Goal: Complete application form: Complete application form

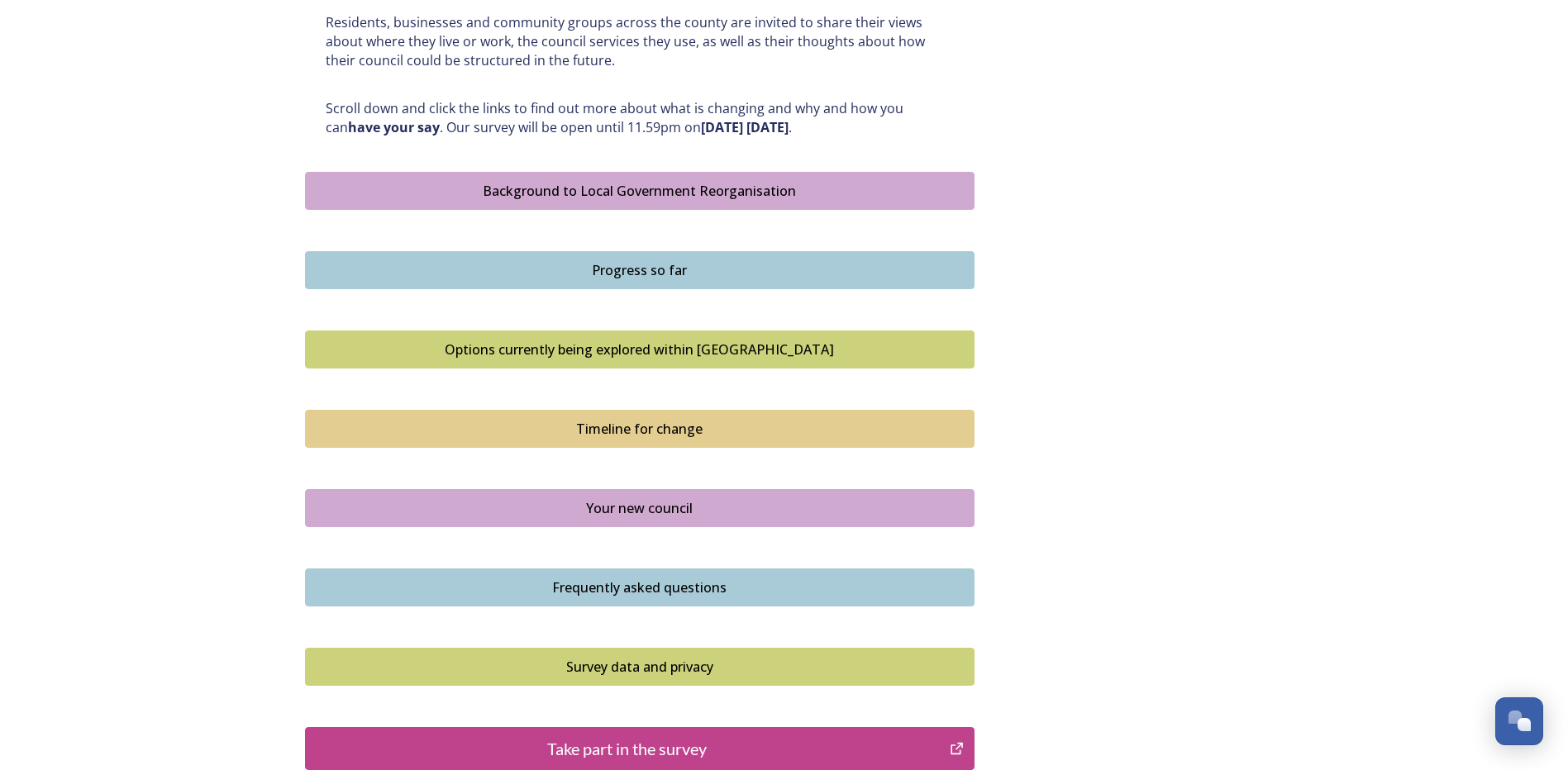
scroll to position [992, 0]
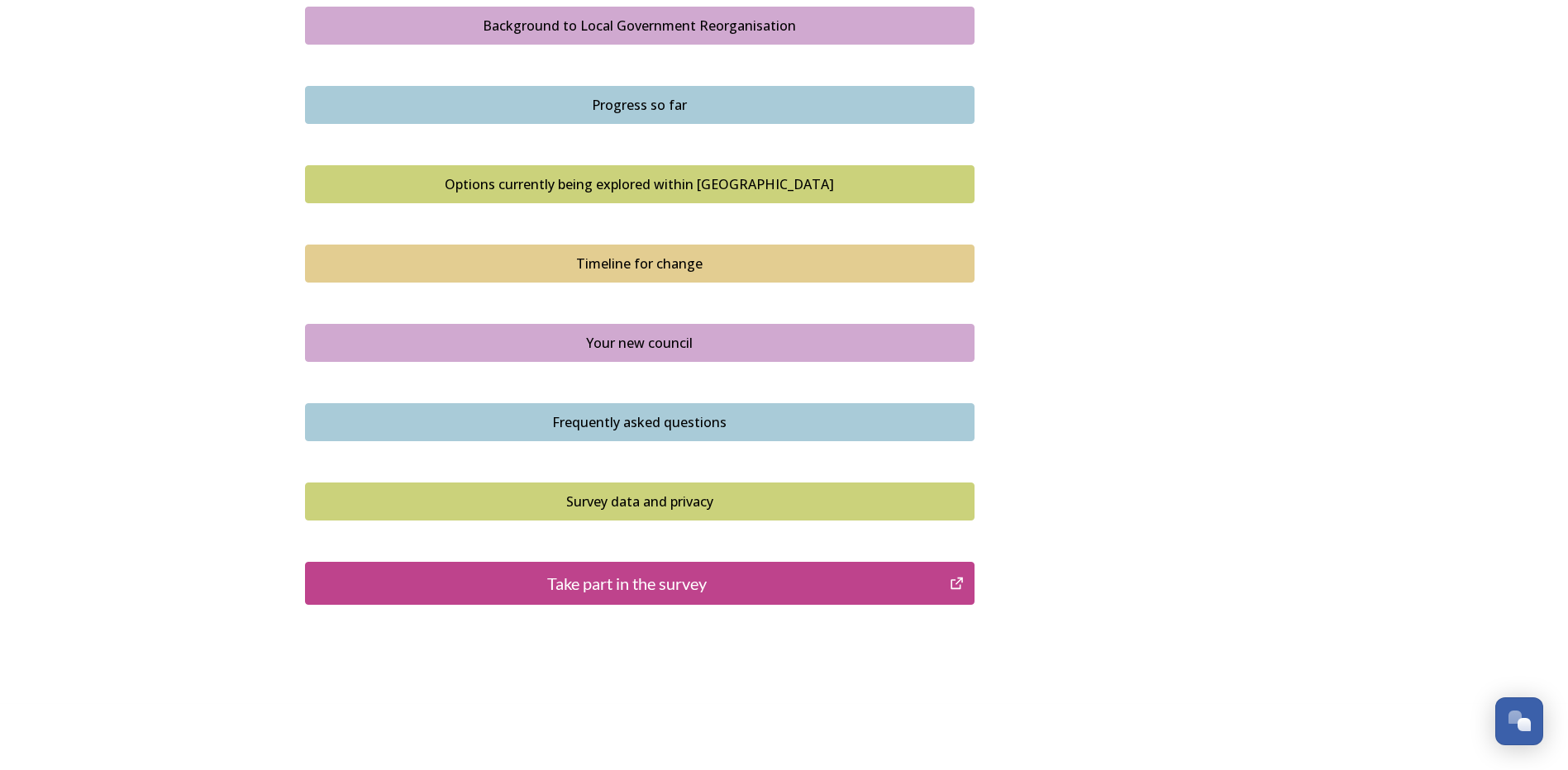
click at [659, 583] on div "Take part in the survey" at bounding box center [628, 584] width 628 height 25
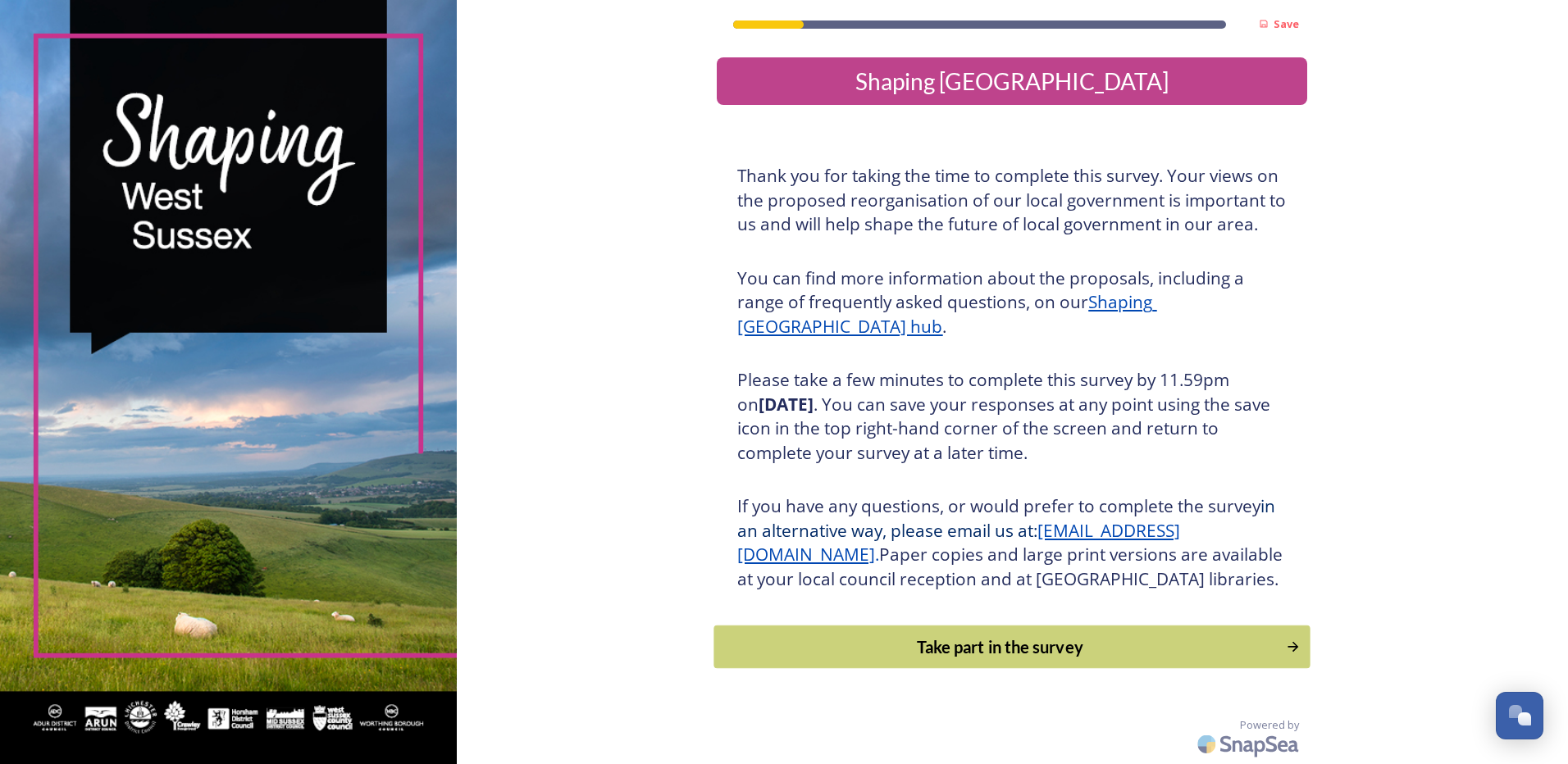
click at [1034, 660] on div "Take part in the survey" at bounding box center [1000, 647] width 555 height 25
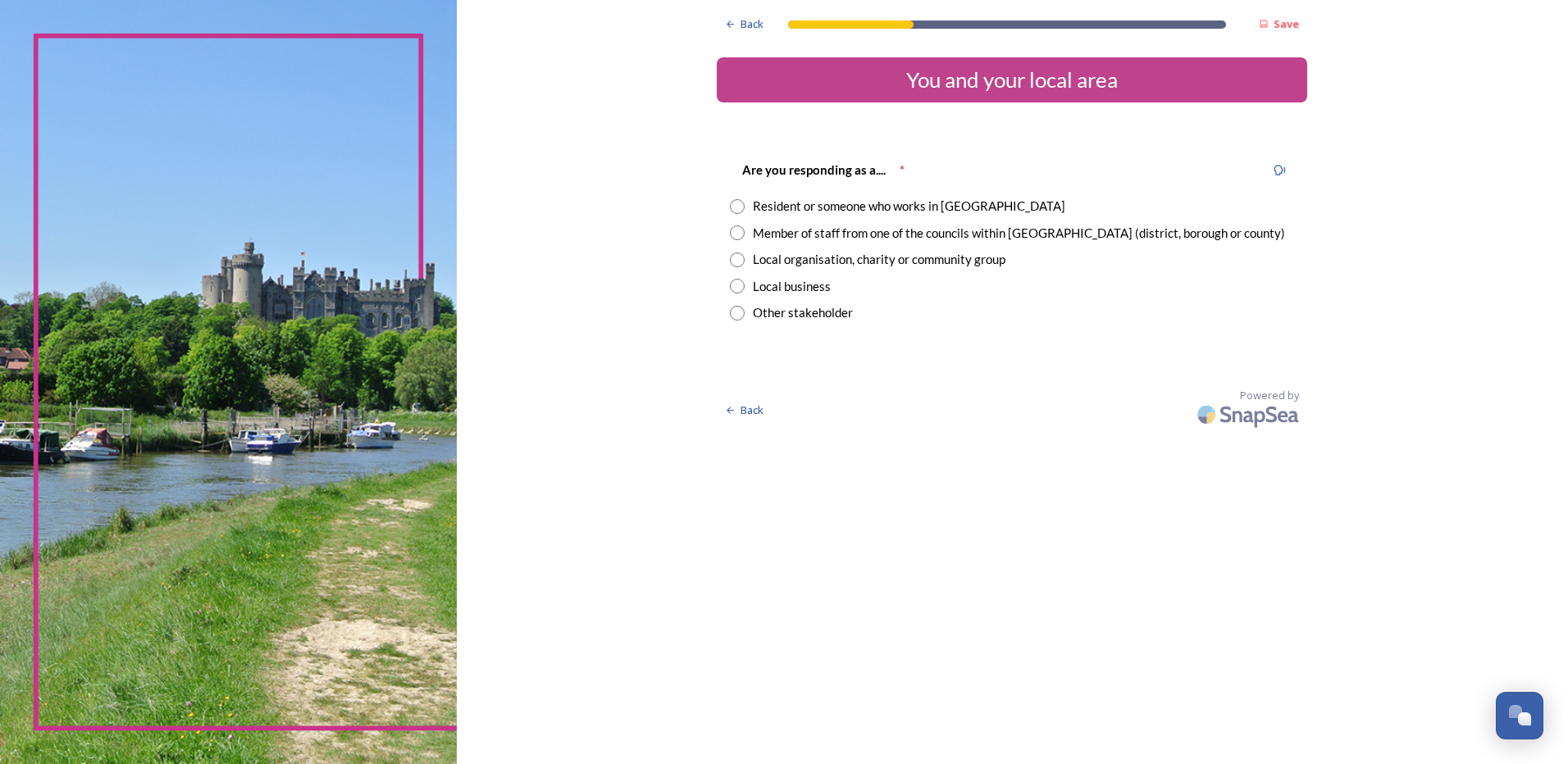
click at [736, 205] on input "radio" at bounding box center [738, 207] width 15 height 15
radio input "true"
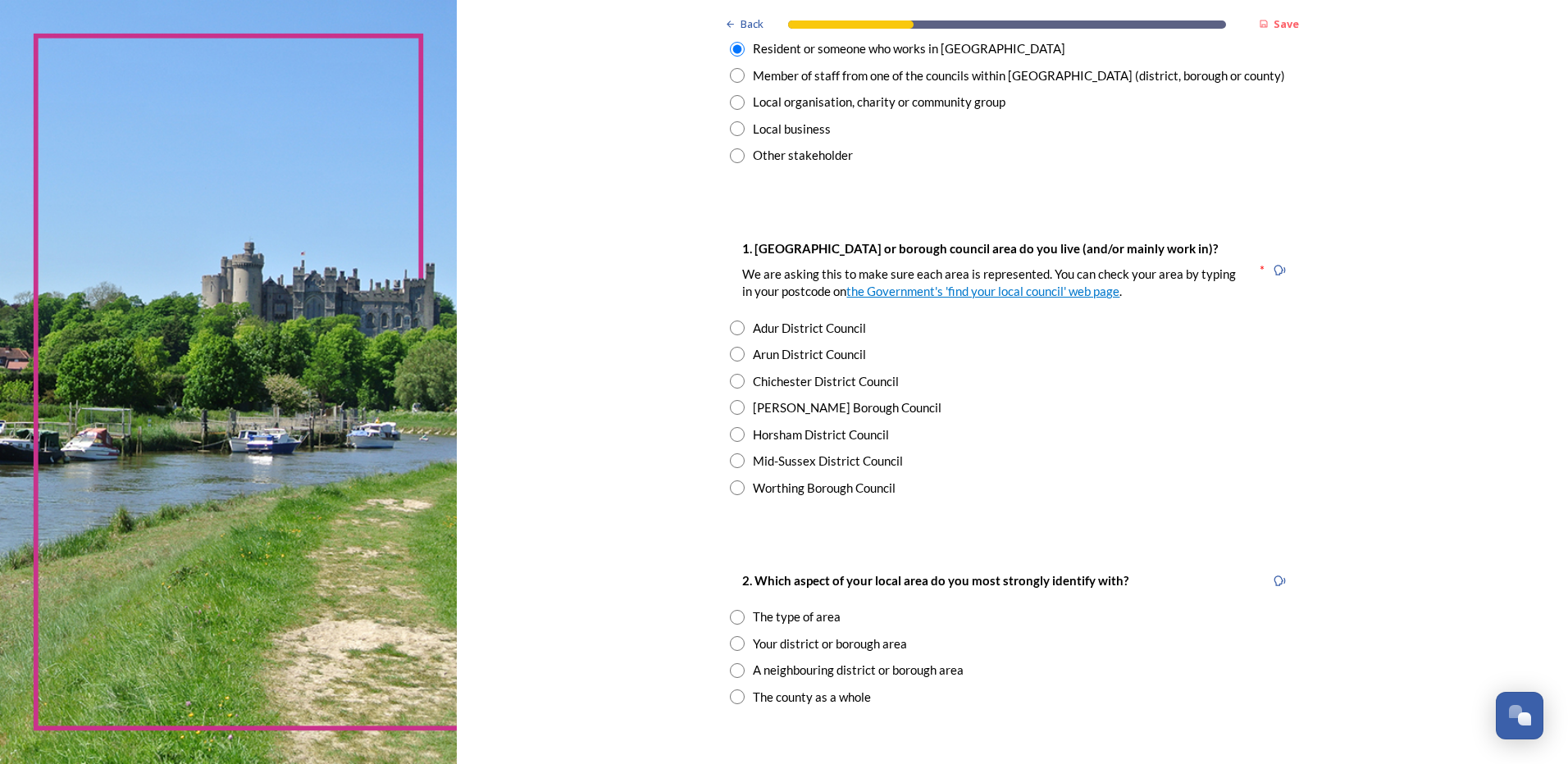
scroll to position [164, 0]
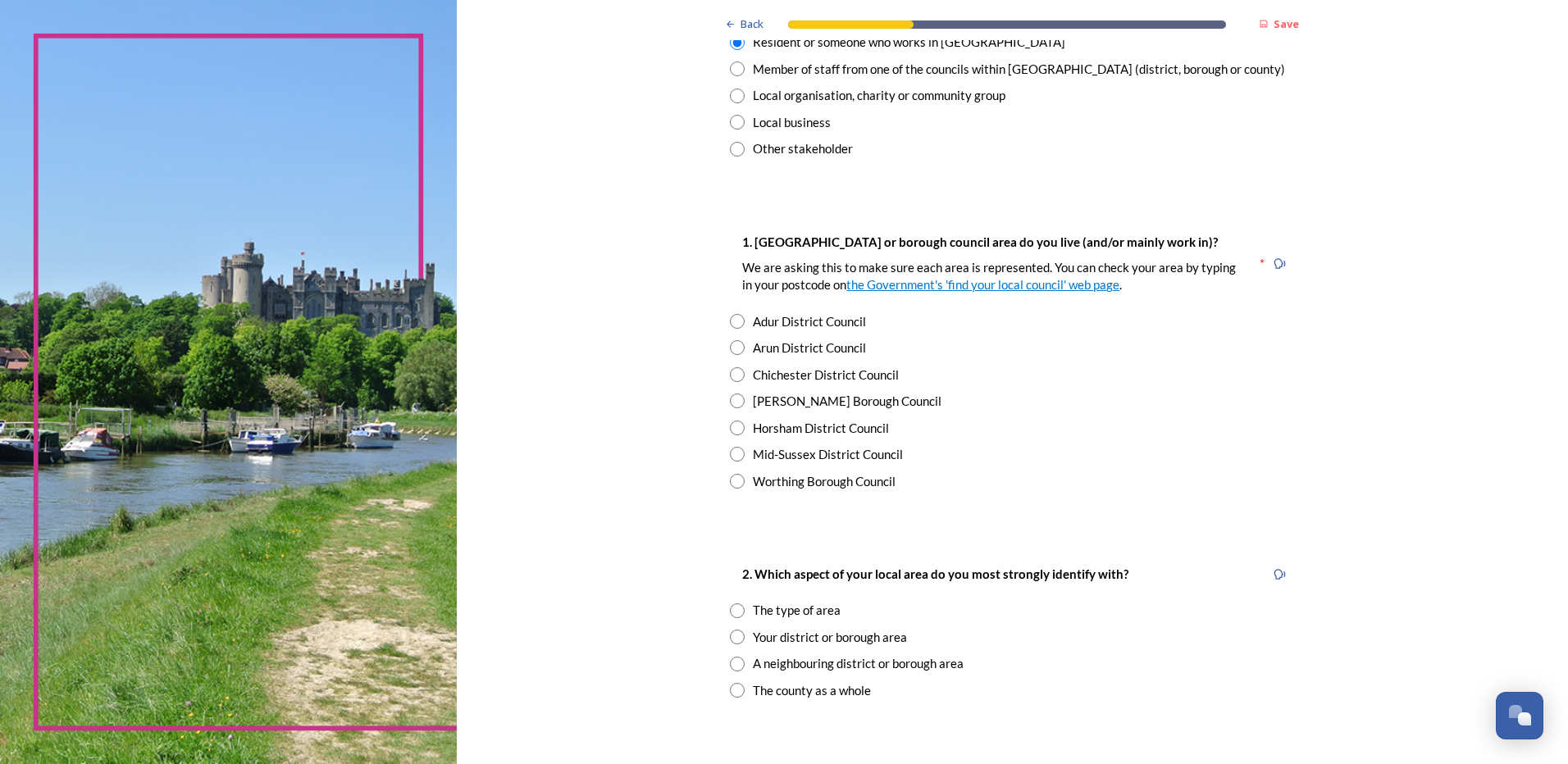
click at [730, 373] on input "radio" at bounding box center [738, 375] width 15 height 15
radio input "true"
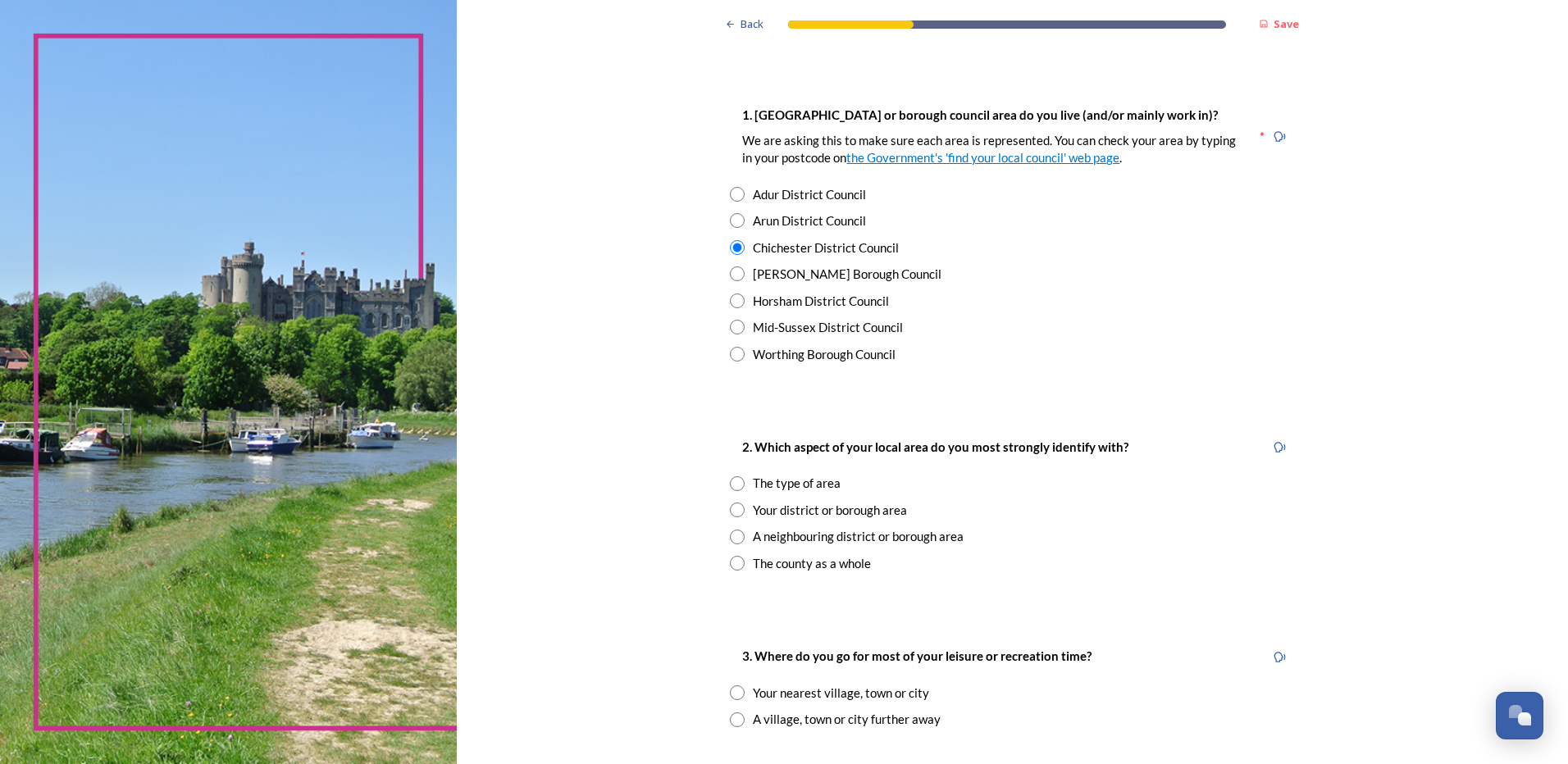
scroll to position [492, 0]
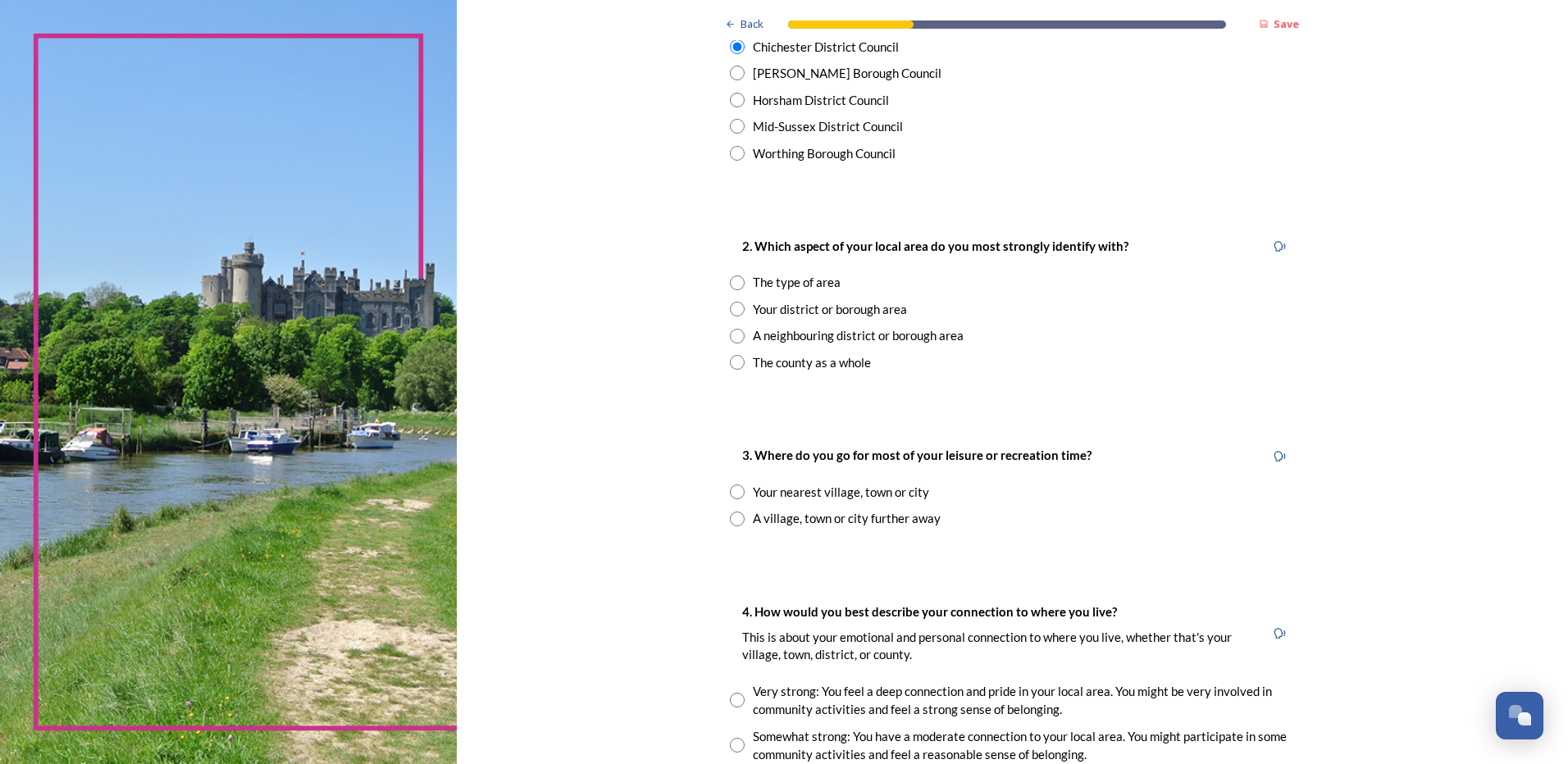
click at [732, 283] on input "radio" at bounding box center [738, 283] width 15 height 15
radio input "true"
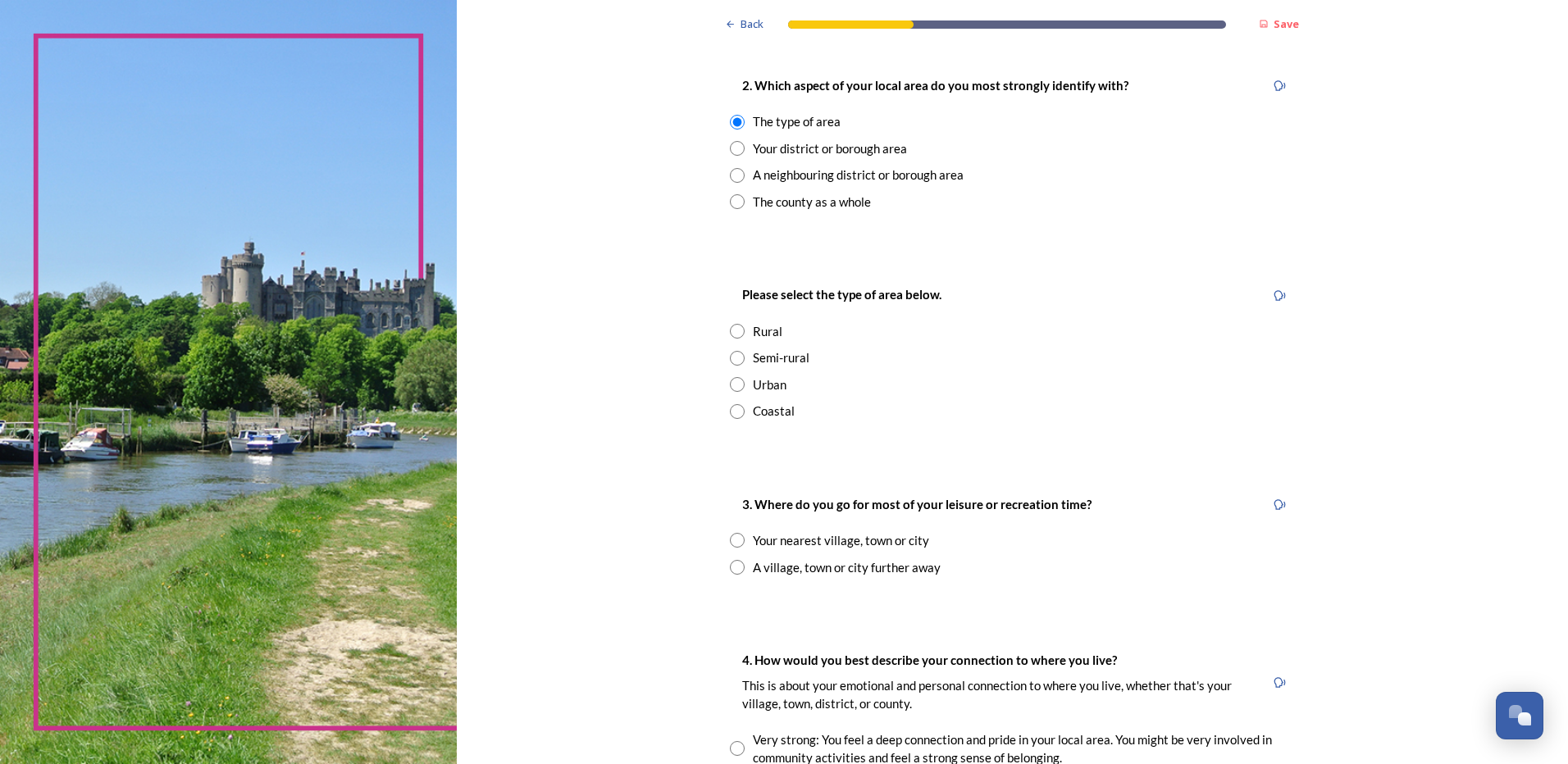
scroll to position [656, 0]
click at [733, 404] on input "radio" at bounding box center [738, 409] width 15 height 15
radio input "true"
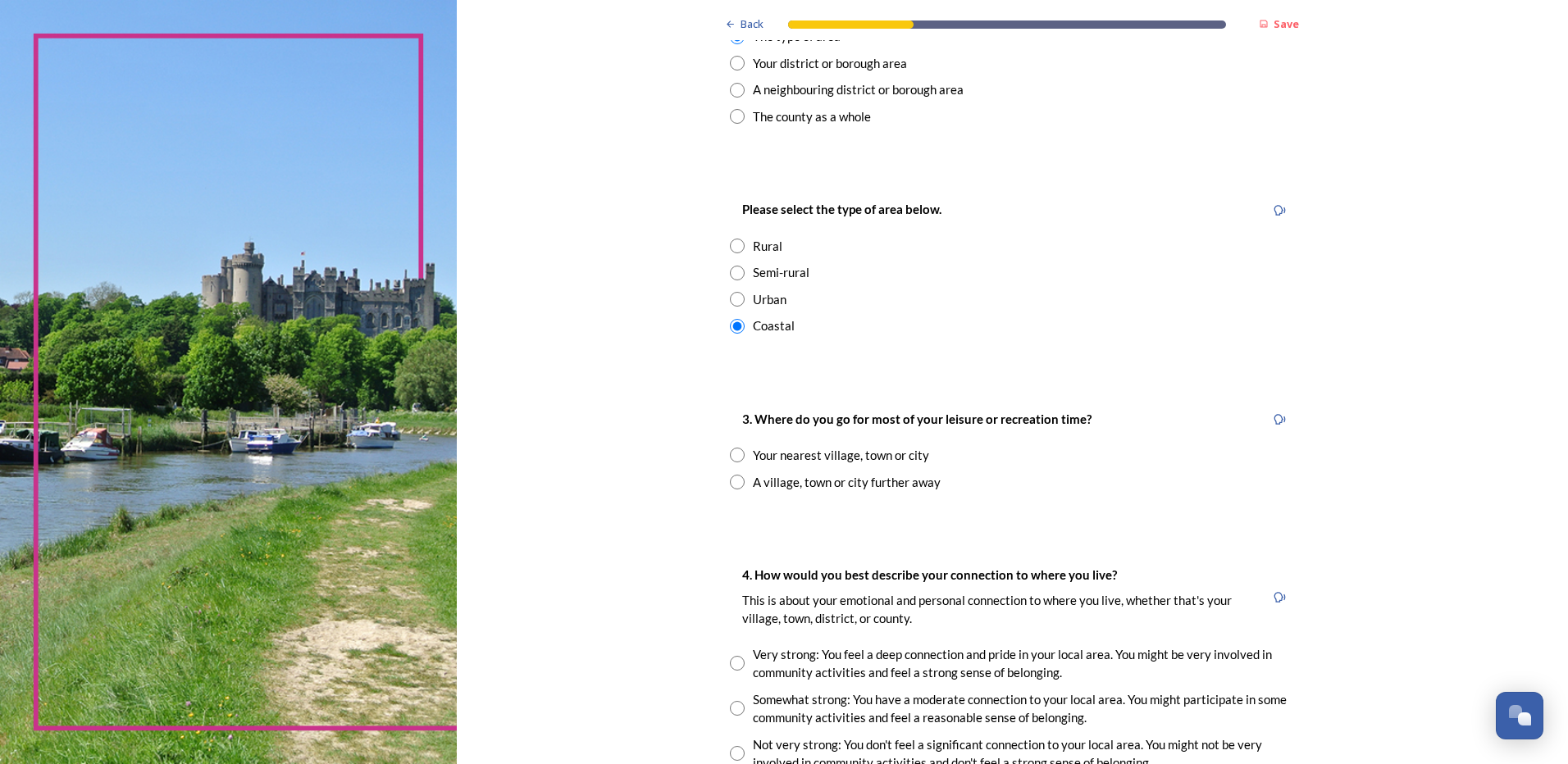
scroll to position [820, 0]
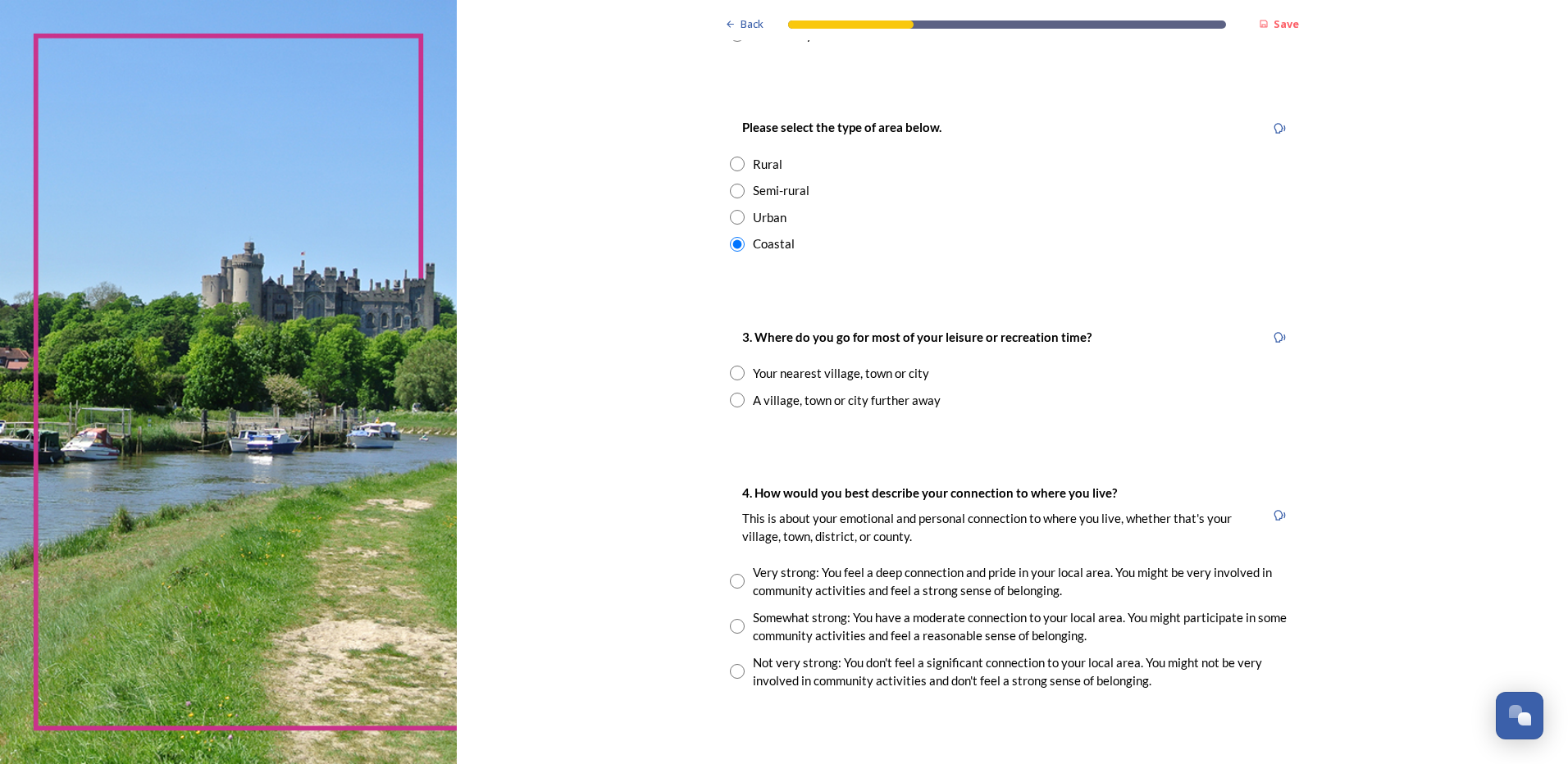
click at [730, 372] on input "radio" at bounding box center [738, 373] width 15 height 15
radio input "true"
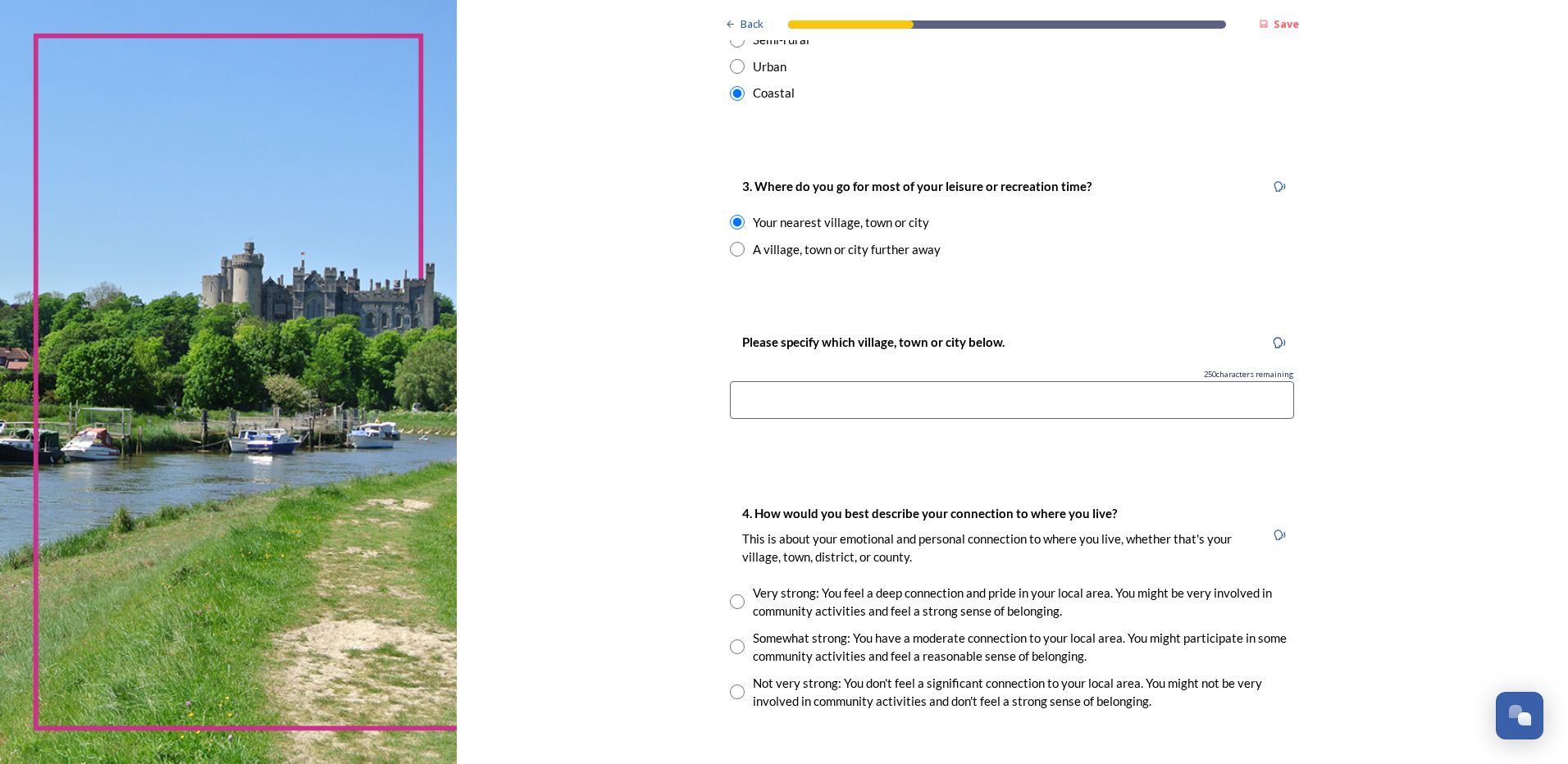
scroll to position [984, 0]
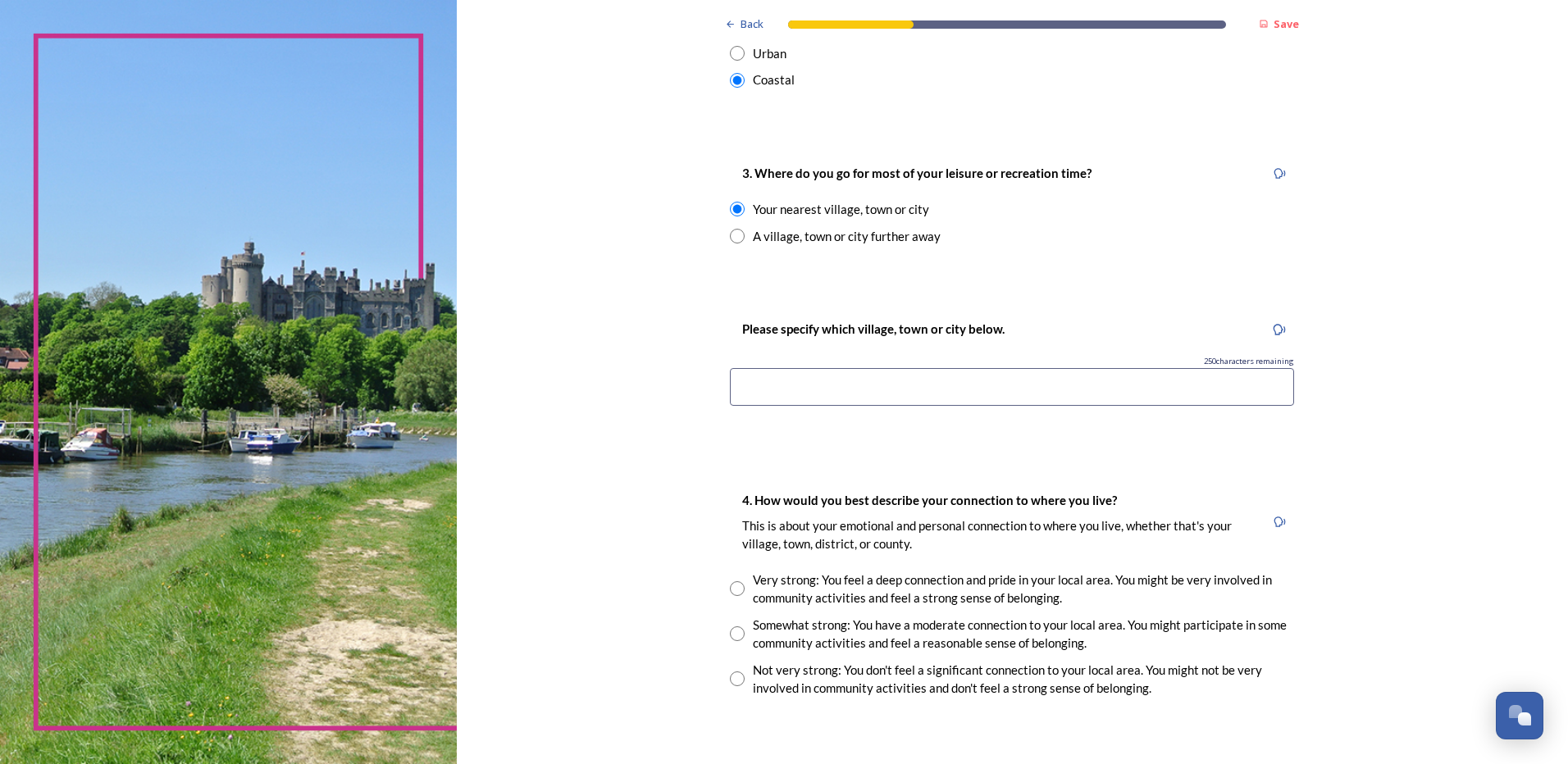
click at [994, 382] on input at bounding box center [1012, 387] width 564 height 38
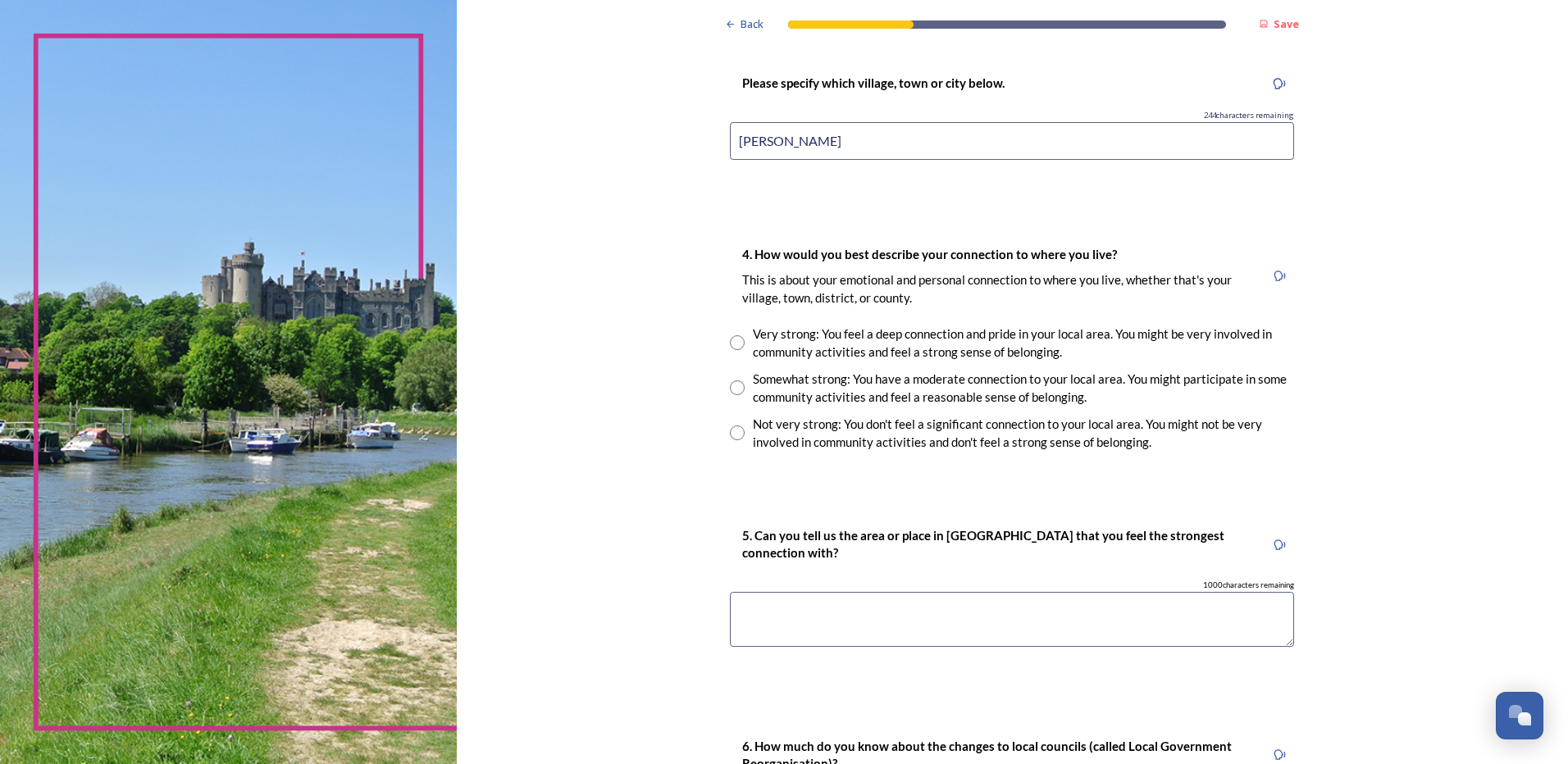
type input "Selsey"
click at [733, 385] on input "radio" at bounding box center [738, 388] width 15 height 15
radio input "true"
click at [940, 599] on textarea at bounding box center [1012, 620] width 564 height 55
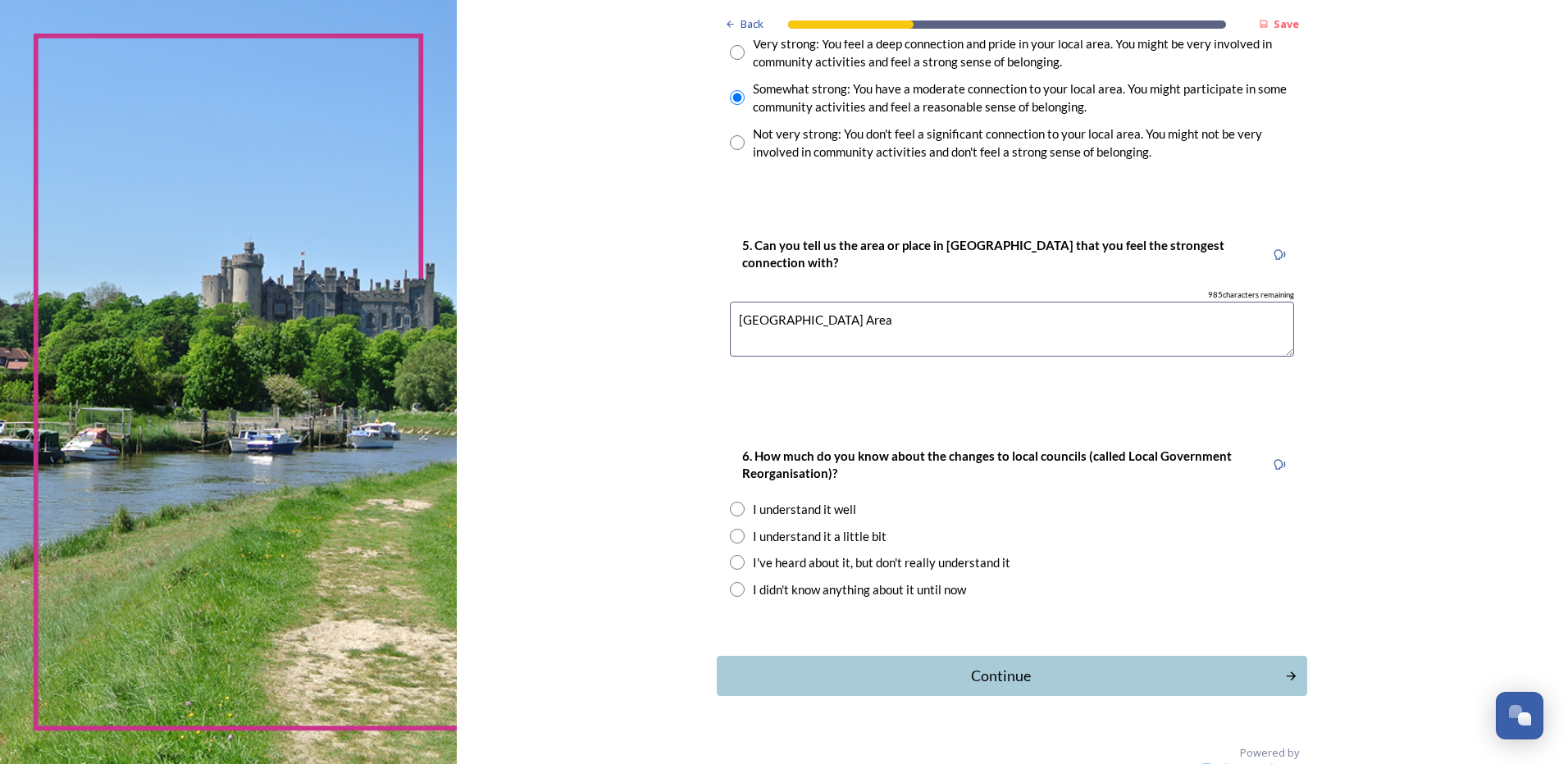
scroll to position [1547, 0]
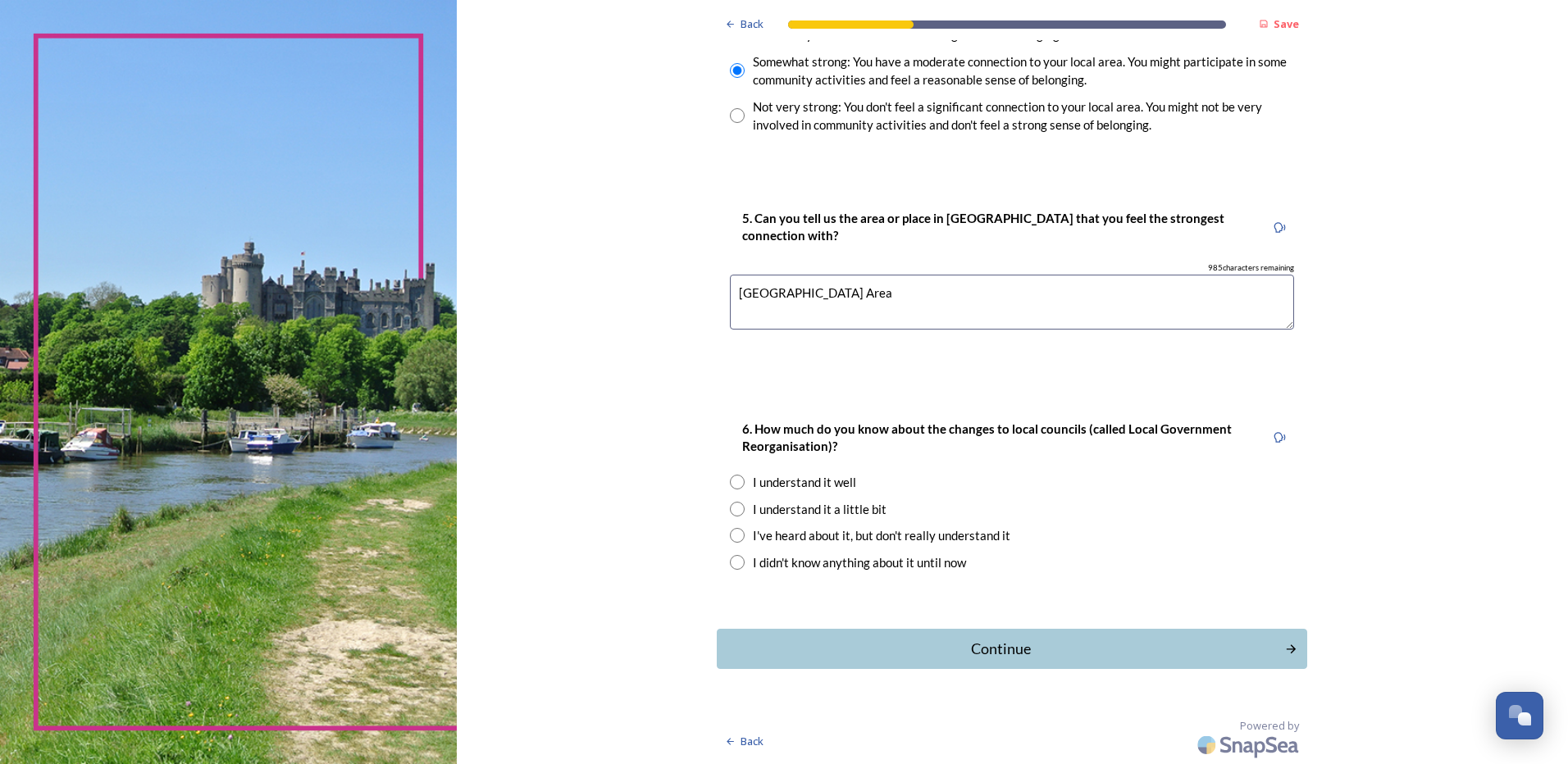
type textarea "Chichester Area"
click at [730, 565] on input "radio" at bounding box center [738, 563] width 15 height 15
radio input "true"
click at [1015, 646] on div "Continue" at bounding box center [1001, 648] width 556 height 22
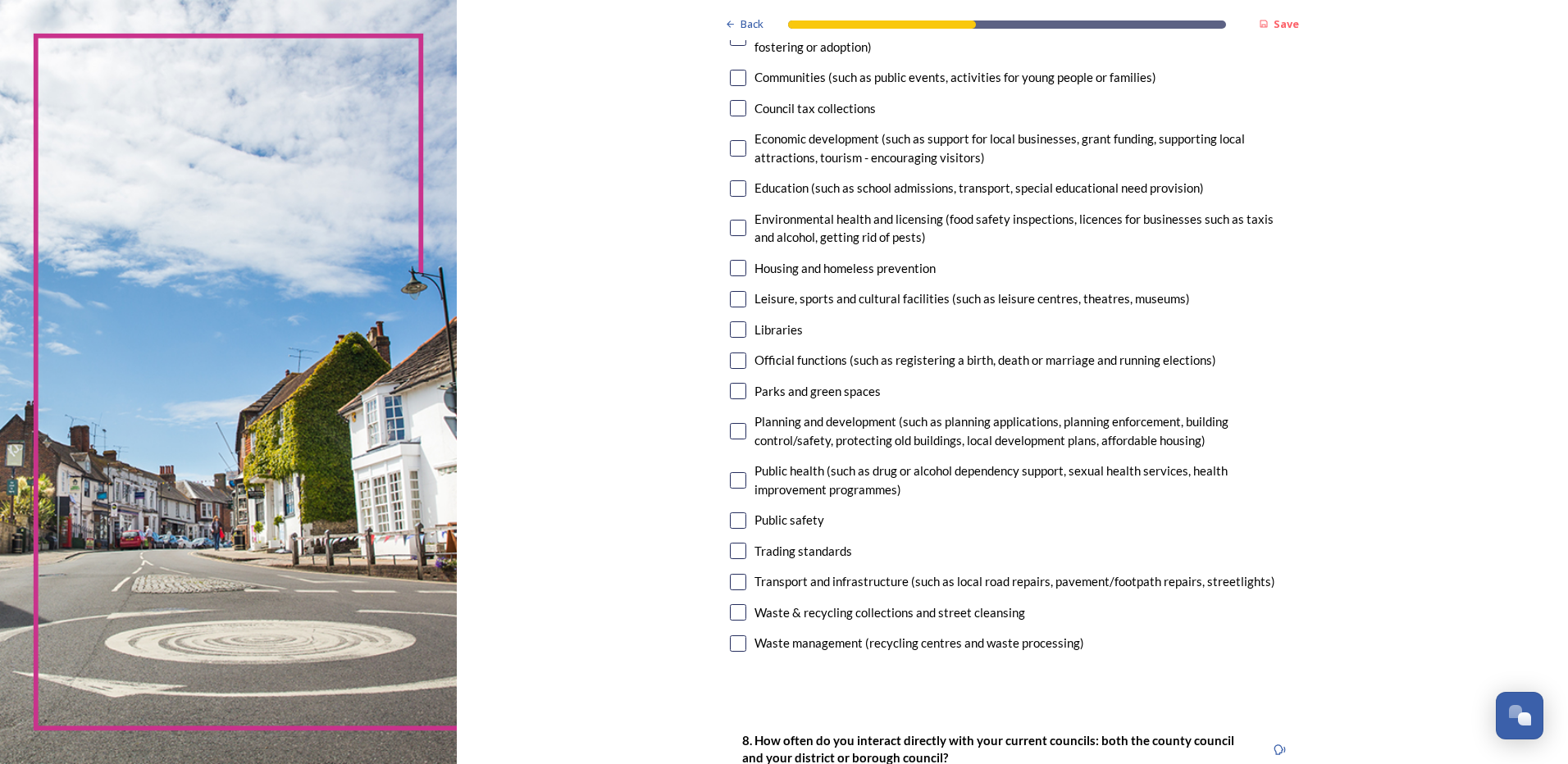
scroll to position [164, 0]
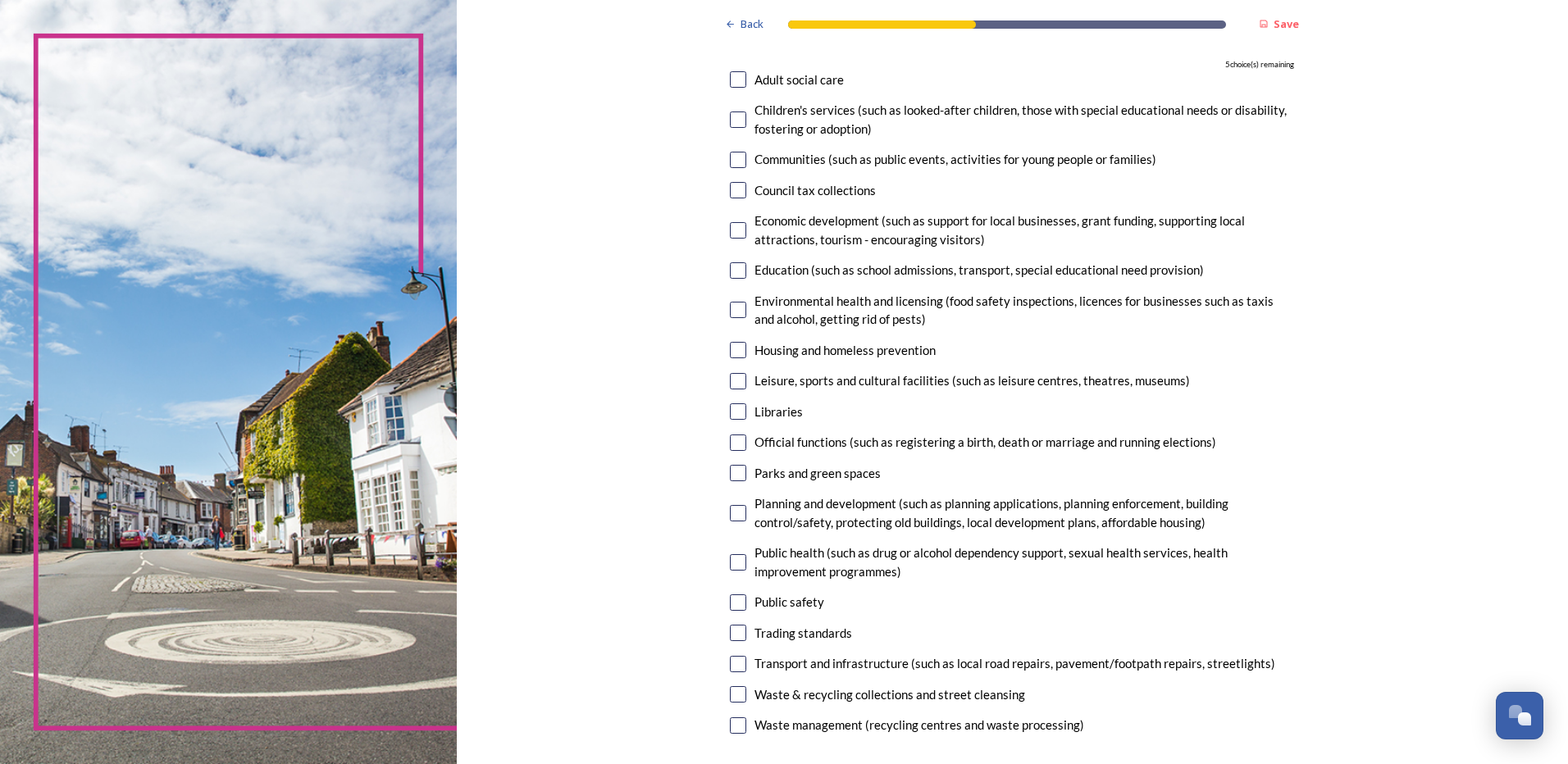
click at [732, 82] on input "checkbox" at bounding box center [738, 79] width 16 height 16
checkbox input "true"
click at [736, 268] on input "checkbox" at bounding box center [738, 270] width 16 height 16
checkbox input "true"
click at [733, 309] on input "checkbox" at bounding box center [738, 309] width 16 height 16
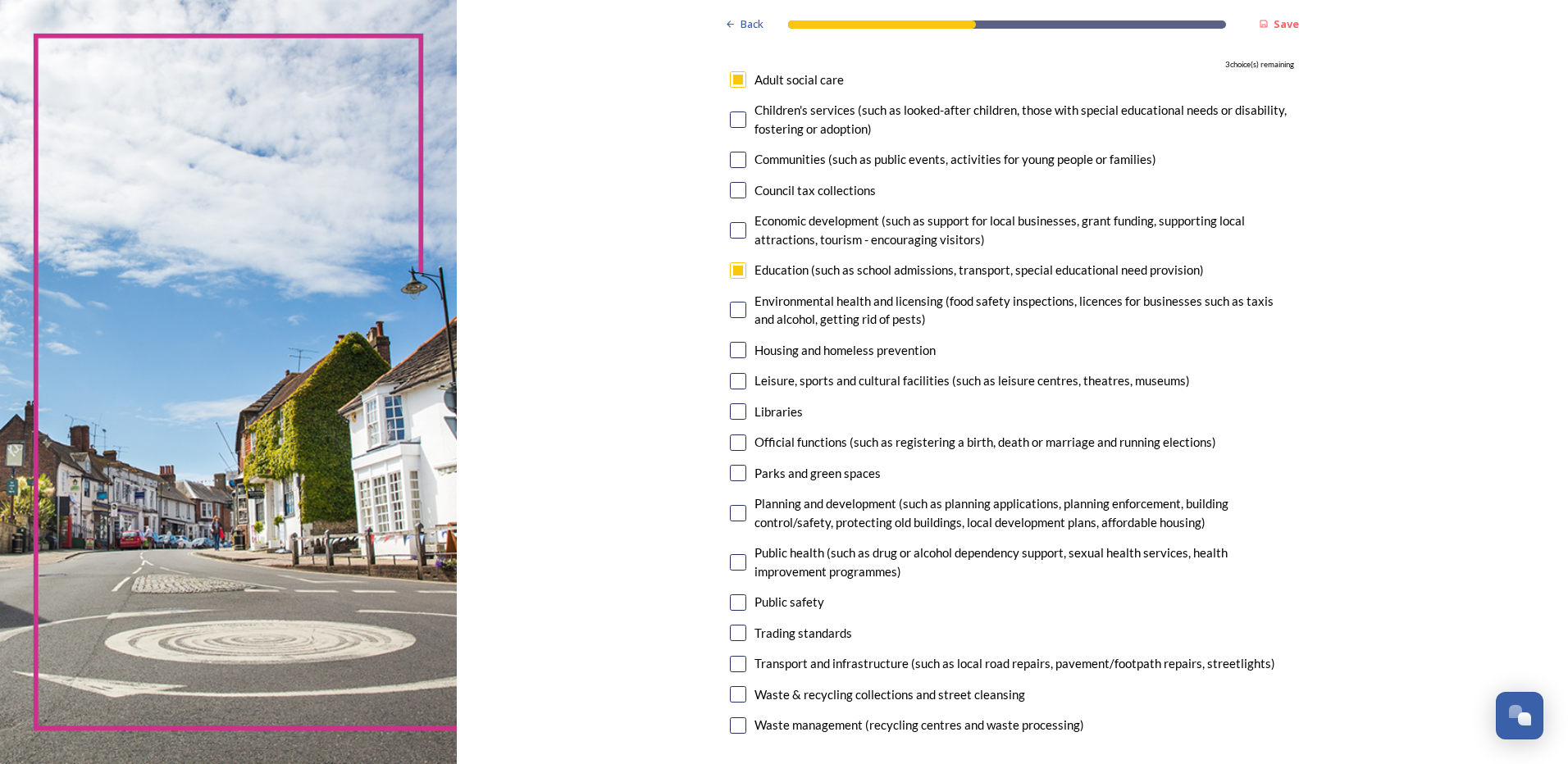
checkbox input "true"
click at [737, 411] on input "checkbox" at bounding box center [738, 411] width 16 height 16
checkbox input "true"
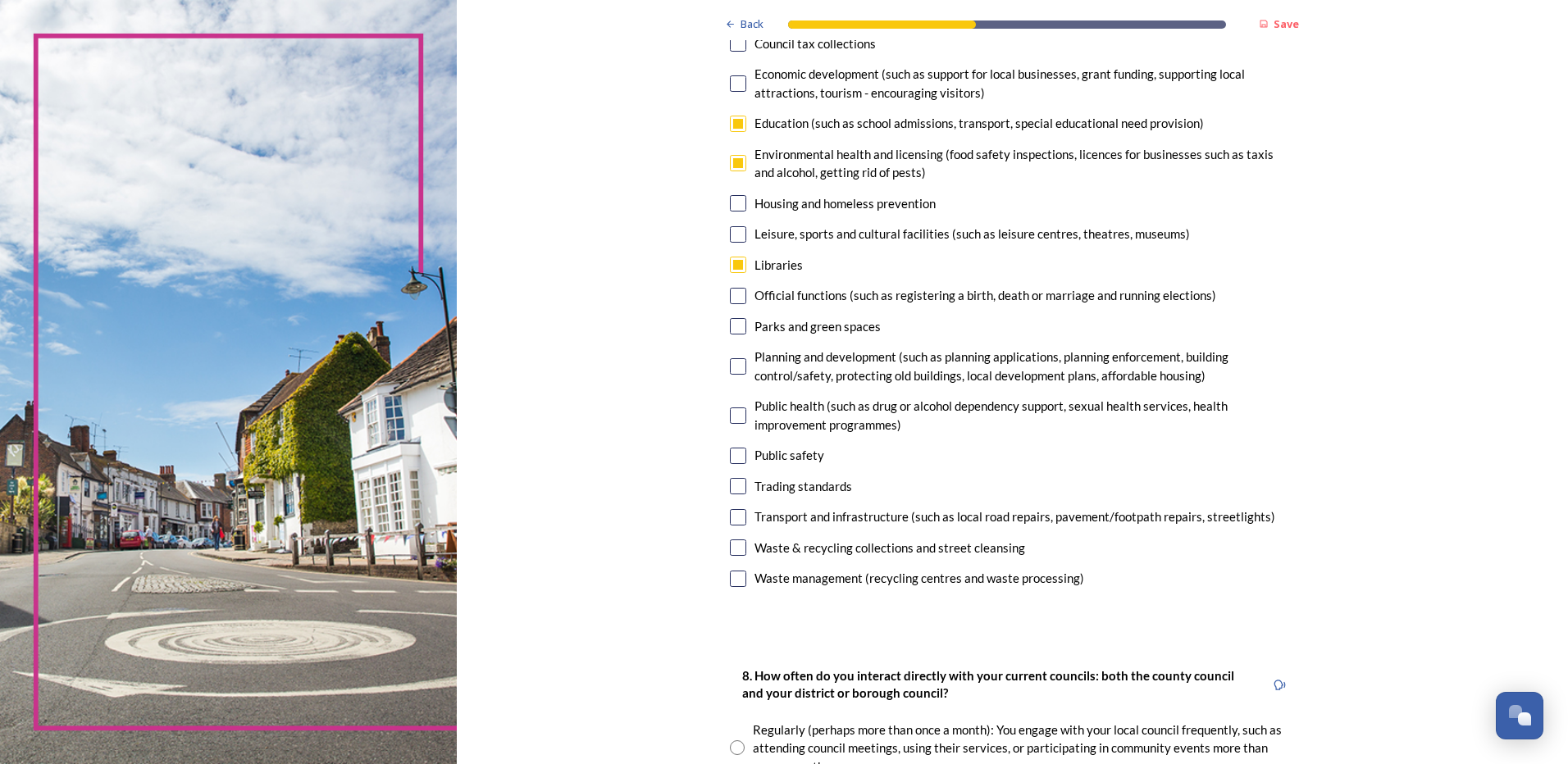
scroll to position [328, 0]
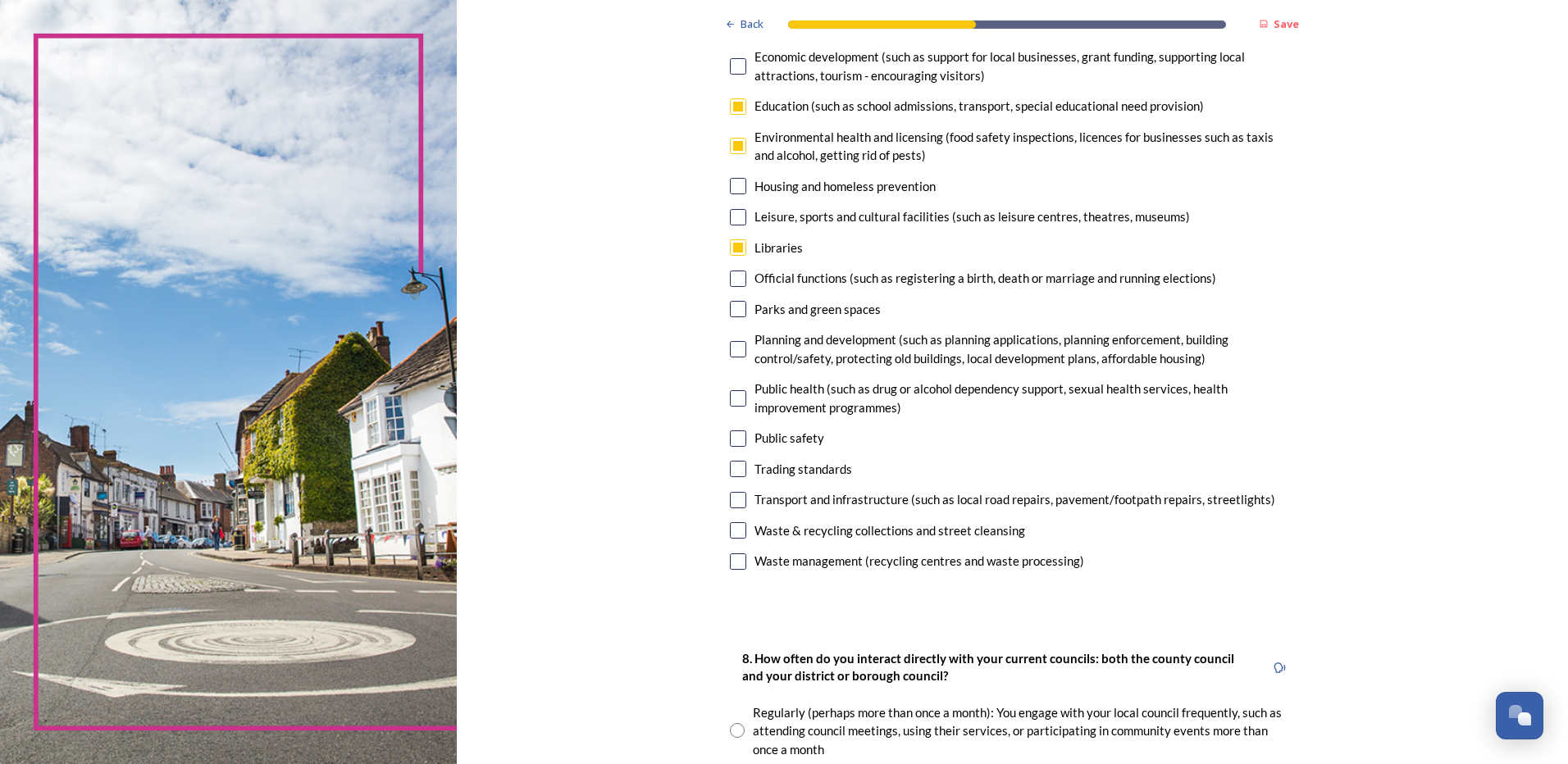
click at [733, 309] on input "checkbox" at bounding box center [738, 308] width 16 height 16
checkbox input "true"
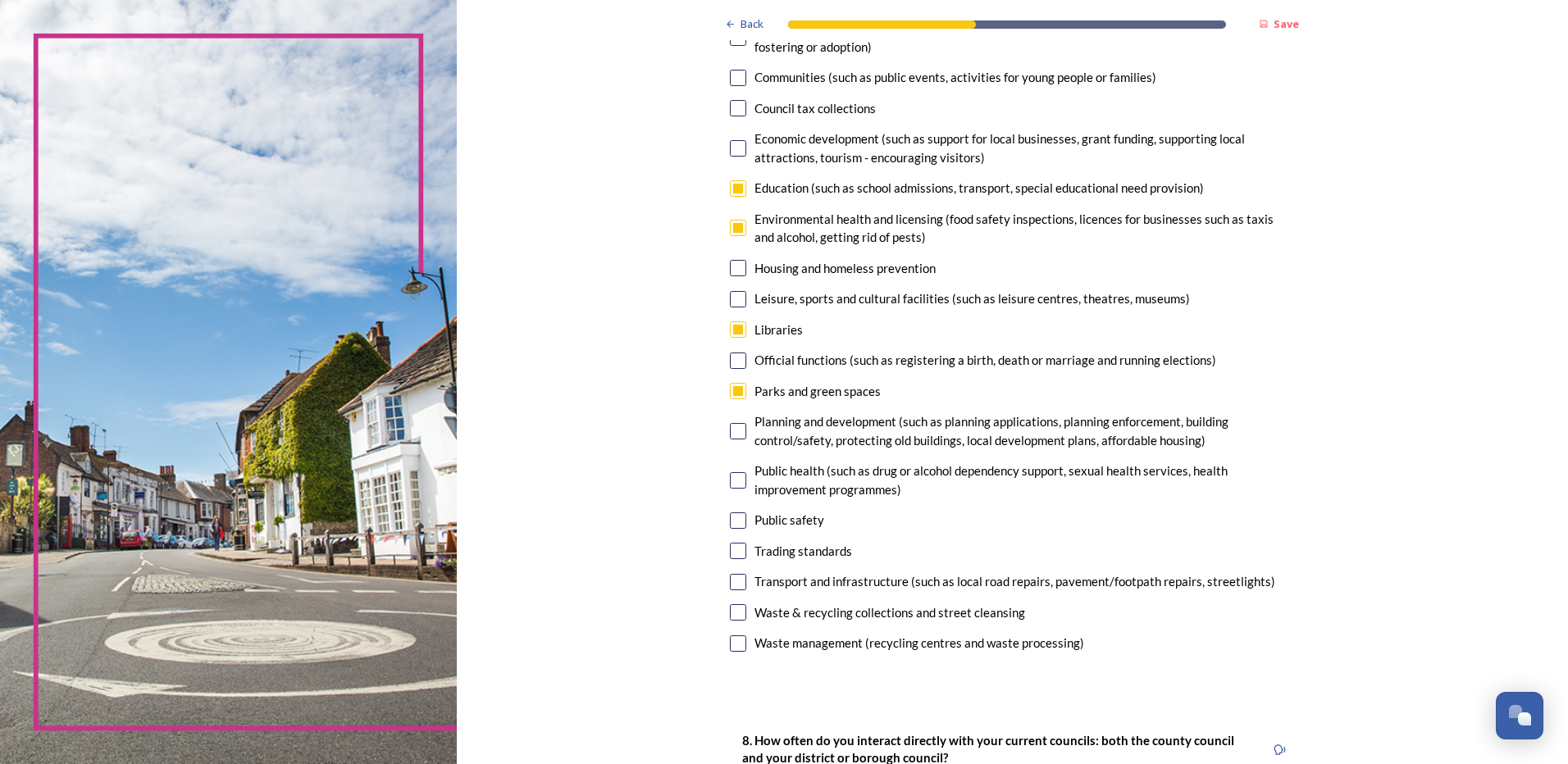
scroll to position [164, 0]
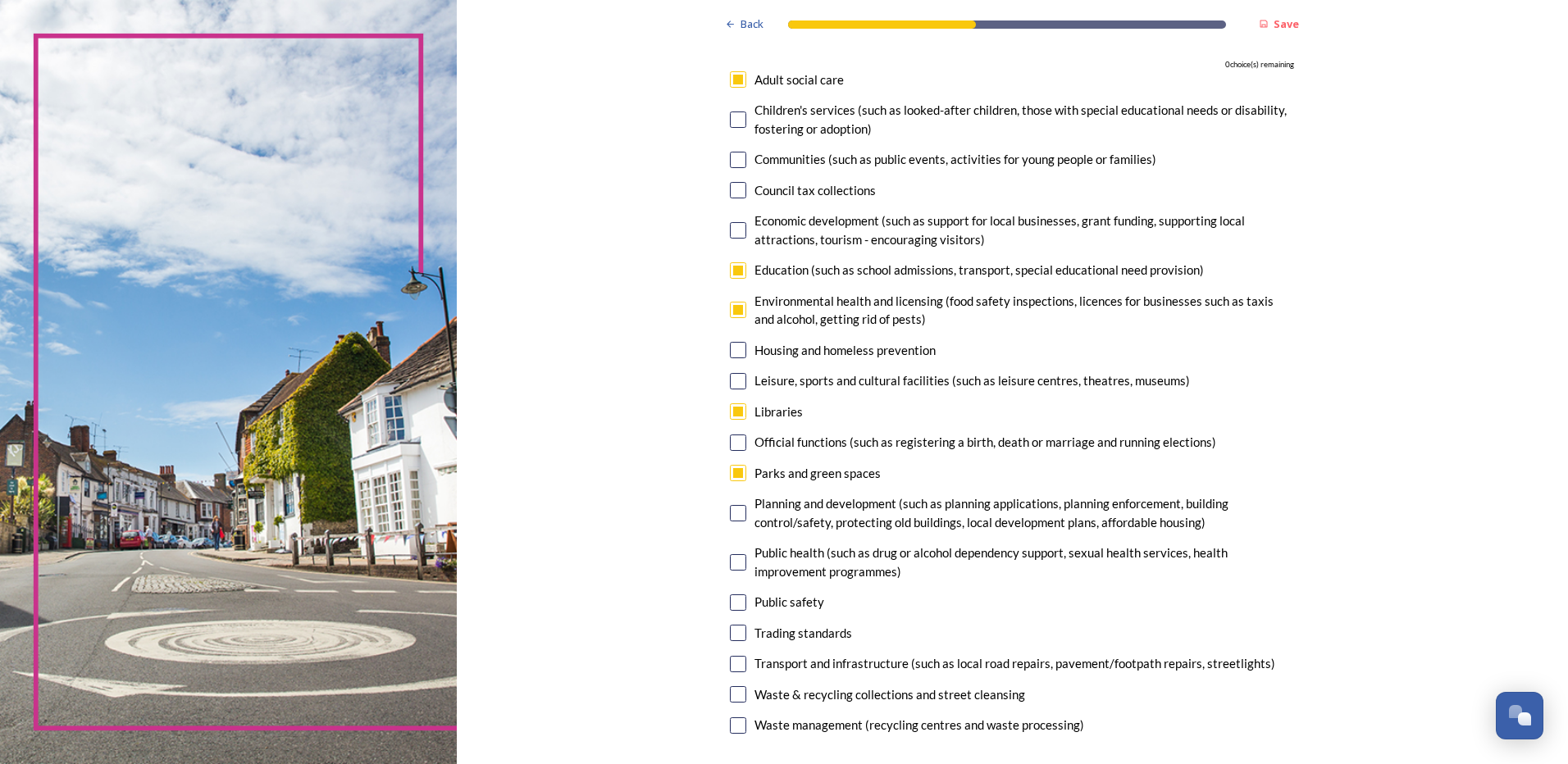
click at [735, 268] on input "checkbox" at bounding box center [738, 270] width 16 height 16
checkbox input "false"
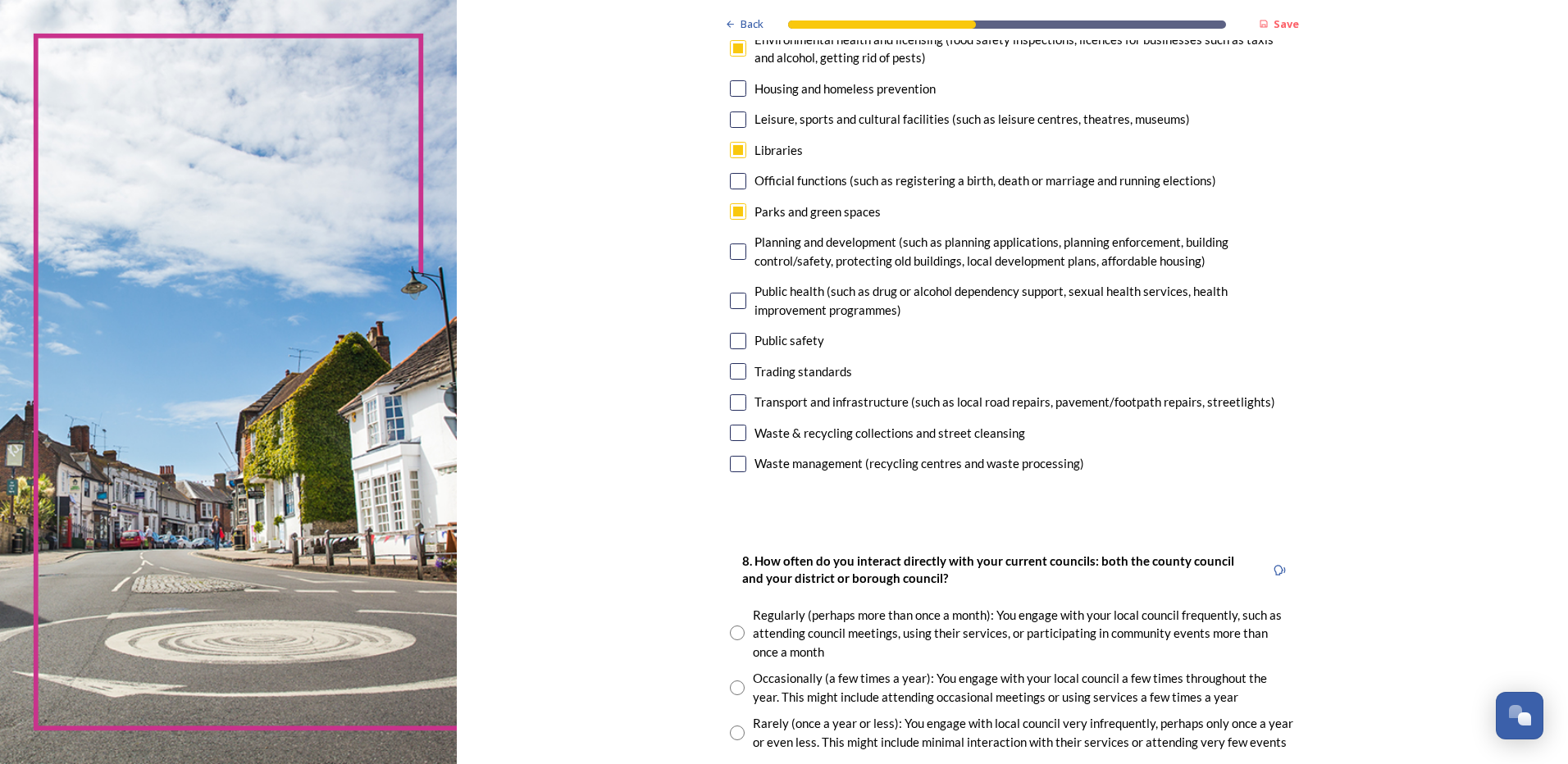
scroll to position [574, 0]
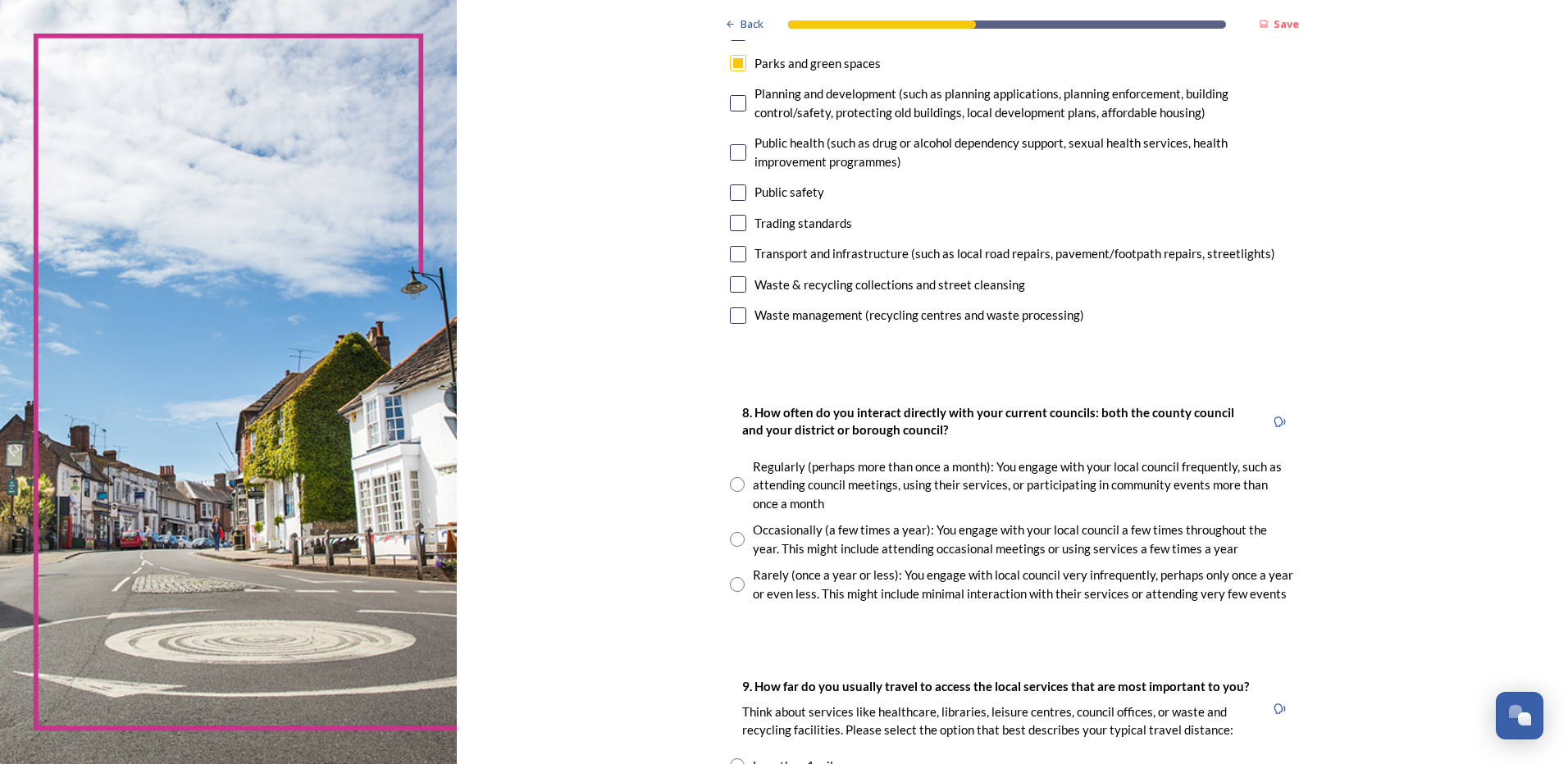
click at [733, 309] on input "checkbox" at bounding box center [738, 315] width 16 height 16
checkbox input "true"
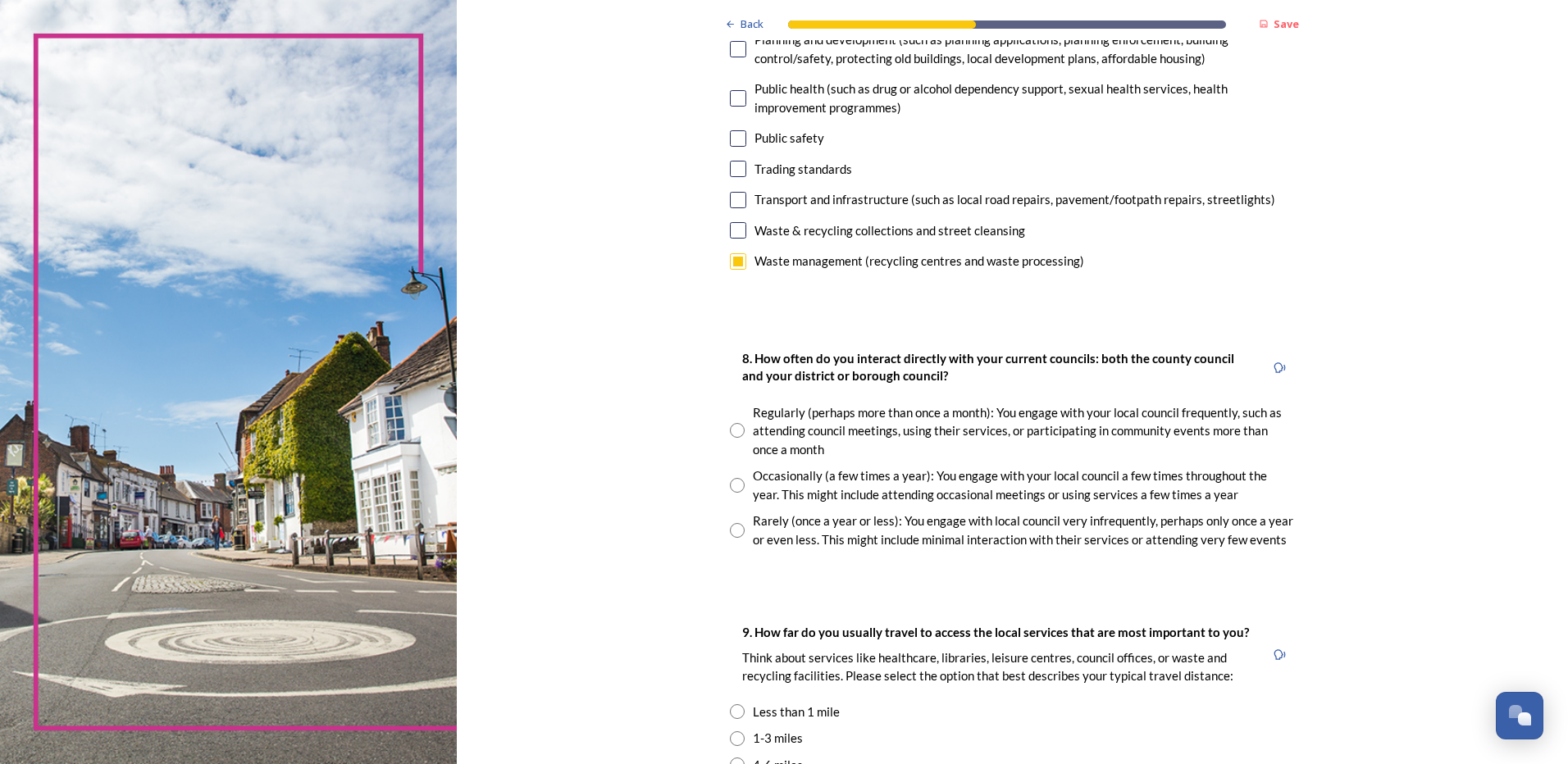
scroll to position [656, 0]
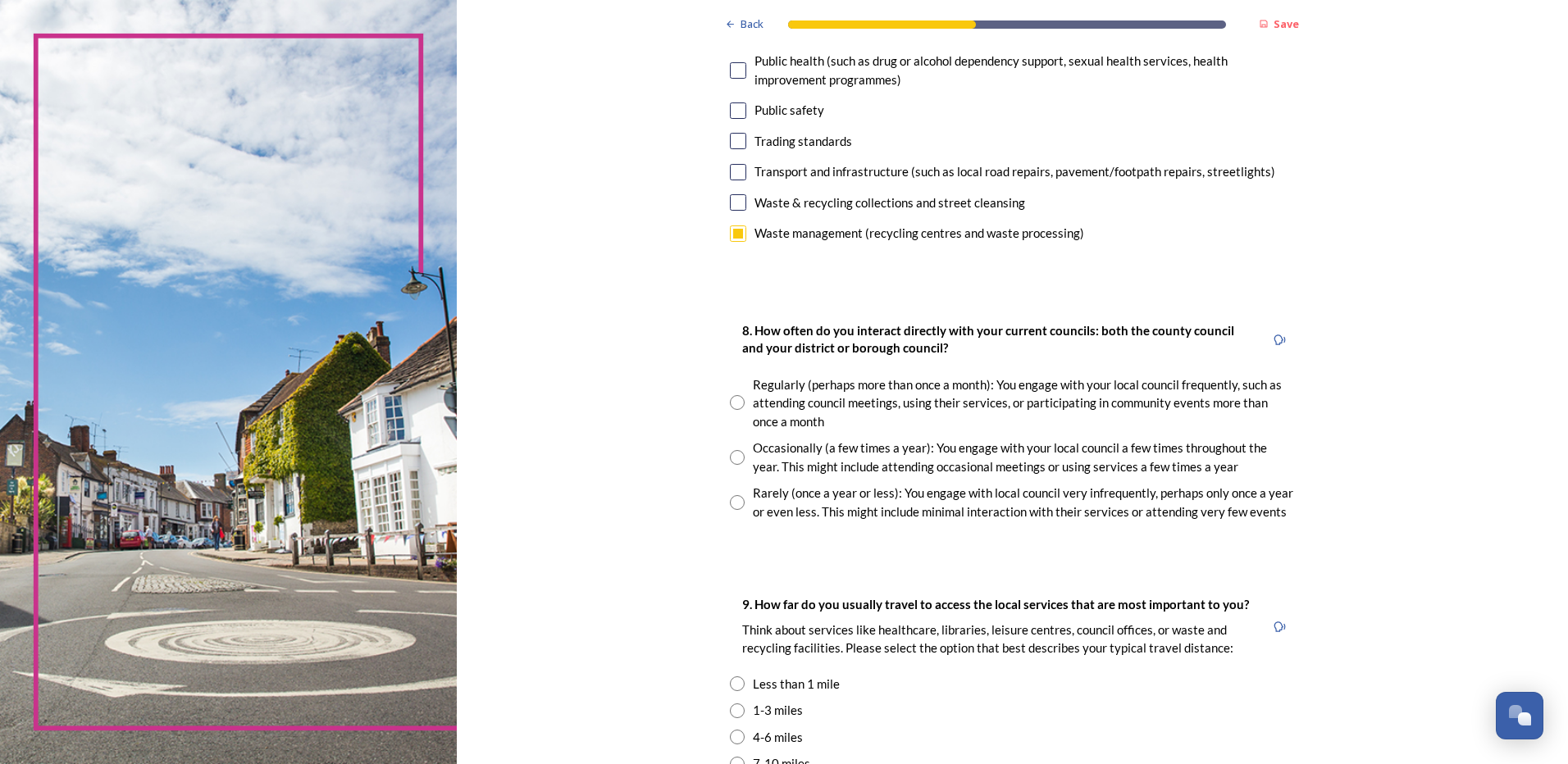
click at [732, 400] on input "radio" at bounding box center [738, 403] width 15 height 15
radio input "true"
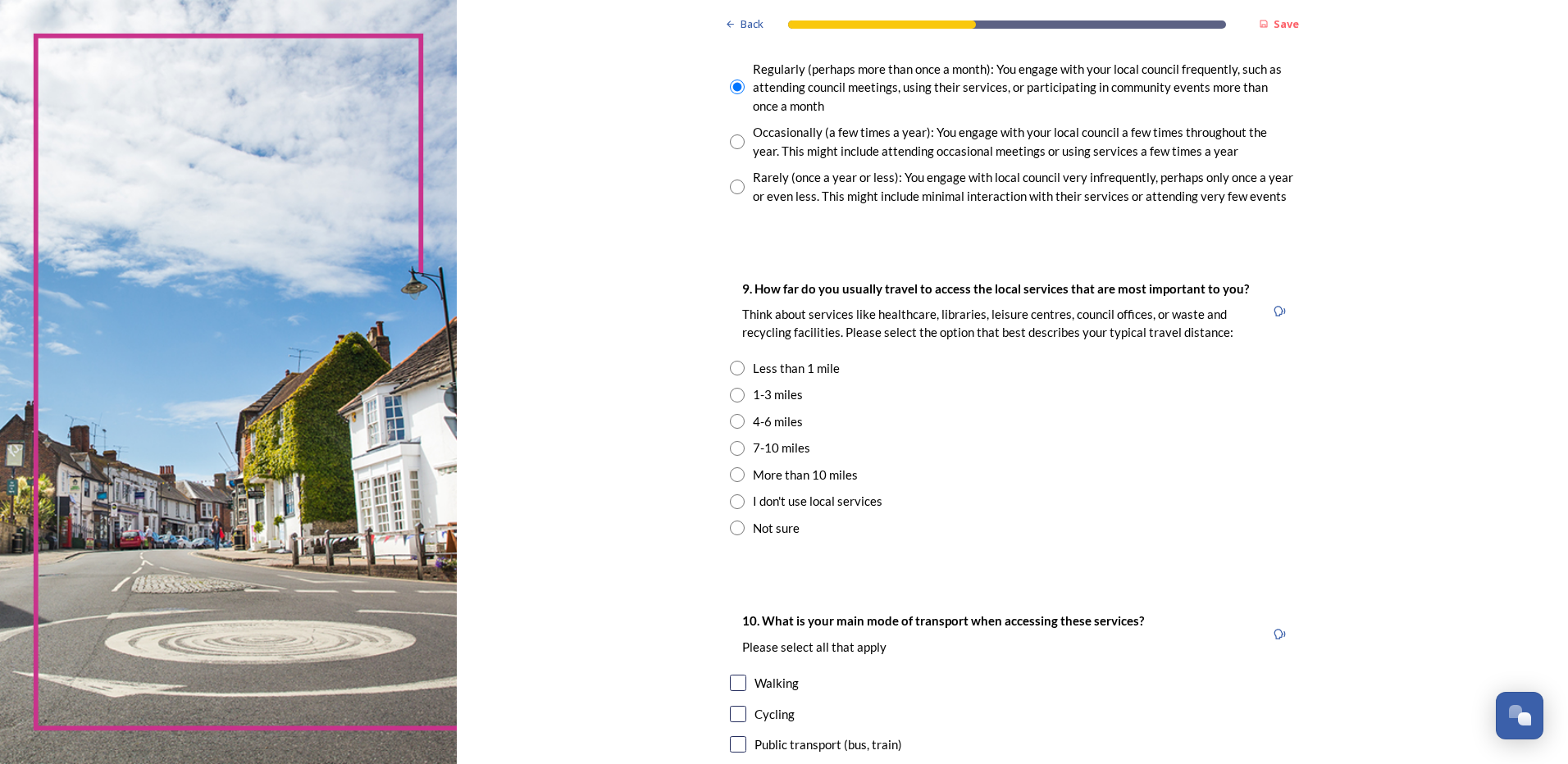
scroll to position [984, 0]
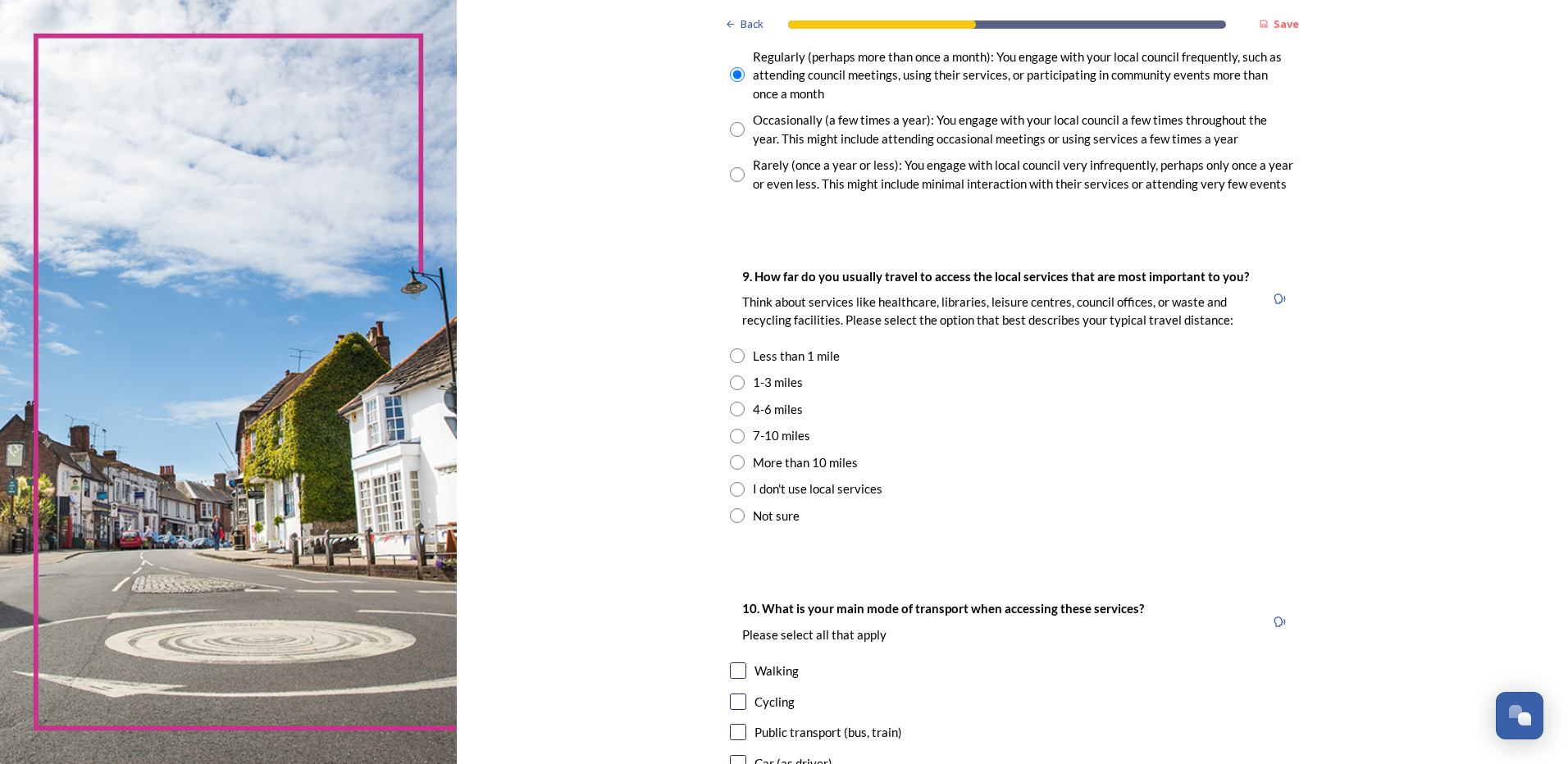
click at [733, 355] on input "radio" at bounding box center [738, 356] width 15 height 15
radio input "true"
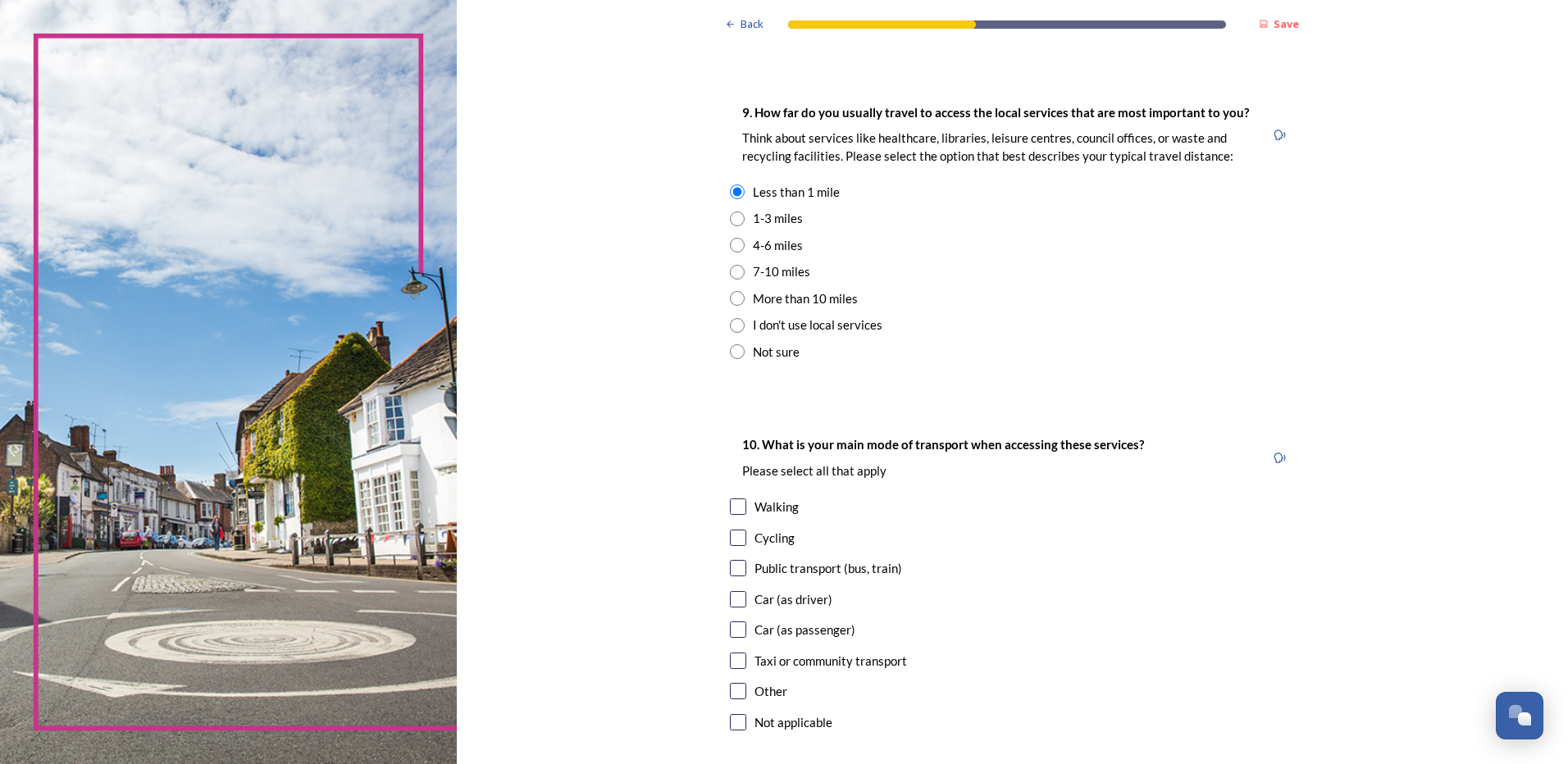
scroll to position [1230, 0]
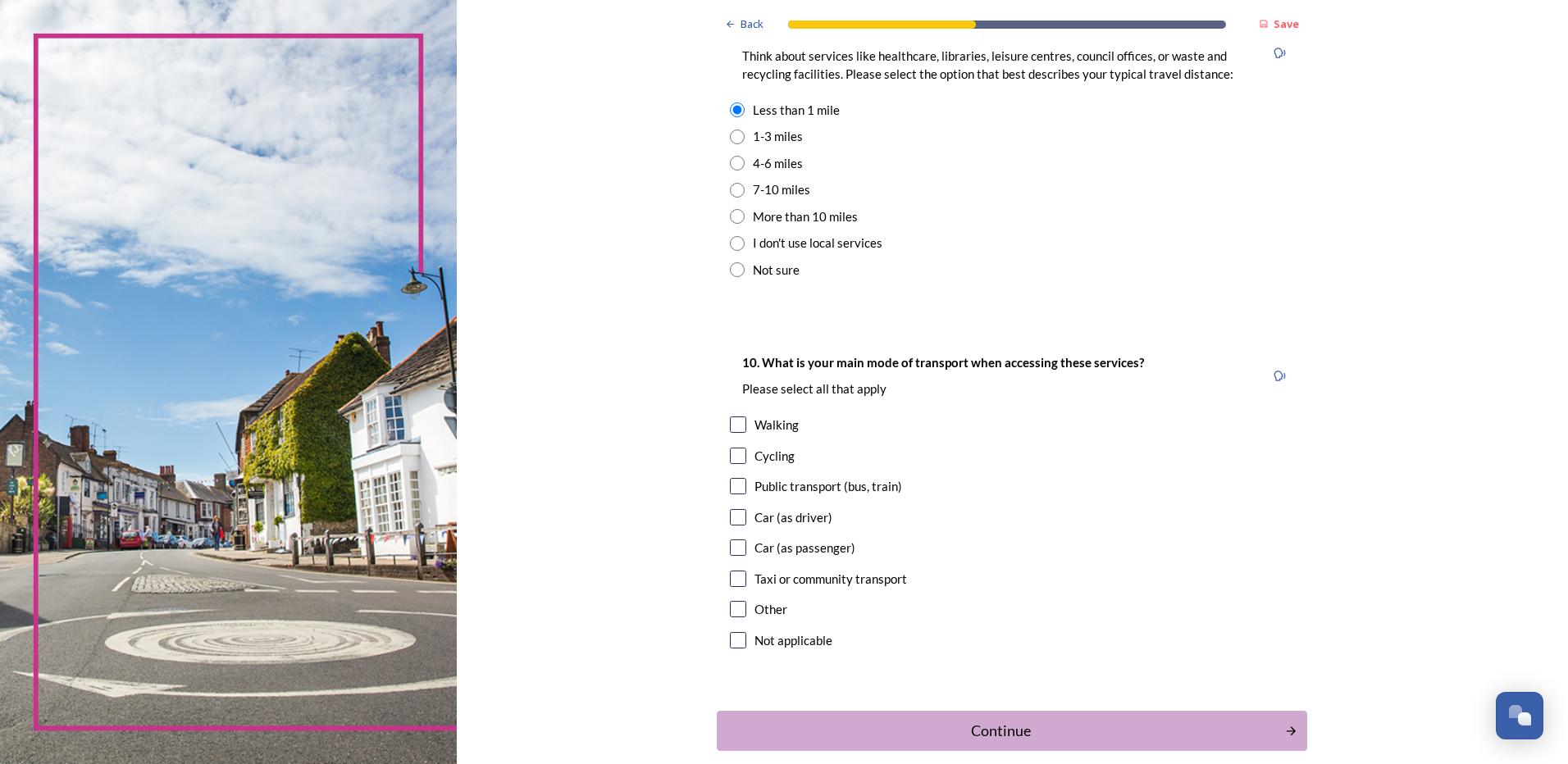
click at [733, 423] on input "checkbox" at bounding box center [738, 424] width 16 height 16
checkbox input "true"
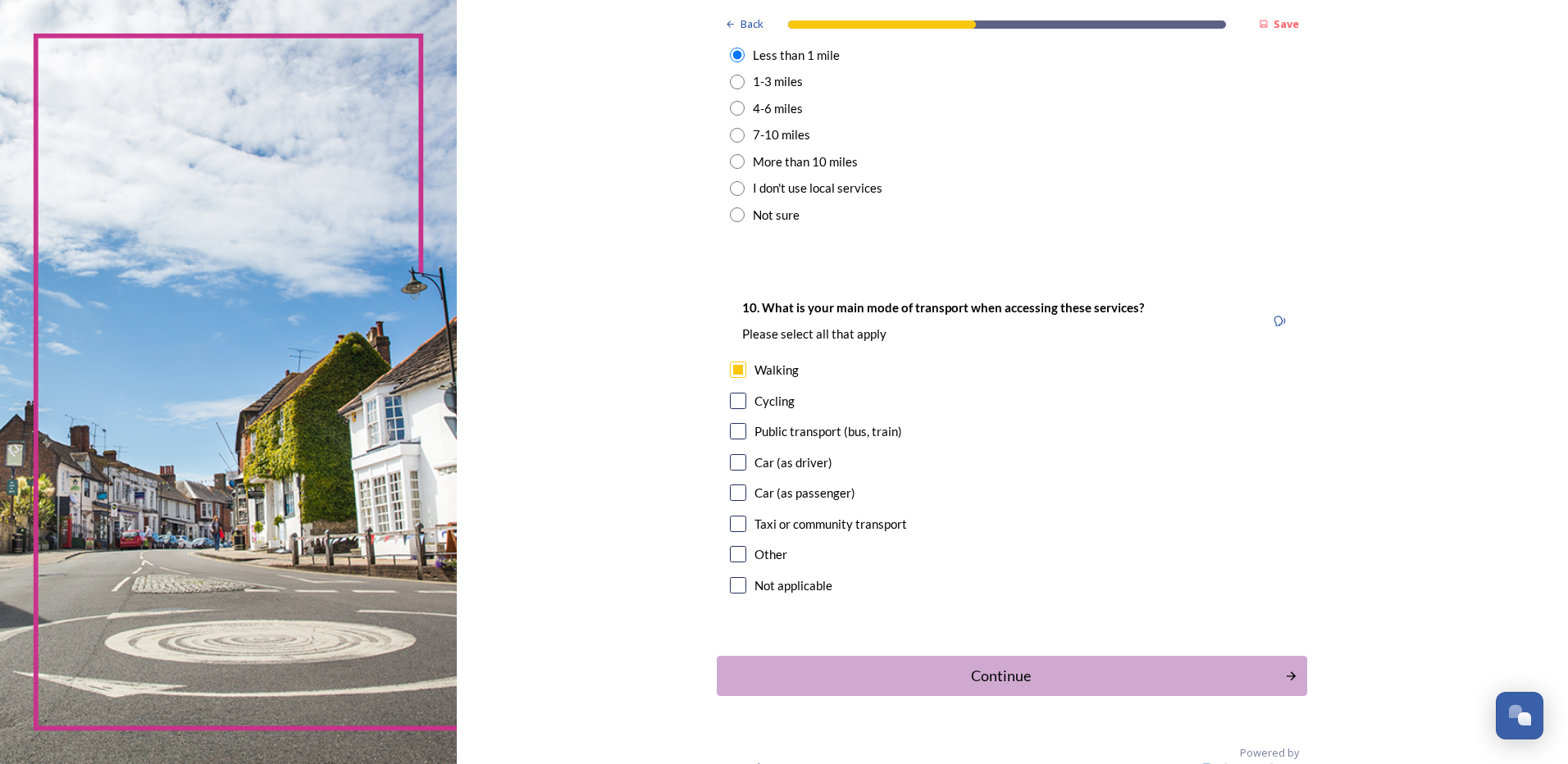
scroll to position [1312, 0]
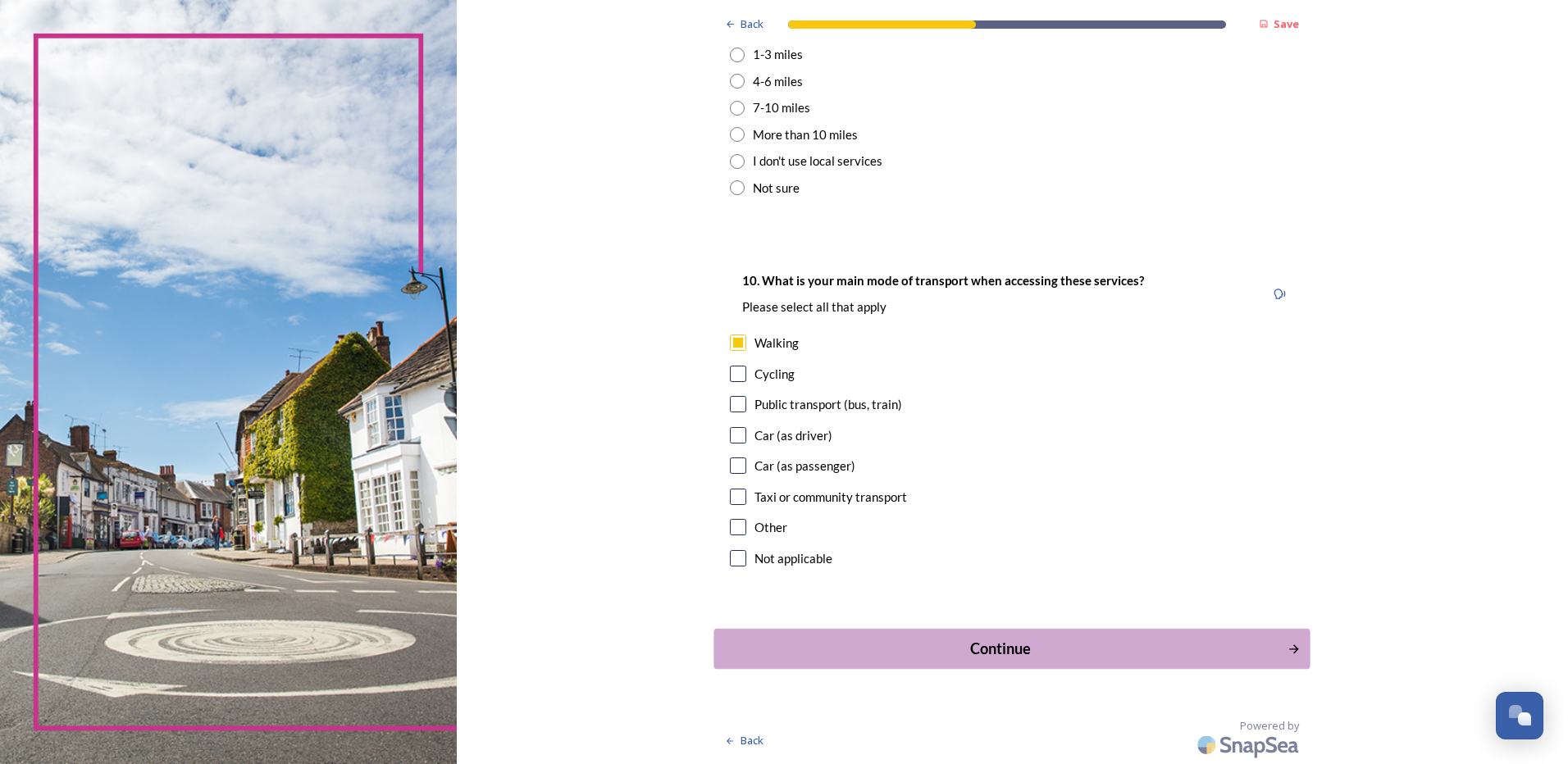
click at [957, 638] on div "Continue" at bounding box center [1001, 648] width 556 height 22
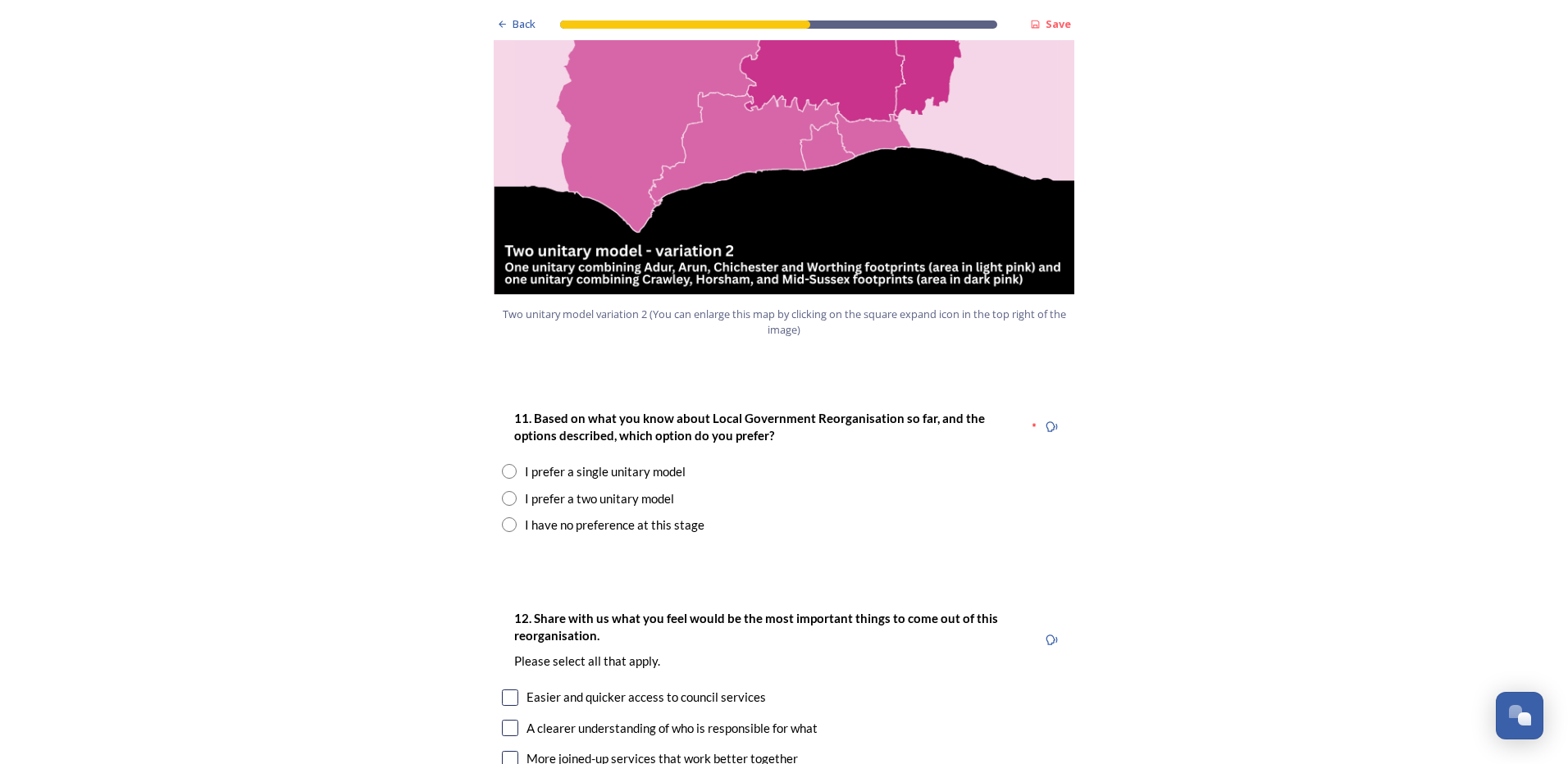
scroll to position [1968, 0]
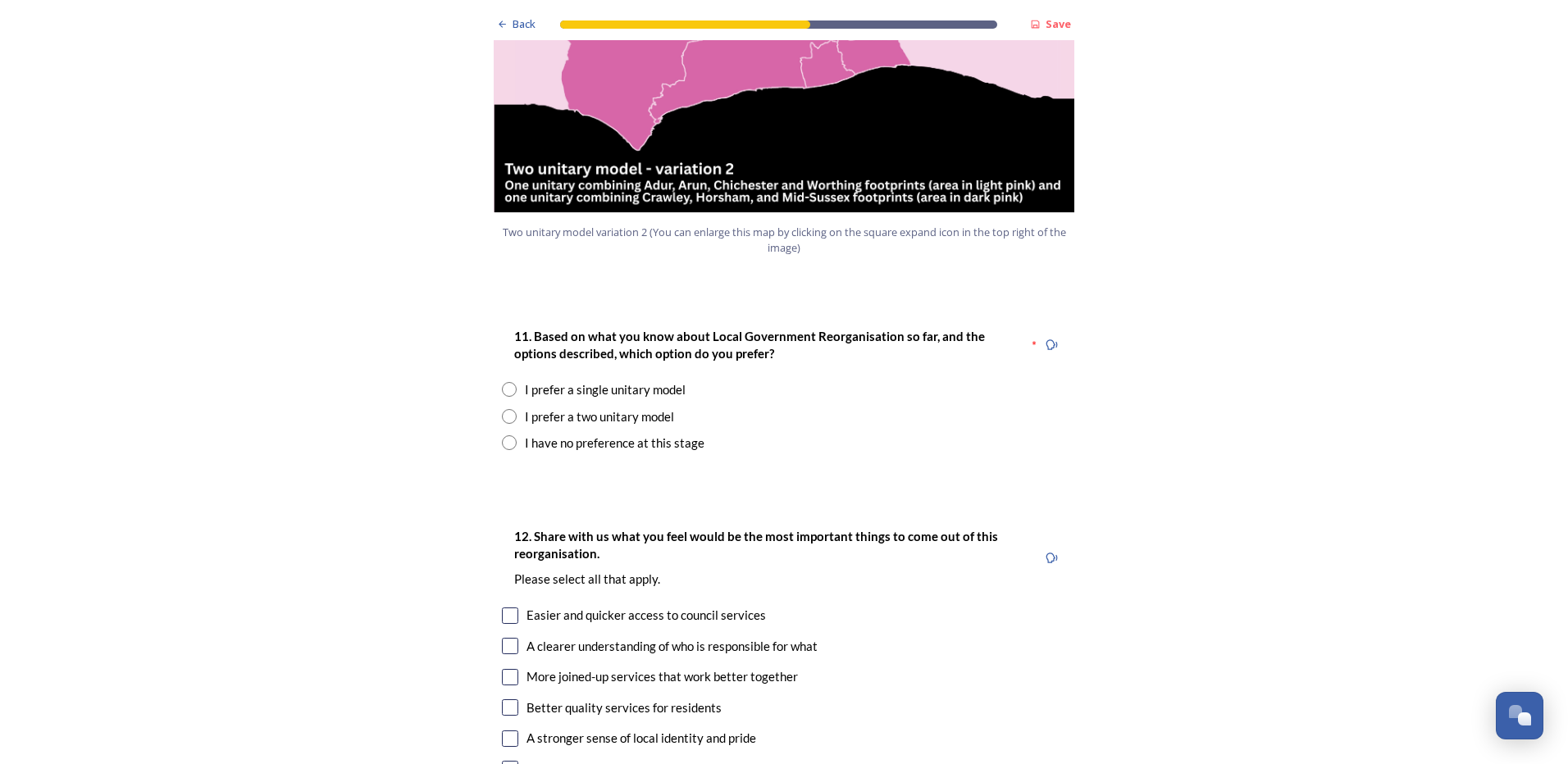
click at [507, 382] on input "radio" at bounding box center [509, 390] width 15 height 15
radio input "true"
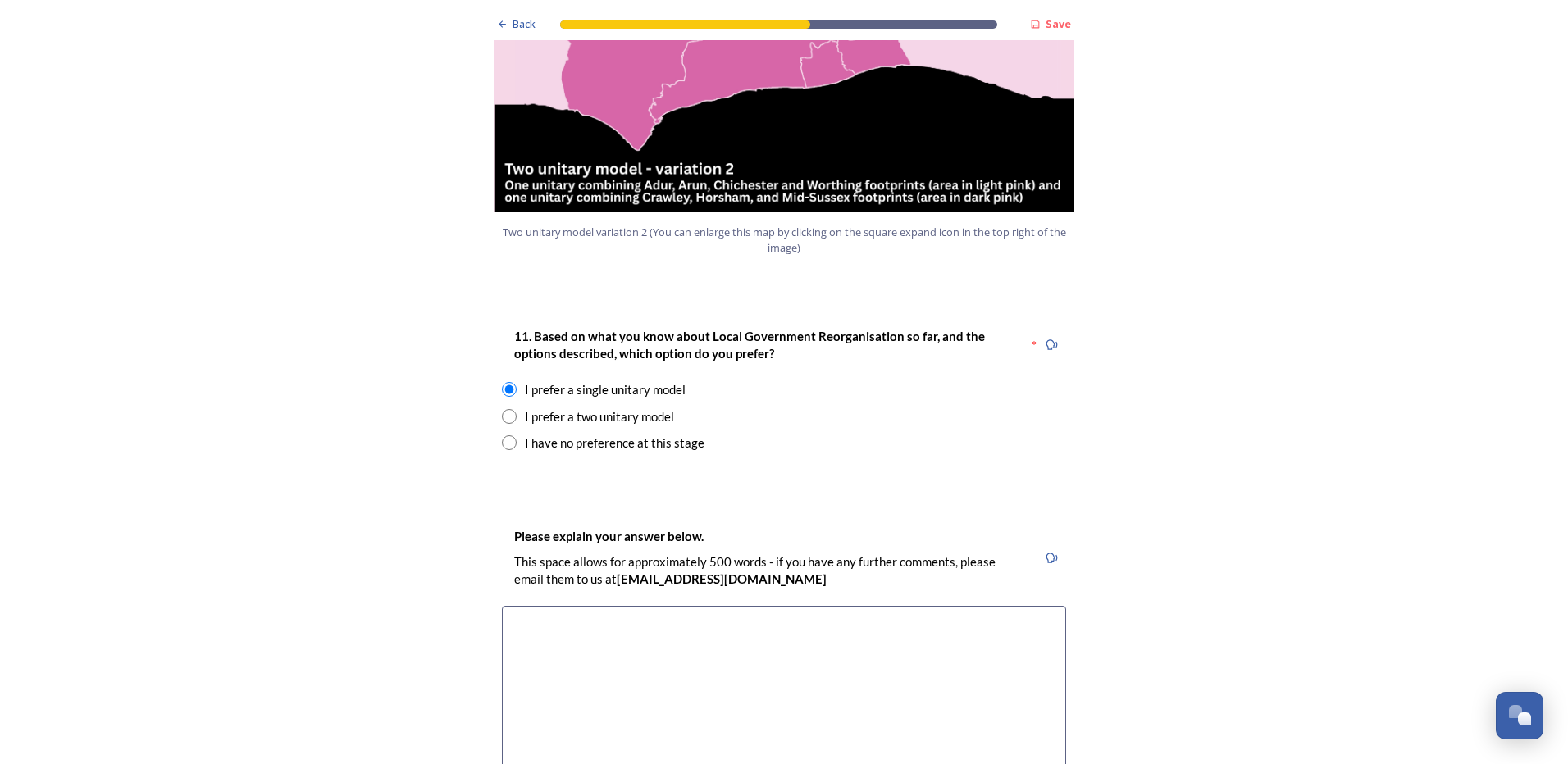
scroll to position [2050, 0]
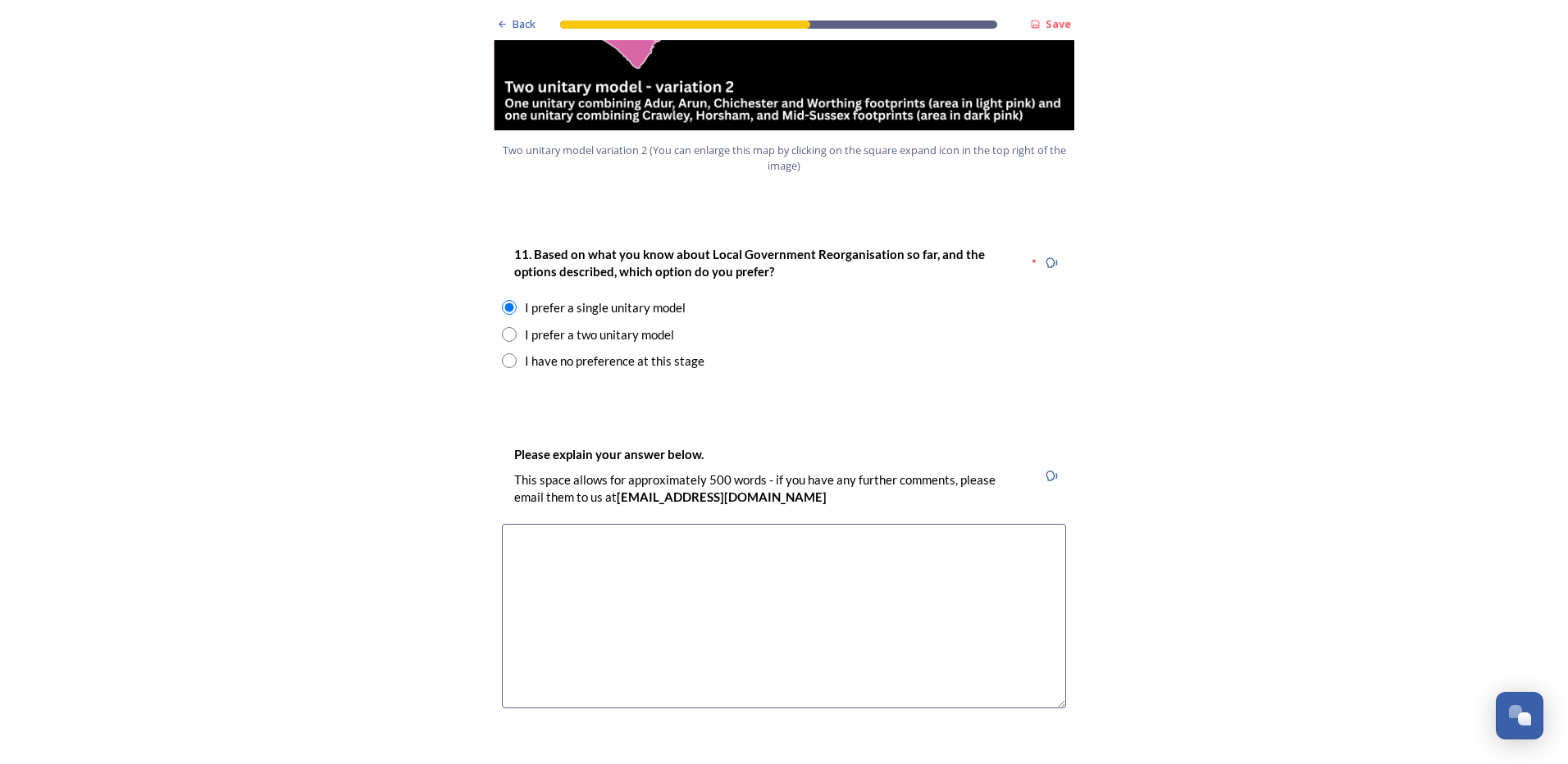
click at [587, 524] on textarea at bounding box center [783, 616] width 564 height 185
type textarea "i"
click at [842, 524] on textarea "I think it is the simplest way of solving the problem that is forces on to them." at bounding box center [783, 616] width 564 height 185
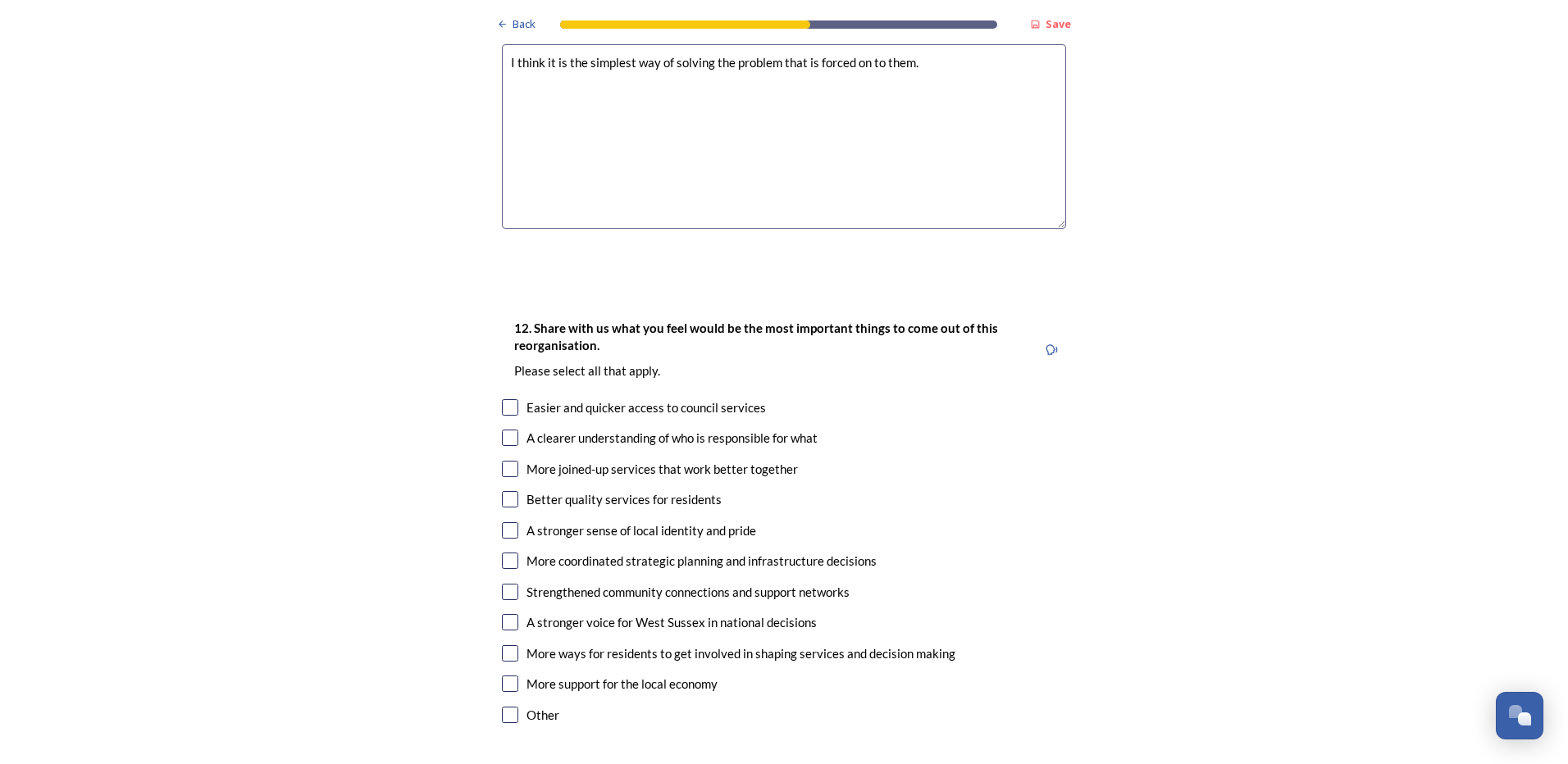
scroll to position [2624, 0]
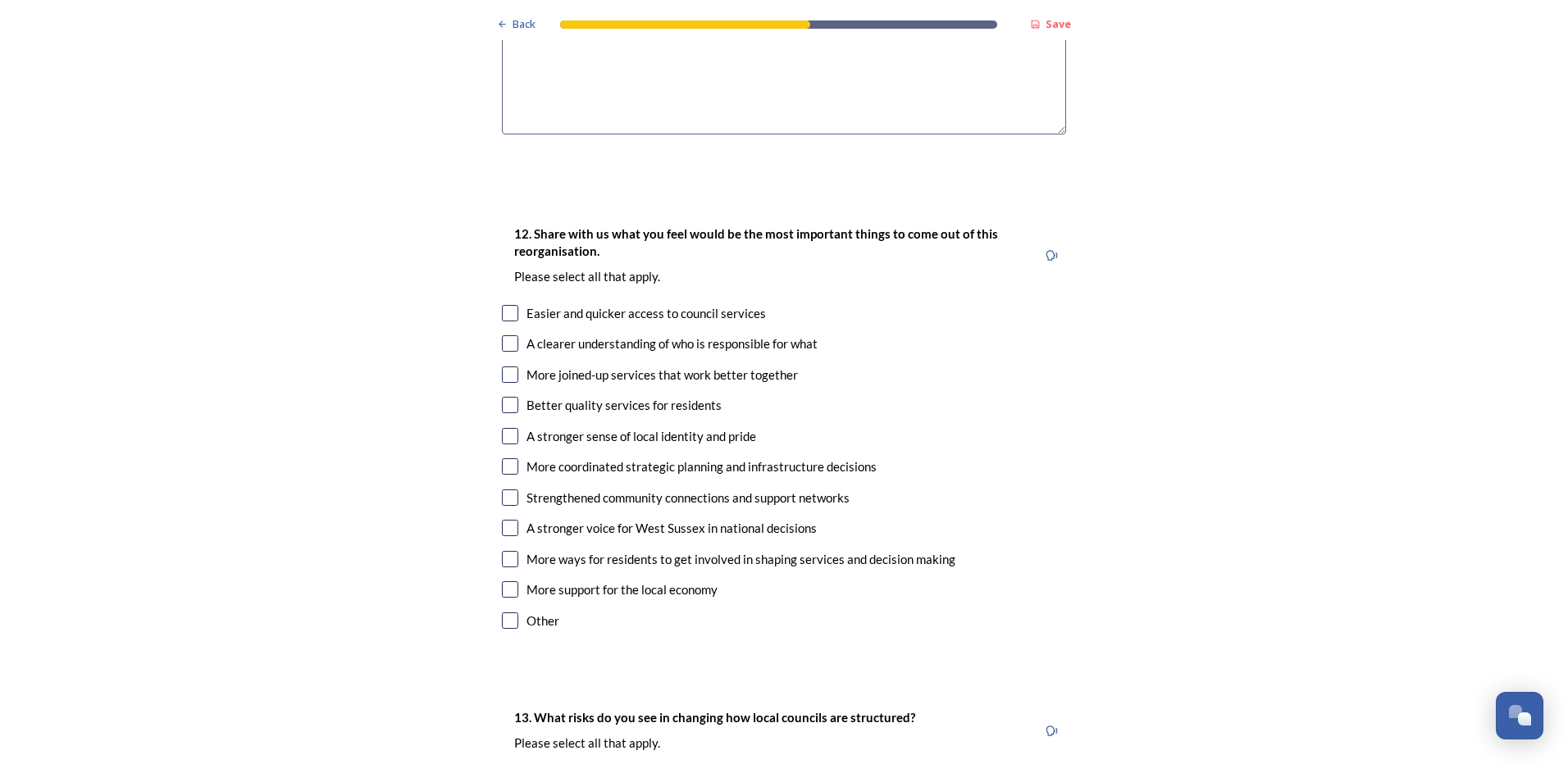
type textarea "I think it is the simplest way of solving the problem that is forced on to them."
click at [507, 305] on input "checkbox" at bounding box center [509, 313] width 16 height 16
checkbox input "true"
click at [501, 336] on input "checkbox" at bounding box center [509, 343] width 16 height 16
checkbox input "true"
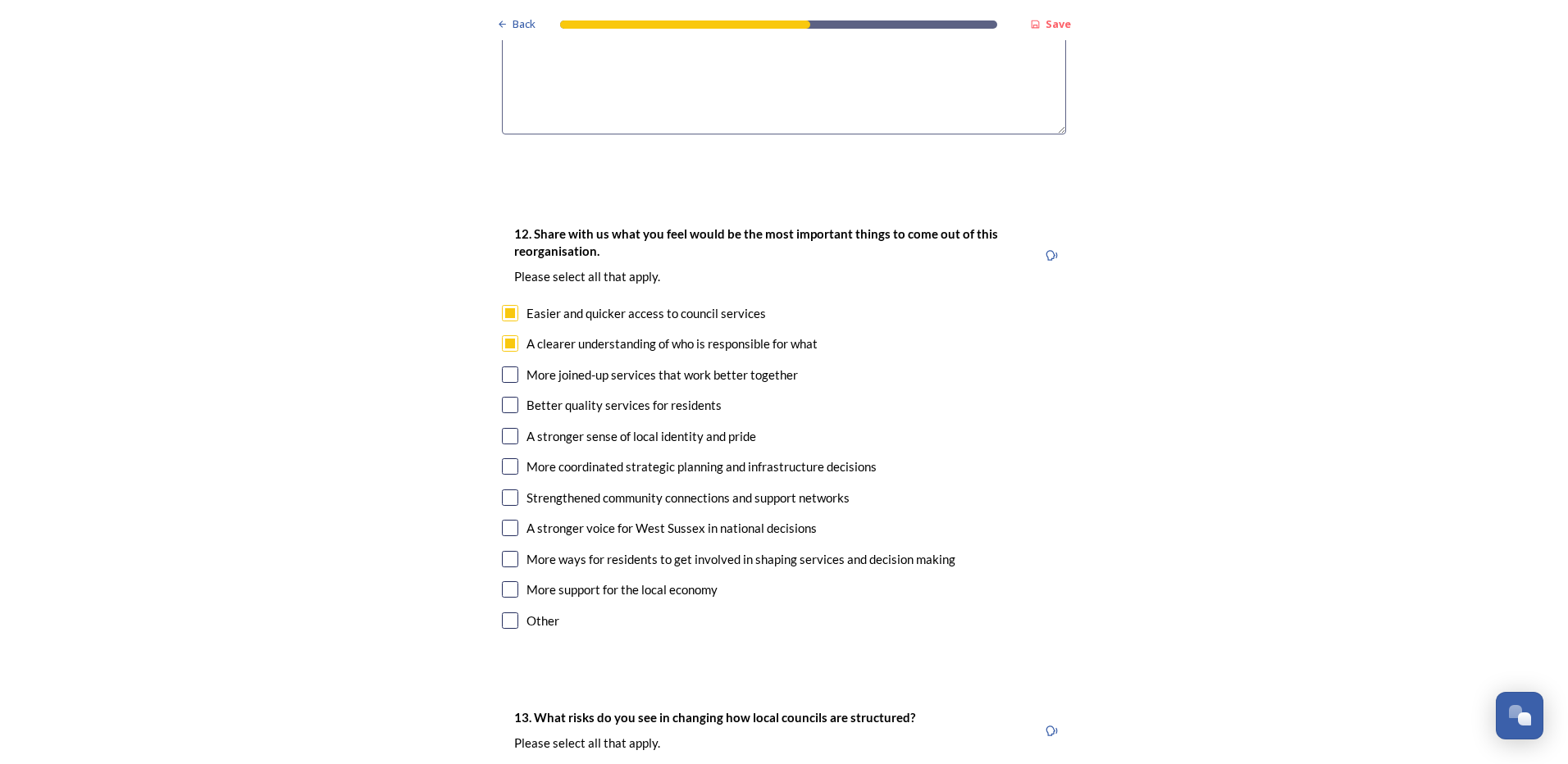
click at [506, 367] on input "checkbox" at bounding box center [509, 374] width 16 height 16
checkbox input "true"
click at [506, 397] on input "checkbox" at bounding box center [509, 405] width 16 height 16
checkbox input "true"
click at [501, 428] on input "checkbox" at bounding box center [509, 436] width 16 height 16
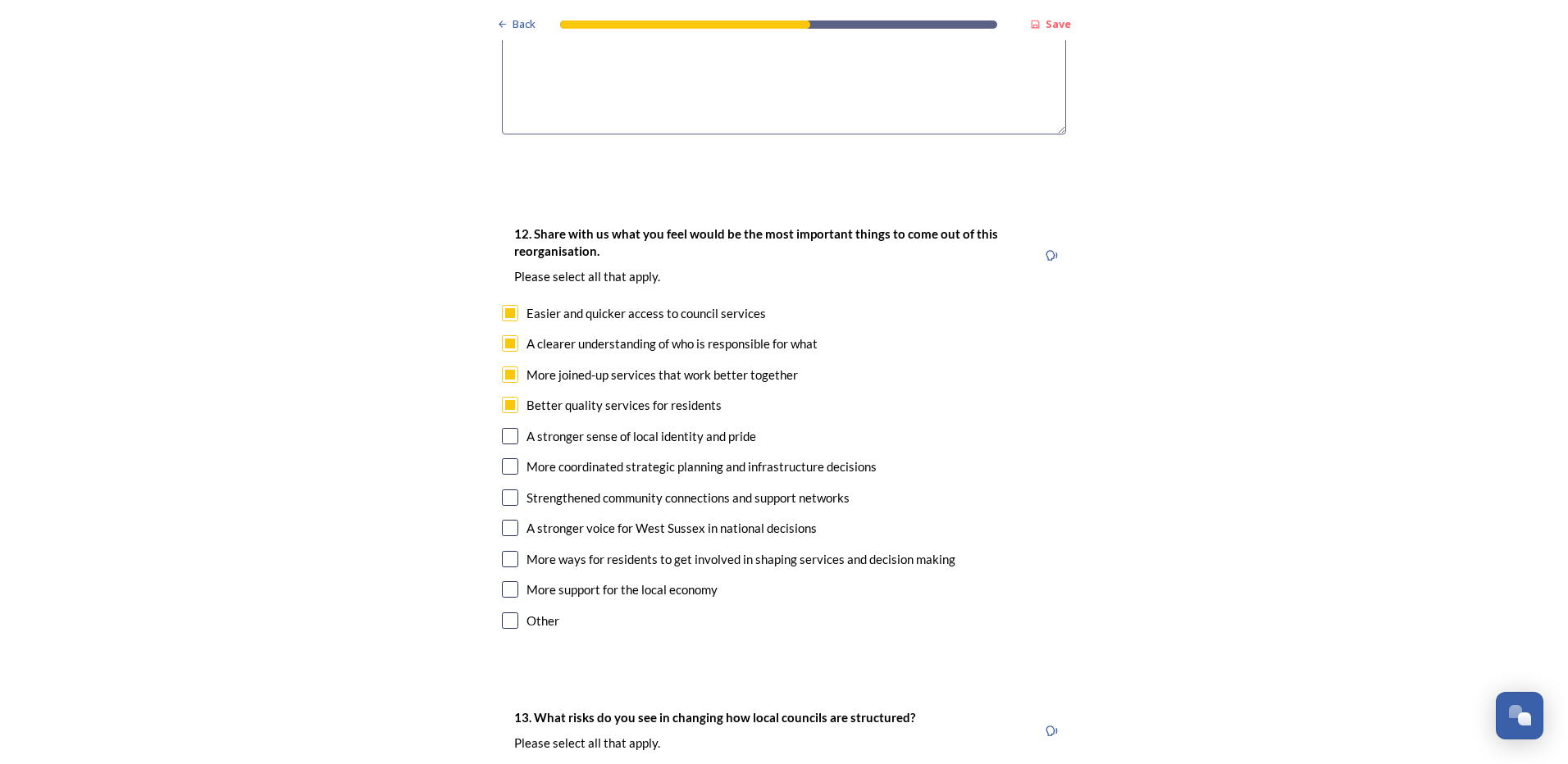
checkbox input "true"
click at [501, 459] on input "checkbox" at bounding box center [509, 466] width 16 height 16
checkbox input "true"
click at [501, 489] on input "checkbox" at bounding box center [509, 497] width 16 height 16
checkbox input "true"
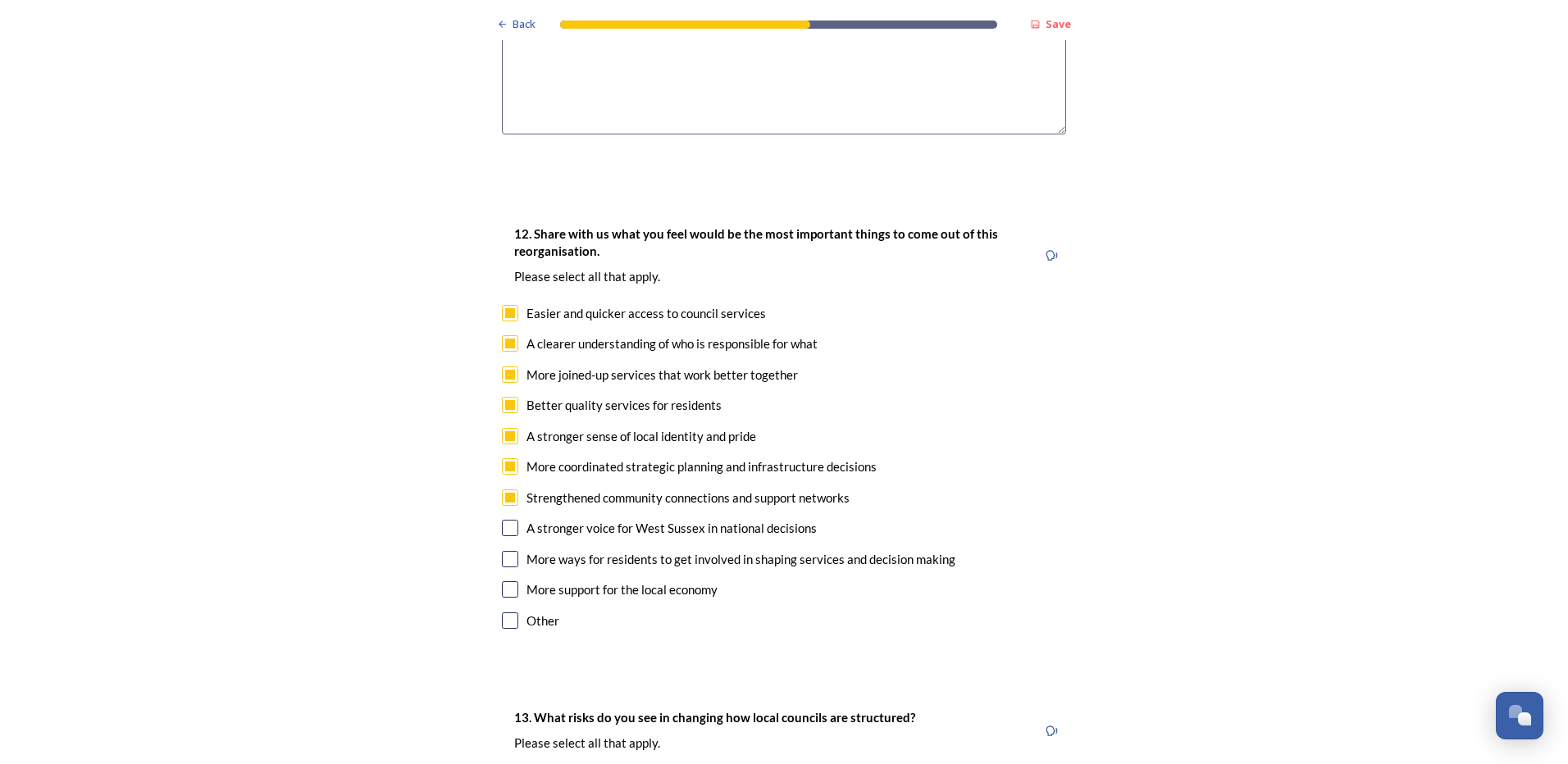
click at [501, 519] on input "checkbox" at bounding box center [509, 527] width 16 height 16
checkbox input "true"
click at [501, 551] on input "checkbox" at bounding box center [509, 558] width 16 height 16
checkbox input "true"
click at [506, 581] on input "checkbox" at bounding box center [509, 589] width 16 height 16
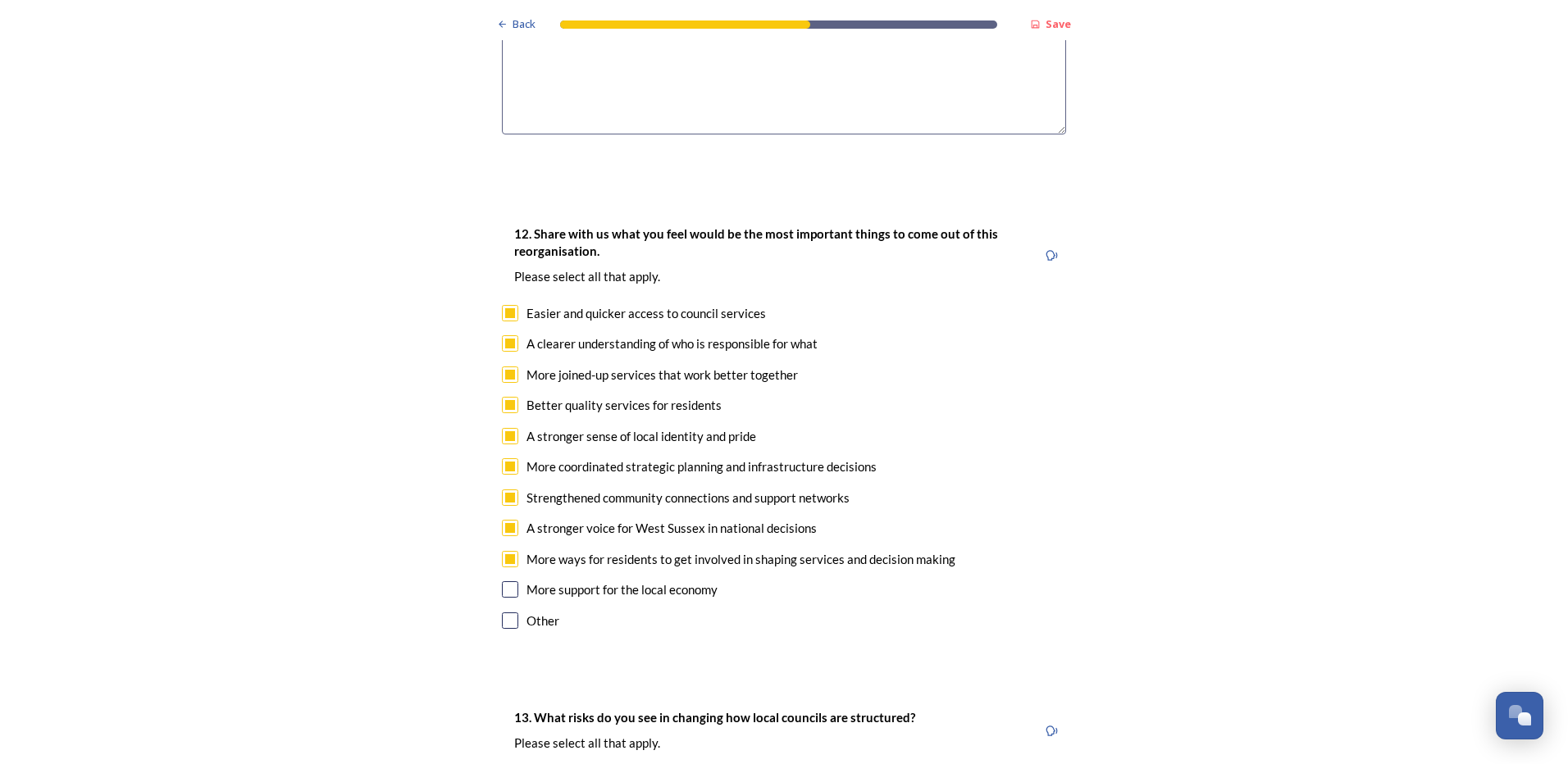
checkbox input "true"
click at [504, 612] on input "checkbox" at bounding box center [509, 620] width 16 height 16
checkbox input "false"
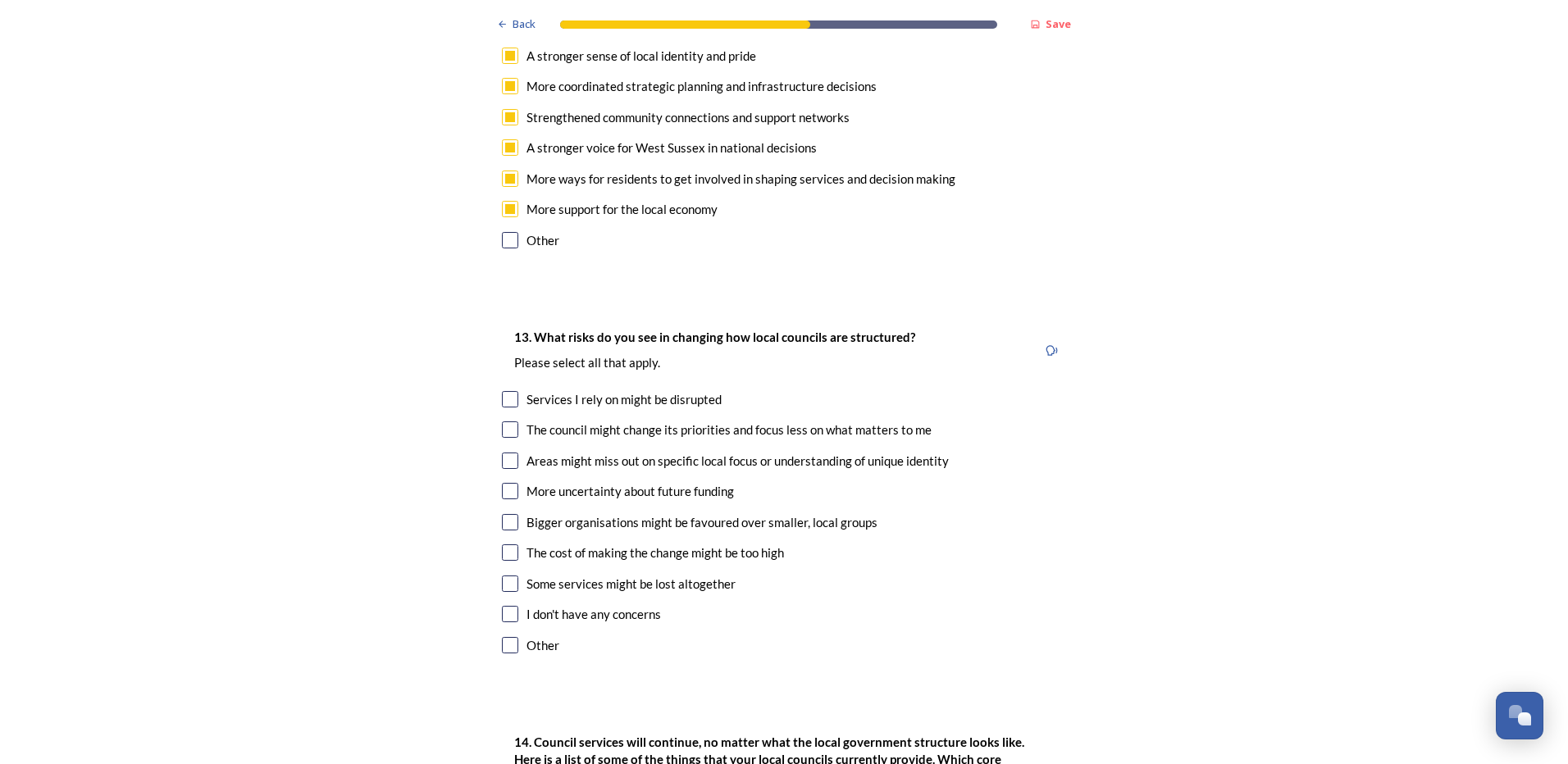
scroll to position [3034, 0]
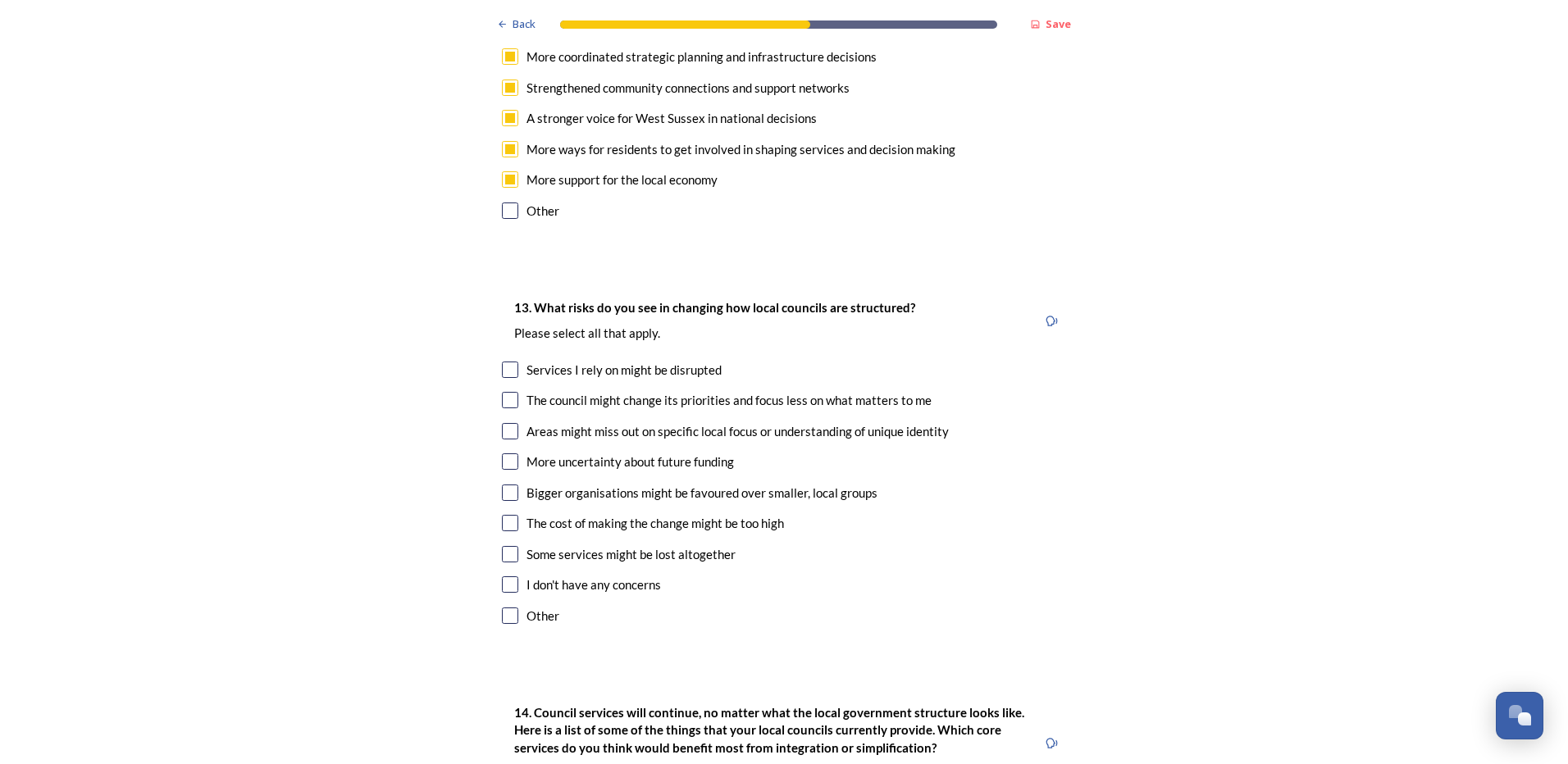
click at [501, 362] on input "checkbox" at bounding box center [509, 370] width 16 height 16
checkbox input "true"
click at [503, 453] on input "checkbox" at bounding box center [509, 461] width 16 height 16
checkbox input "true"
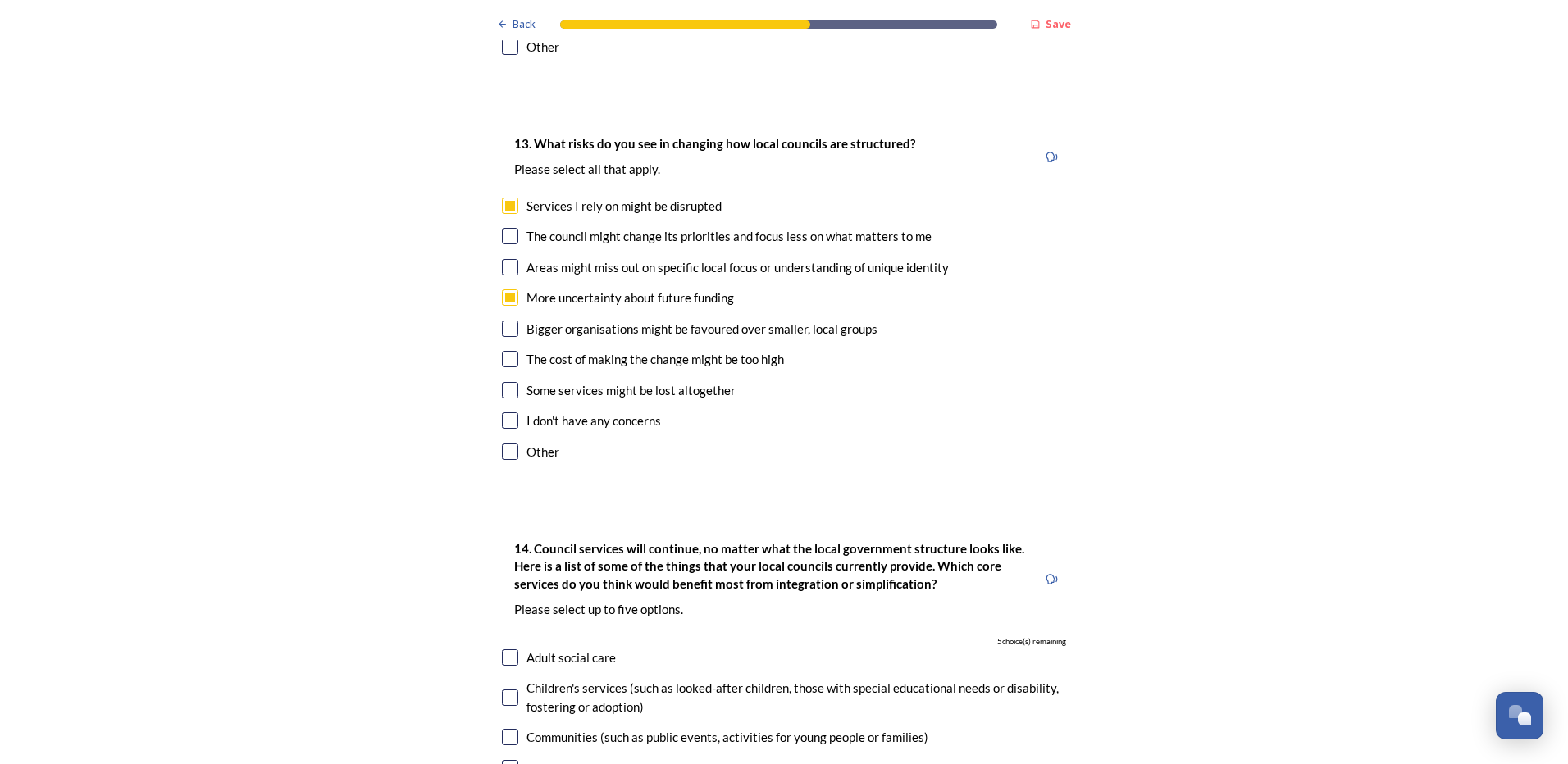
click at [507, 382] on input "checkbox" at bounding box center [509, 390] width 16 height 16
checkbox input "true"
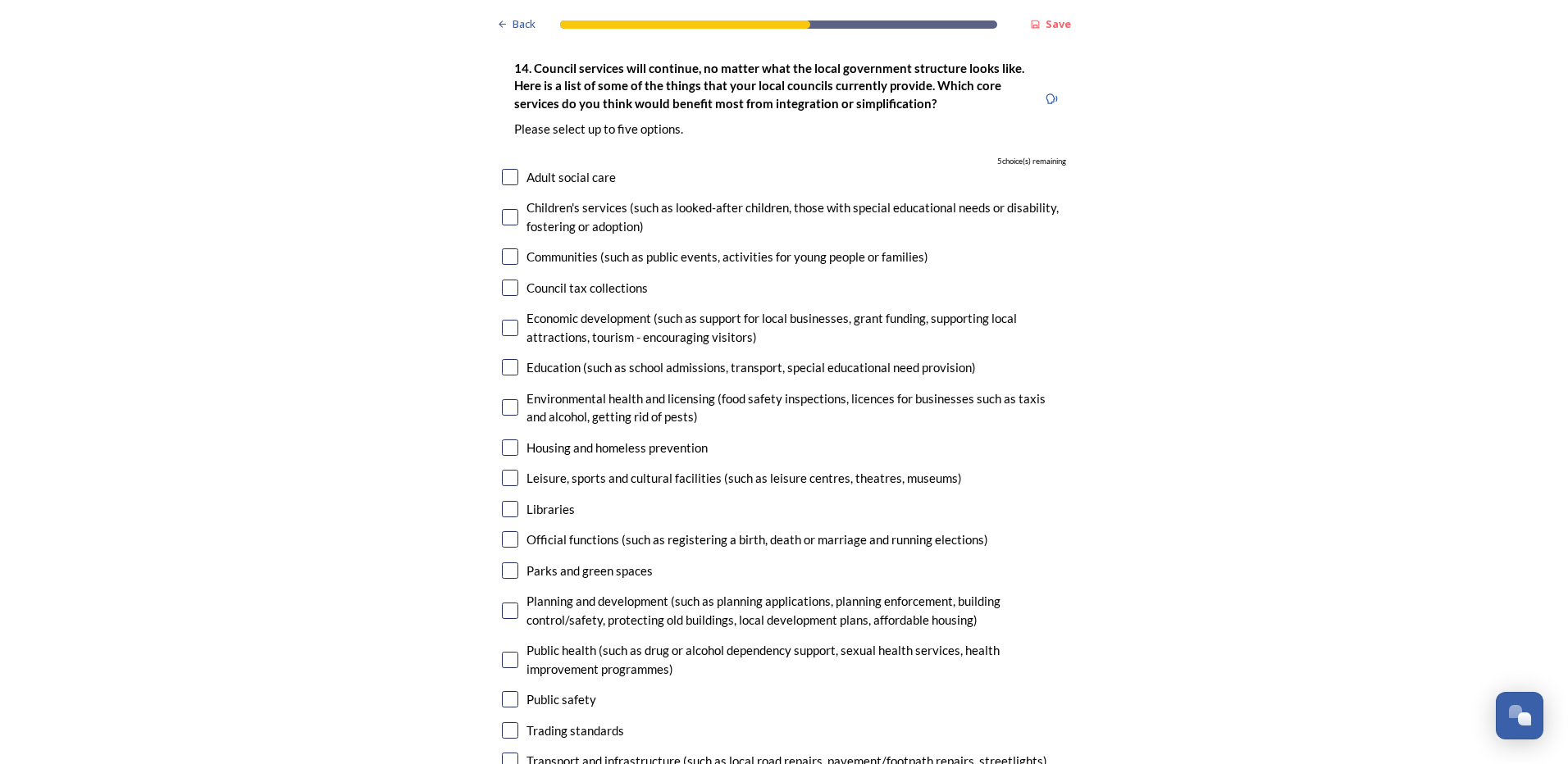
scroll to position [3690, 0]
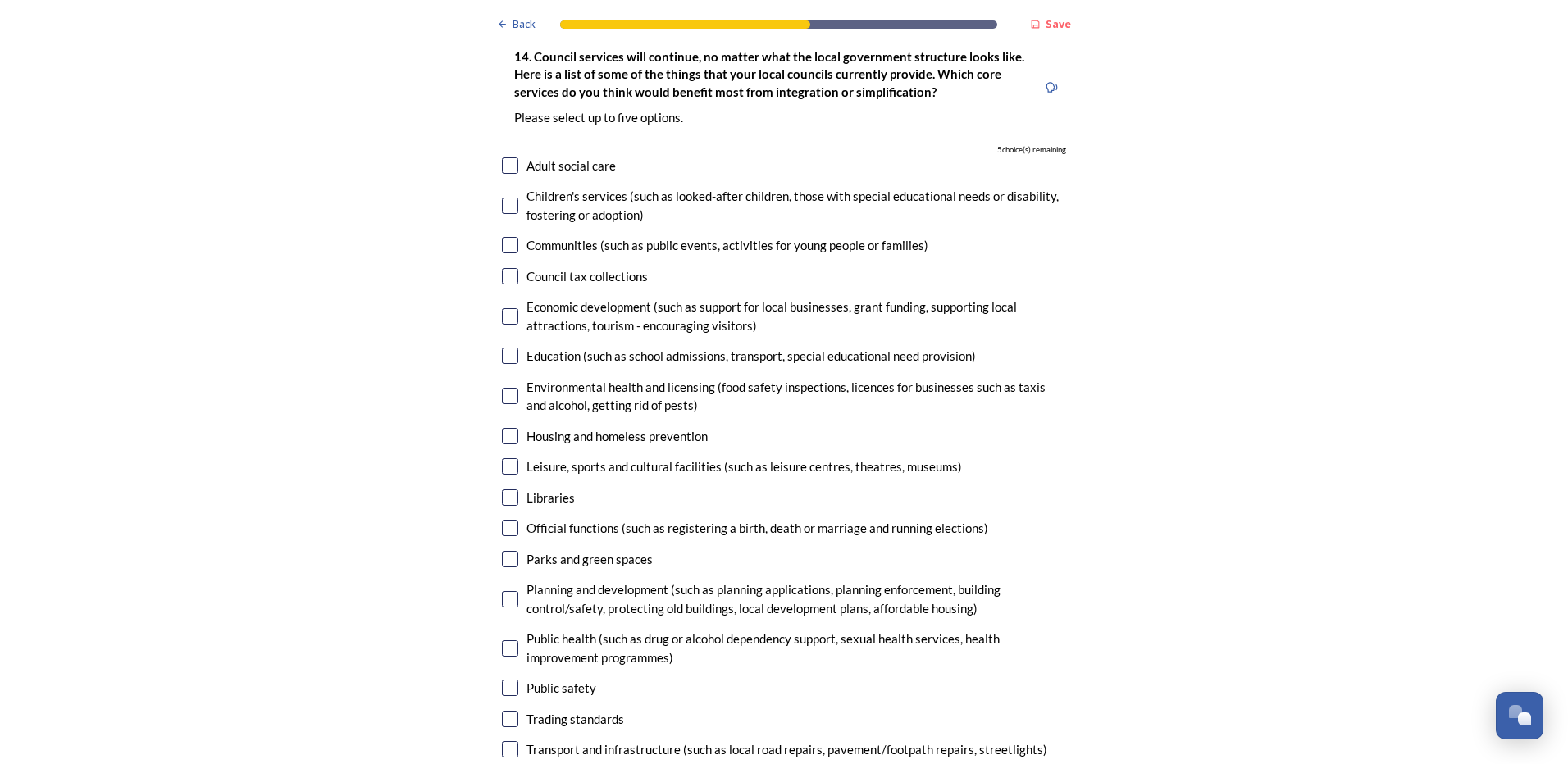
click at [503, 157] on input "checkbox" at bounding box center [509, 165] width 16 height 16
checkbox input "true"
click at [504, 308] on input "checkbox" at bounding box center [509, 316] width 16 height 16
click at [502, 308] on input "checkbox" at bounding box center [509, 316] width 16 height 16
checkbox input "false"
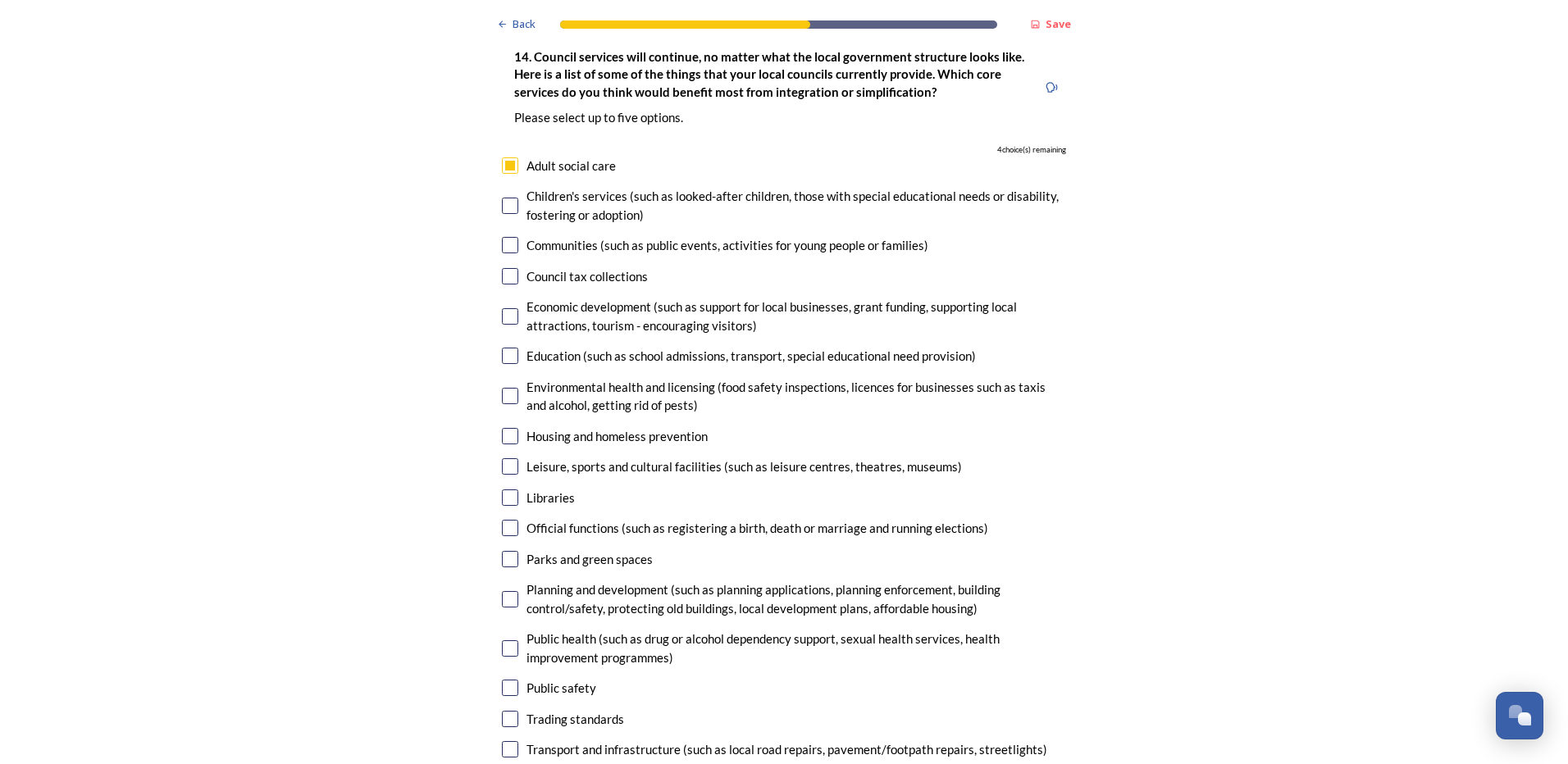
click at [505, 388] on input "checkbox" at bounding box center [509, 395] width 16 height 16
checkbox input "true"
click at [502, 489] on input "checkbox" at bounding box center [509, 497] width 16 height 16
checkbox input "true"
click at [501, 551] on input "checkbox" at bounding box center [509, 558] width 16 height 16
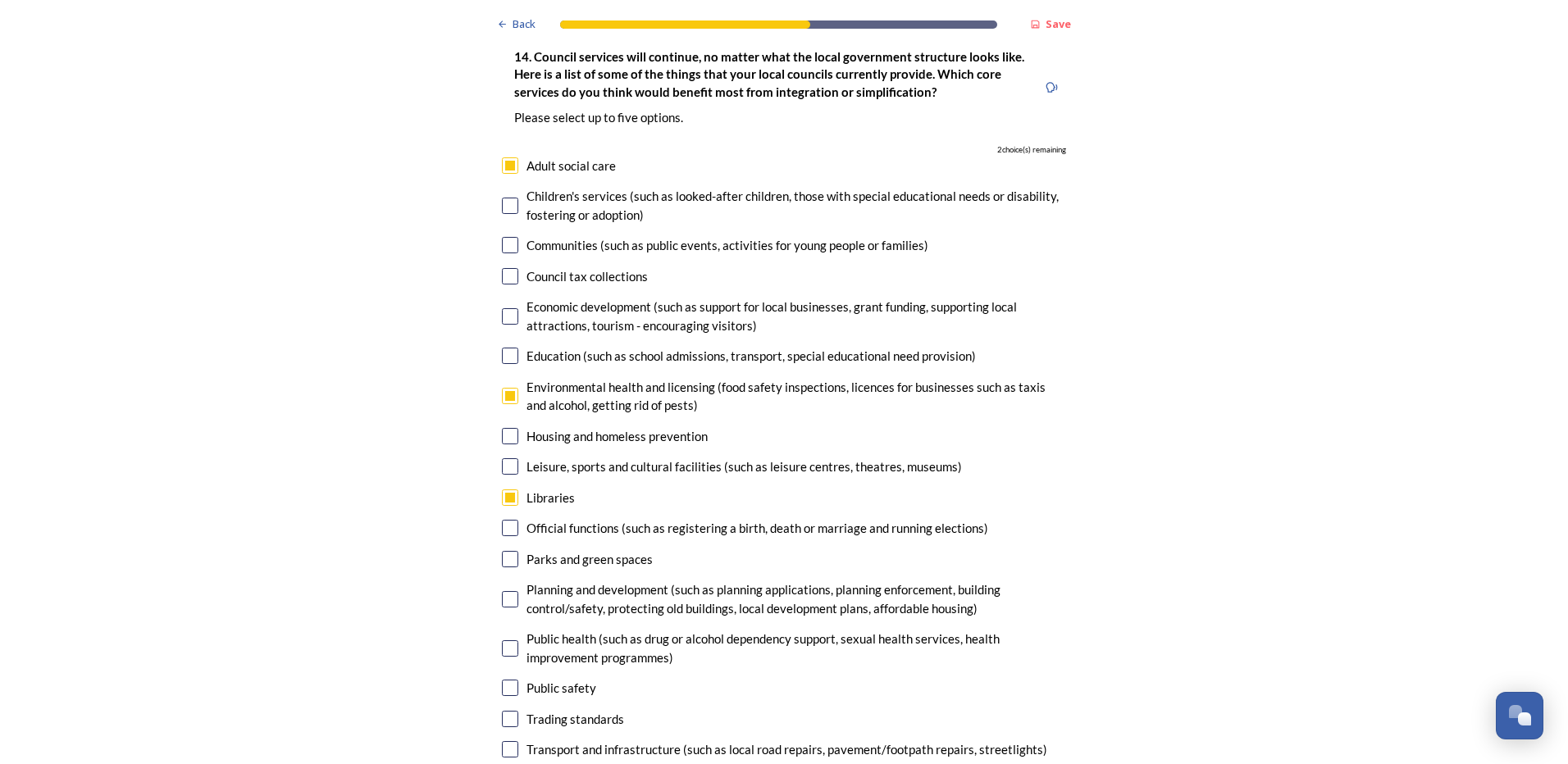
checkbox input "true"
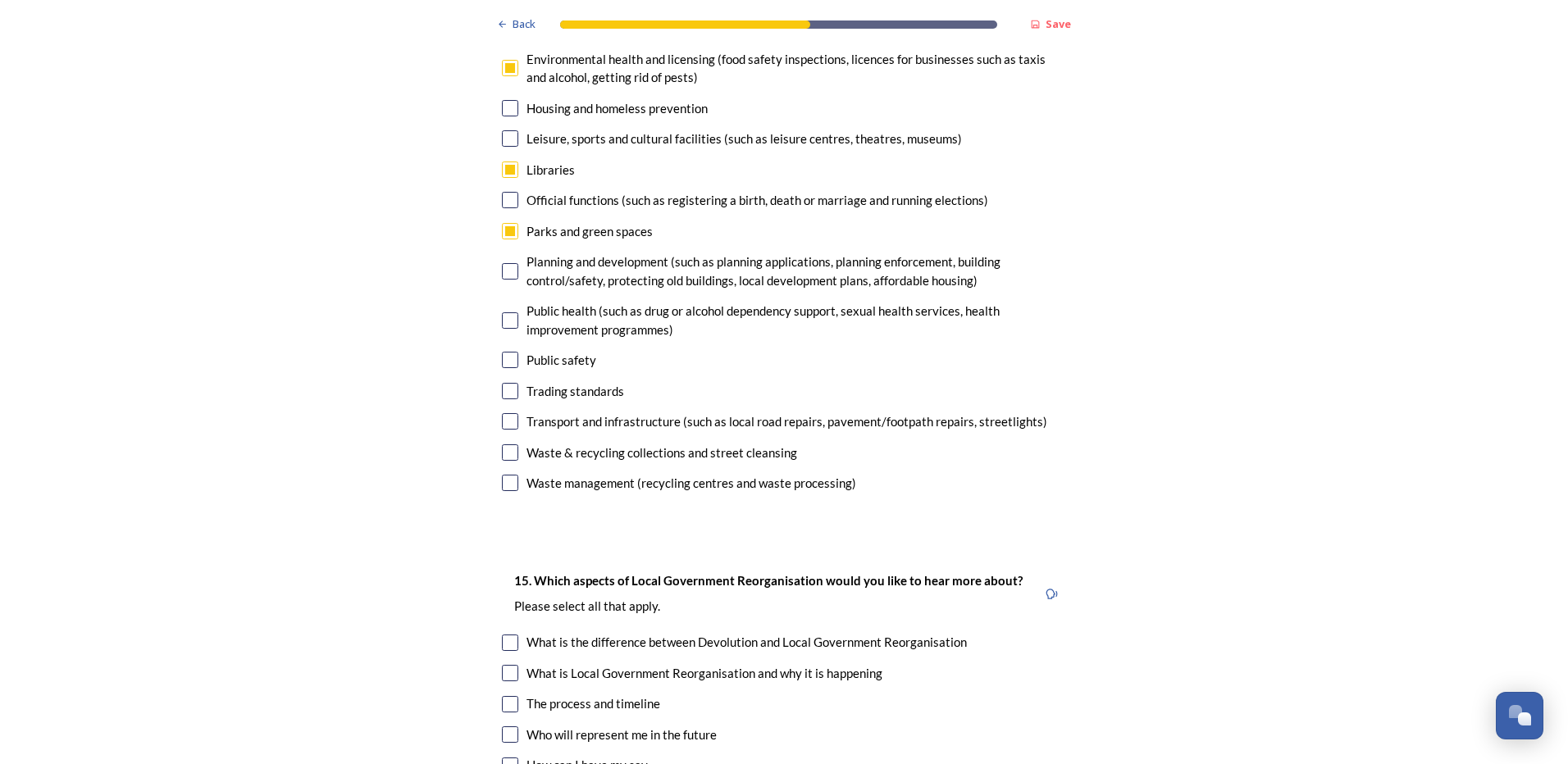
click at [506, 475] on input "checkbox" at bounding box center [509, 482] width 16 height 16
checkbox input "true"
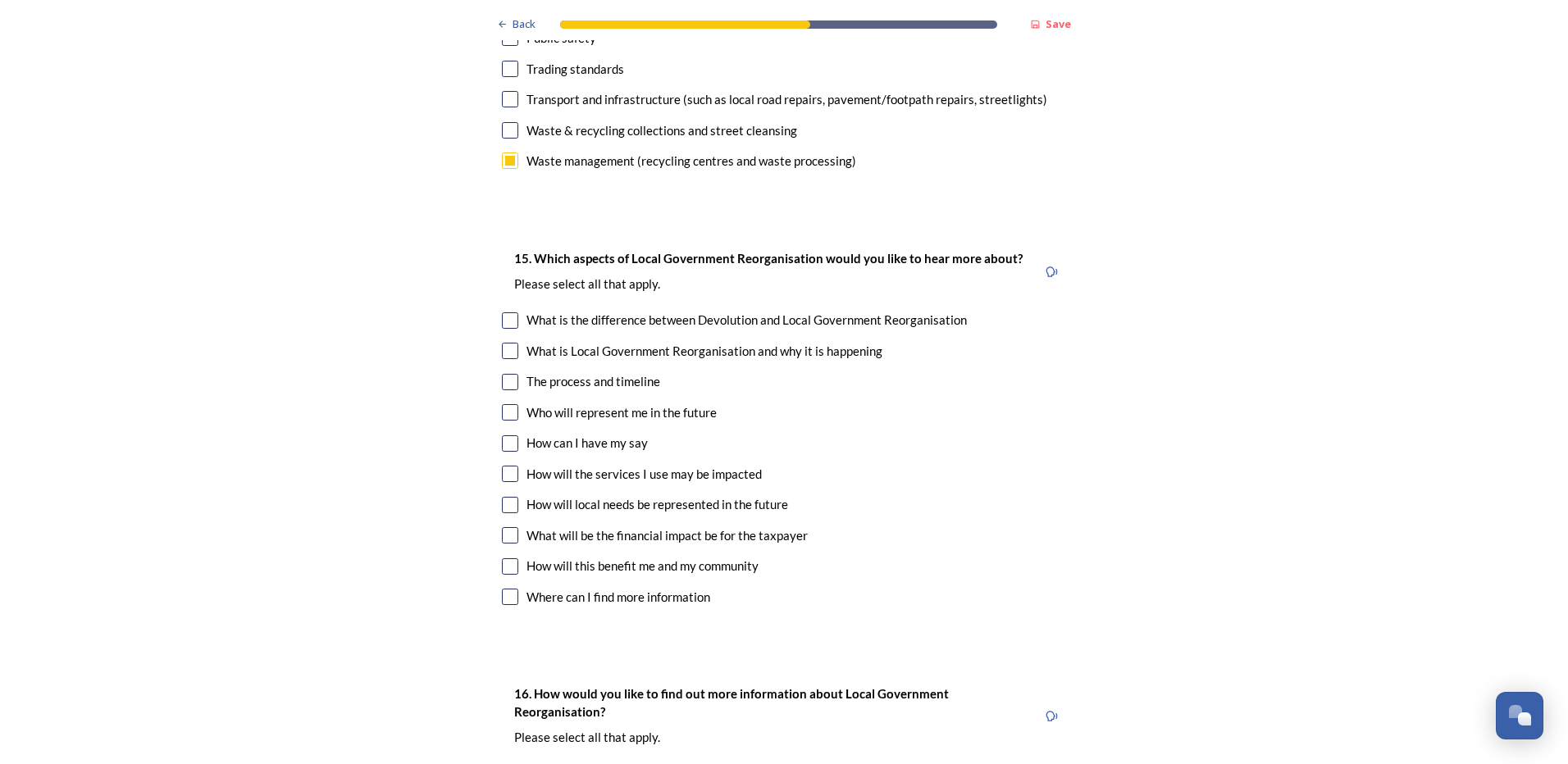
scroll to position [4346, 0]
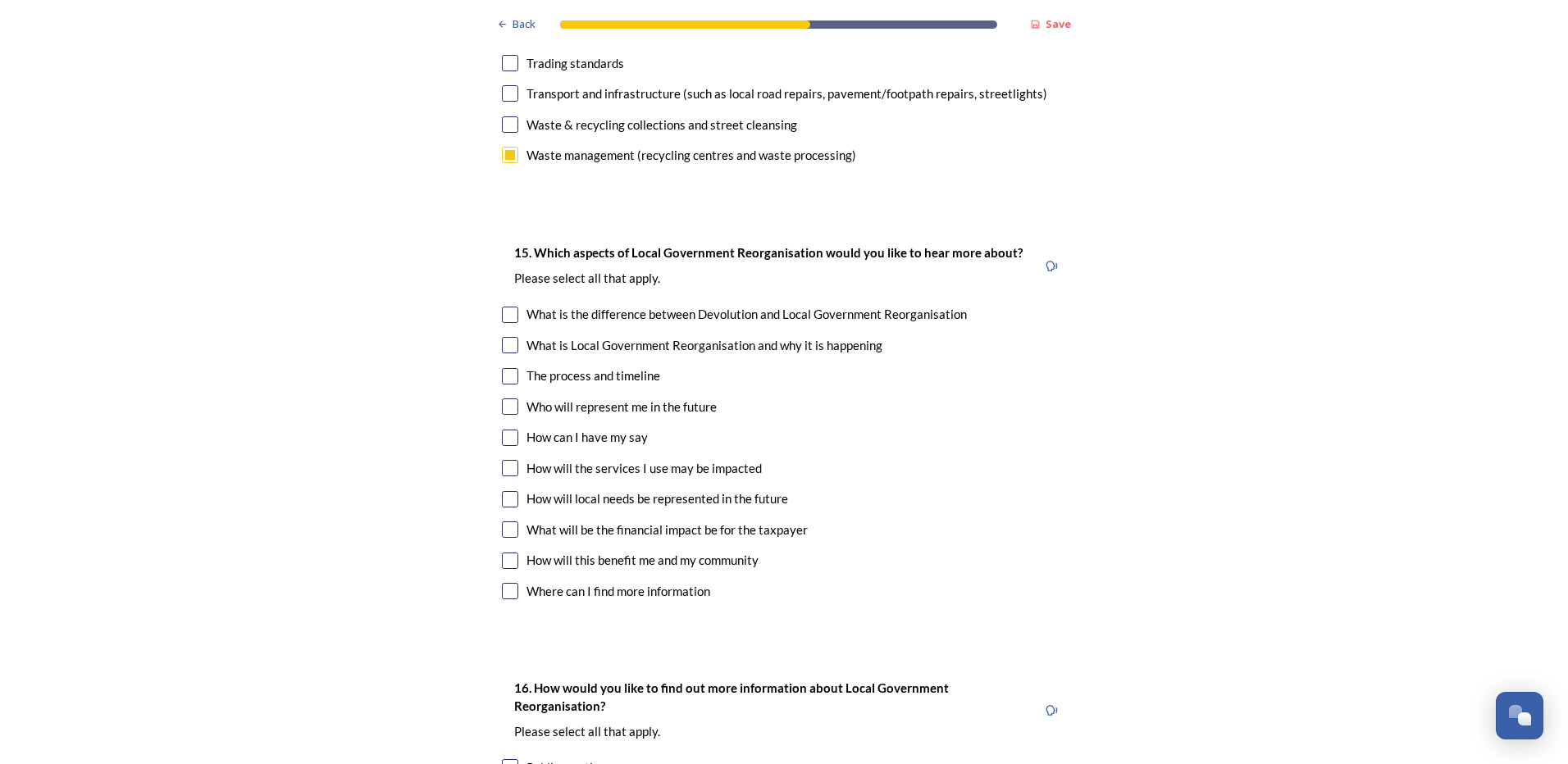
click at [504, 583] on input "checkbox" at bounding box center [509, 591] width 16 height 16
checkbox input "true"
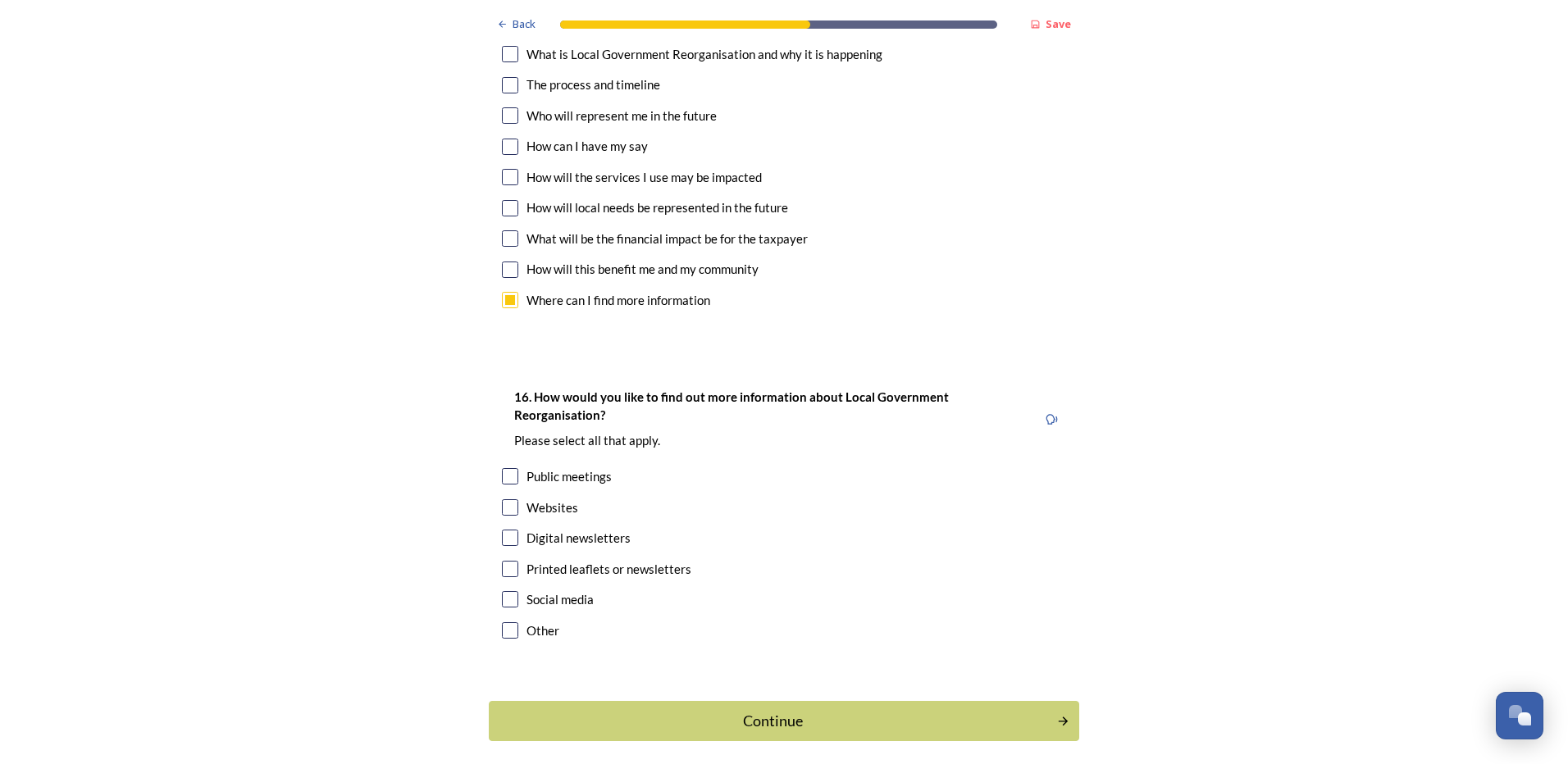
scroll to position [4661, 0]
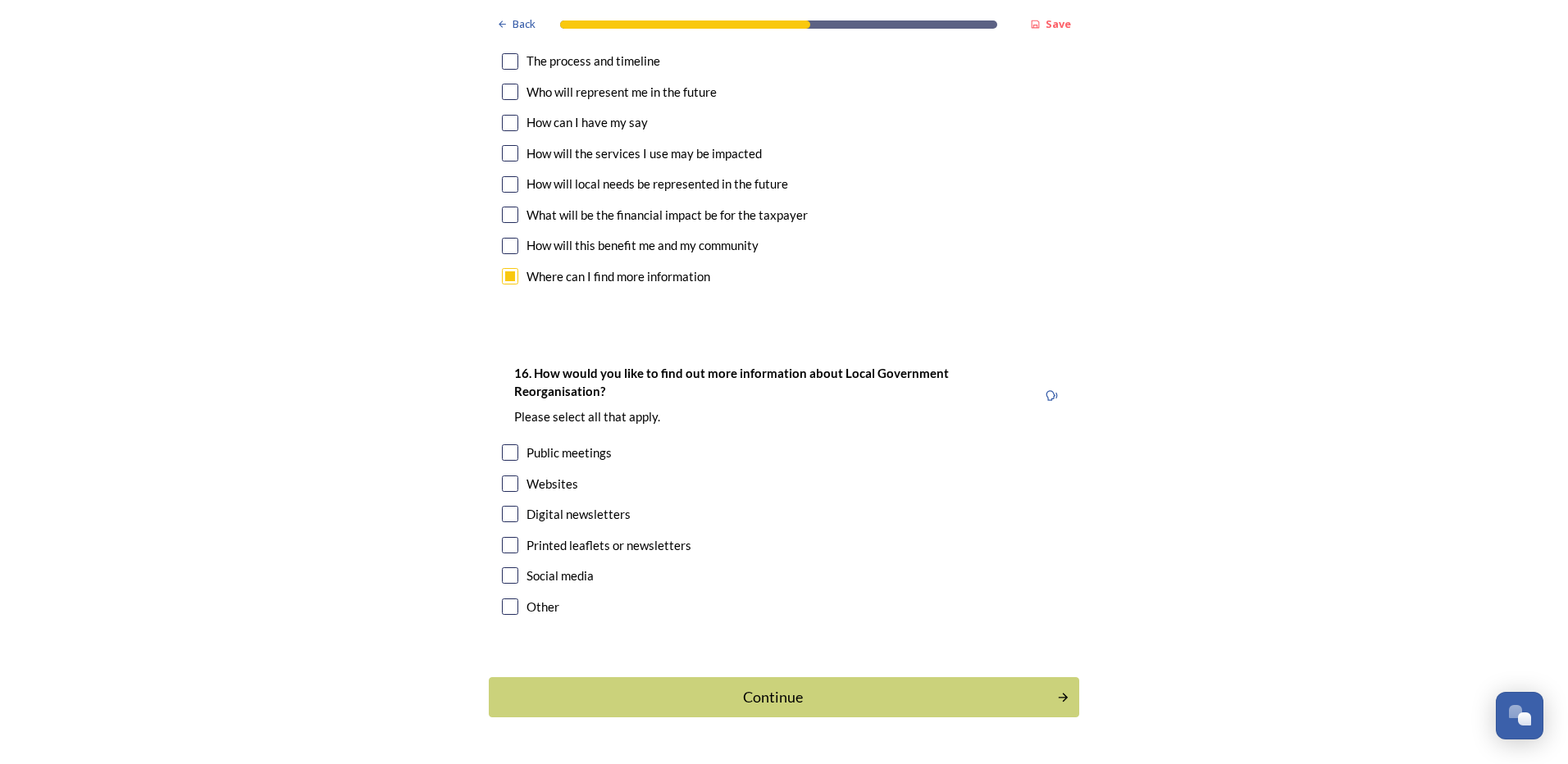
click at [505, 599] on input "checkbox" at bounding box center [509, 607] width 16 height 16
checkbox input "true"
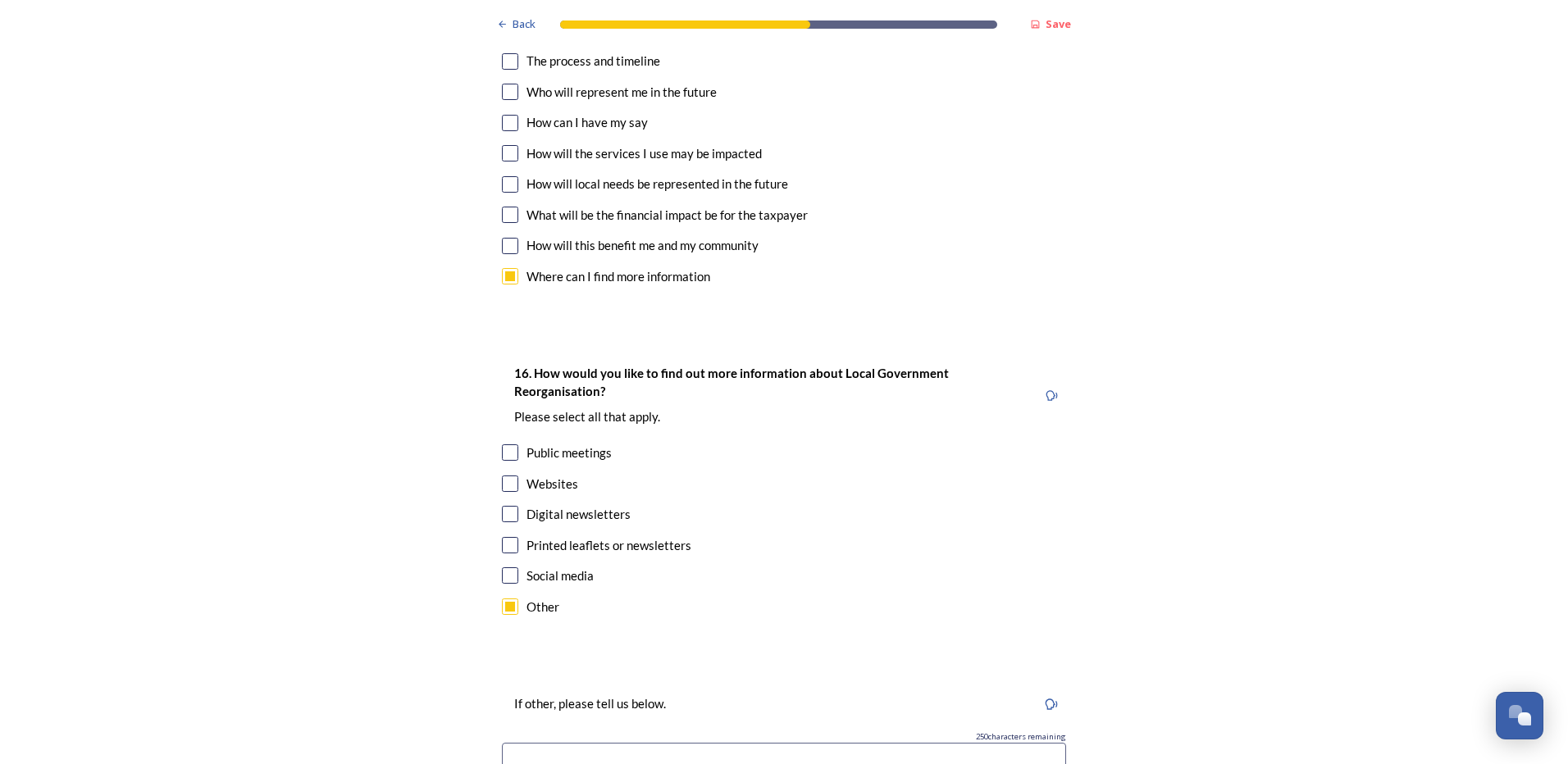
click at [599, 743] on input at bounding box center [783, 762] width 564 height 38
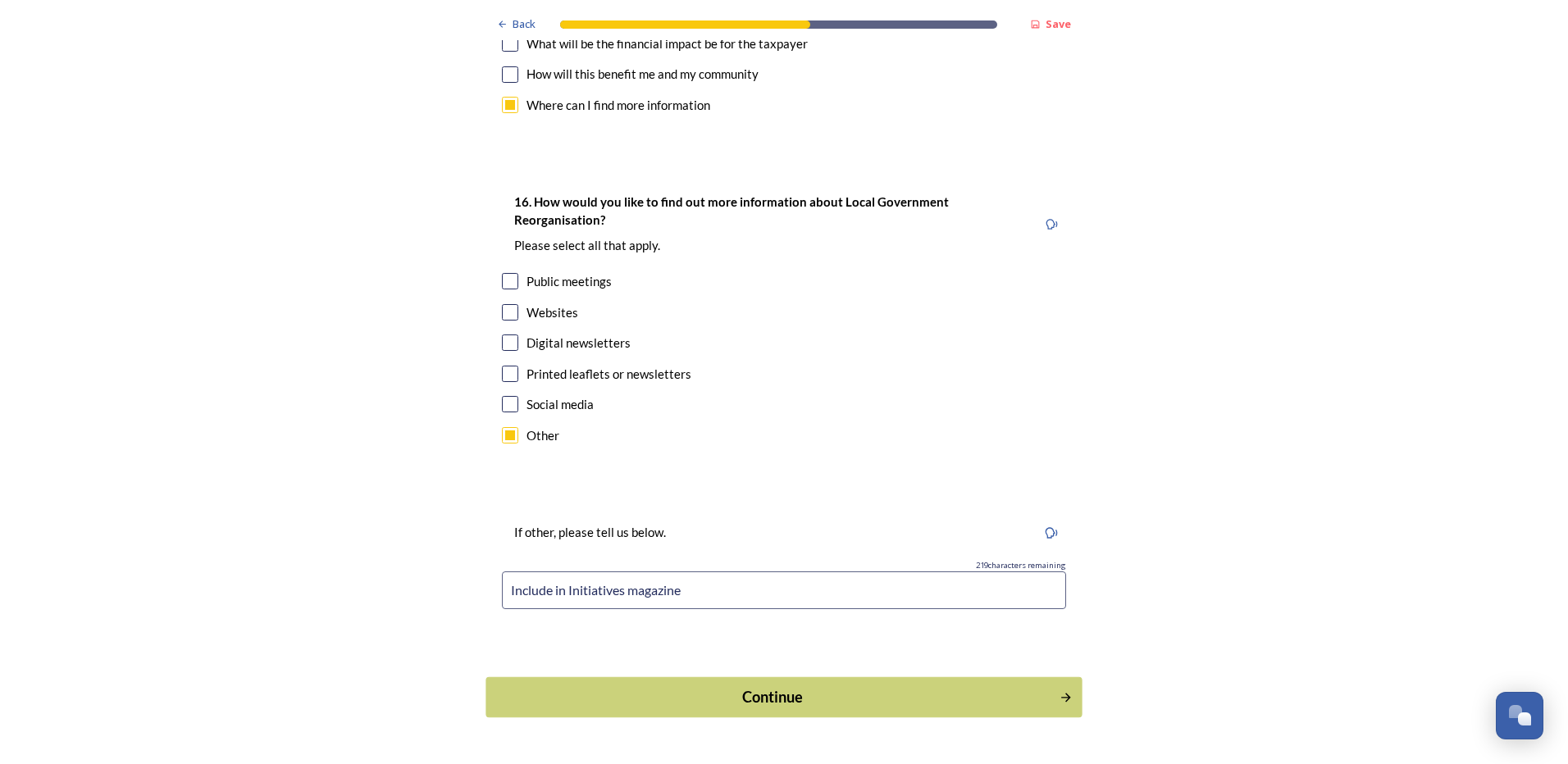
type input "Include in Initiatives magazine"
click at [707, 686] on div "Continue" at bounding box center [774, 697] width 556 height 22
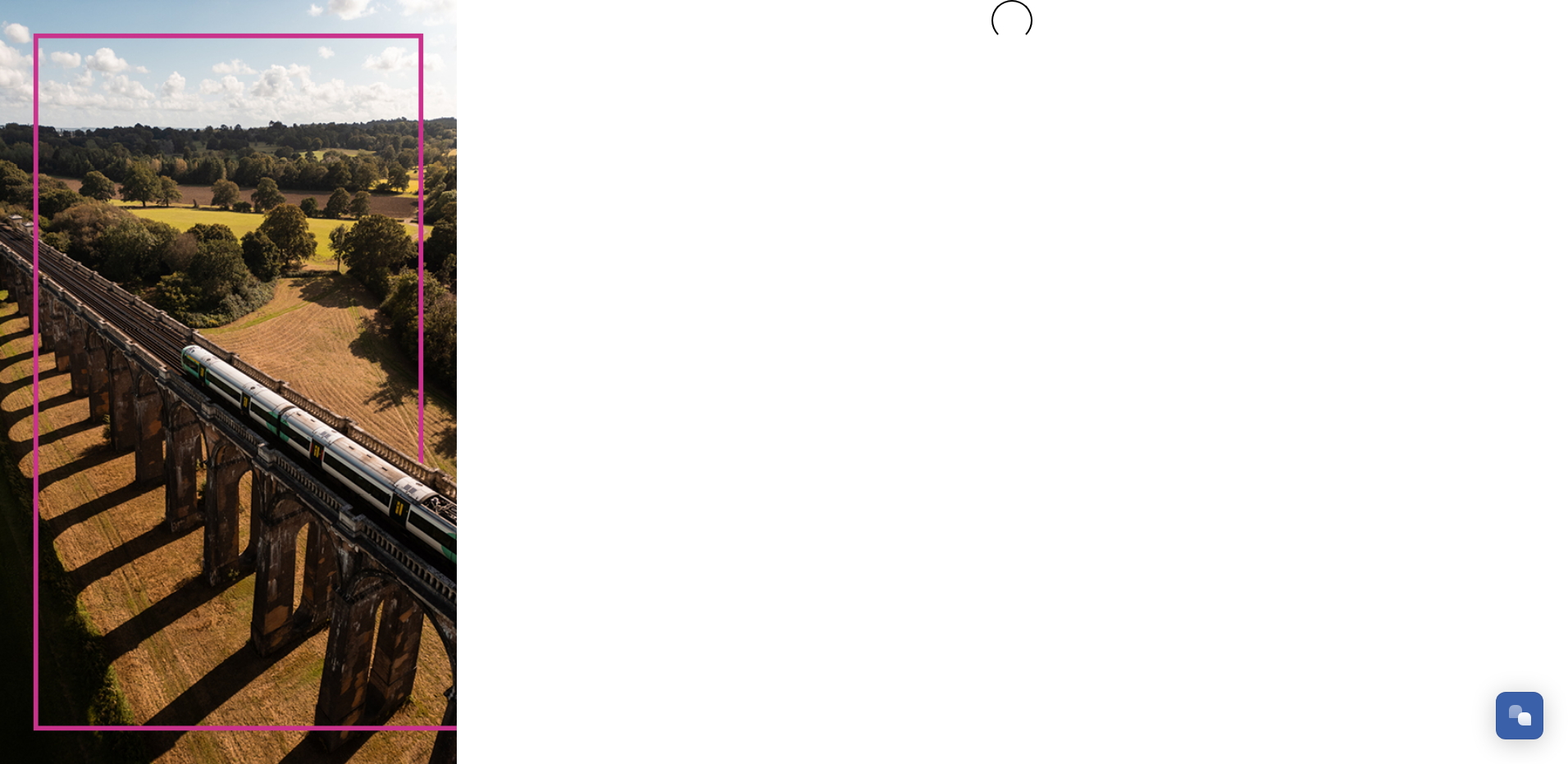
scroll to position [0, 0]
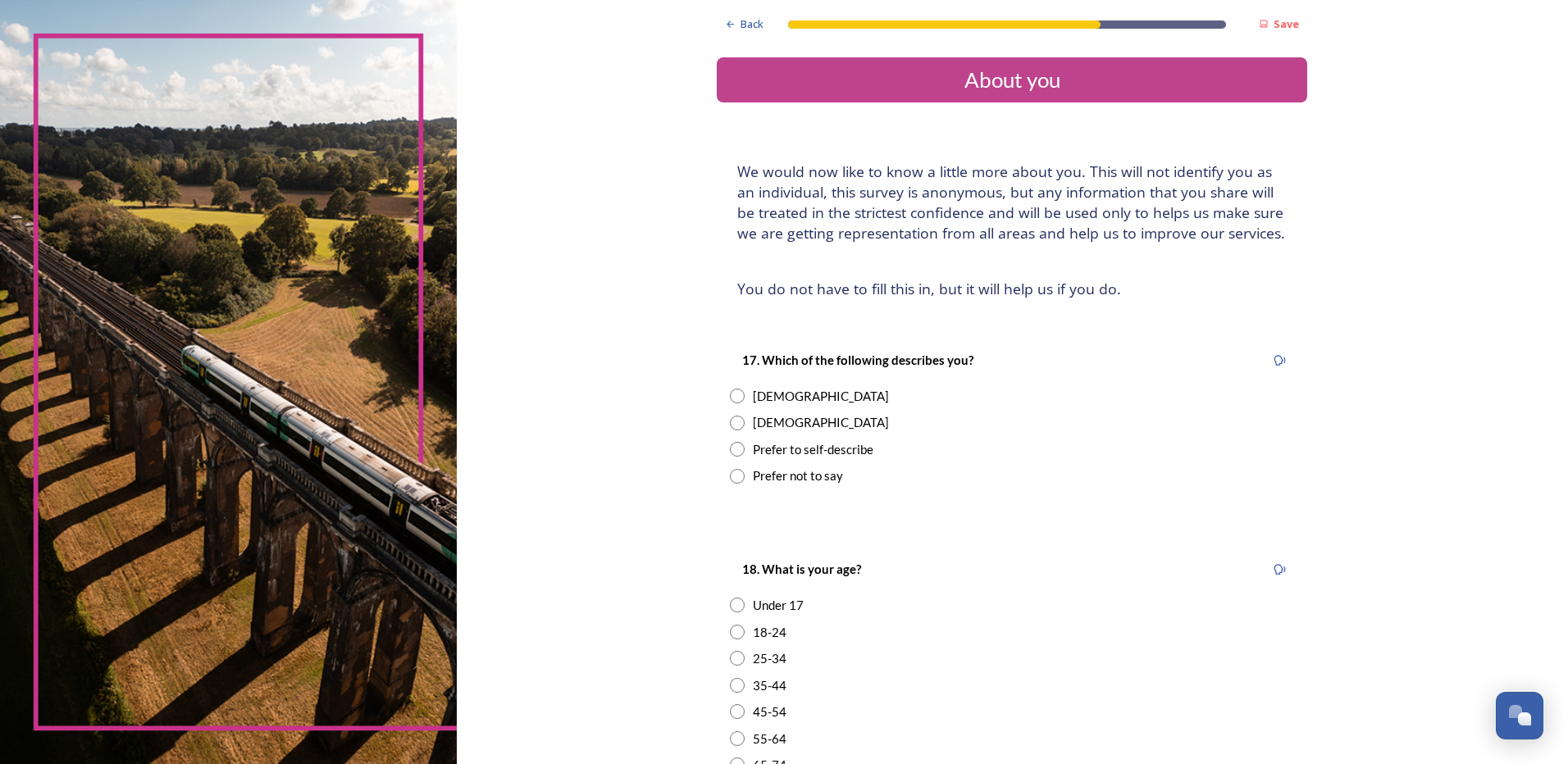
click at [733, 396] on input "radio" at bounding box center [738, 396] width 15 height 15
radio input "true"
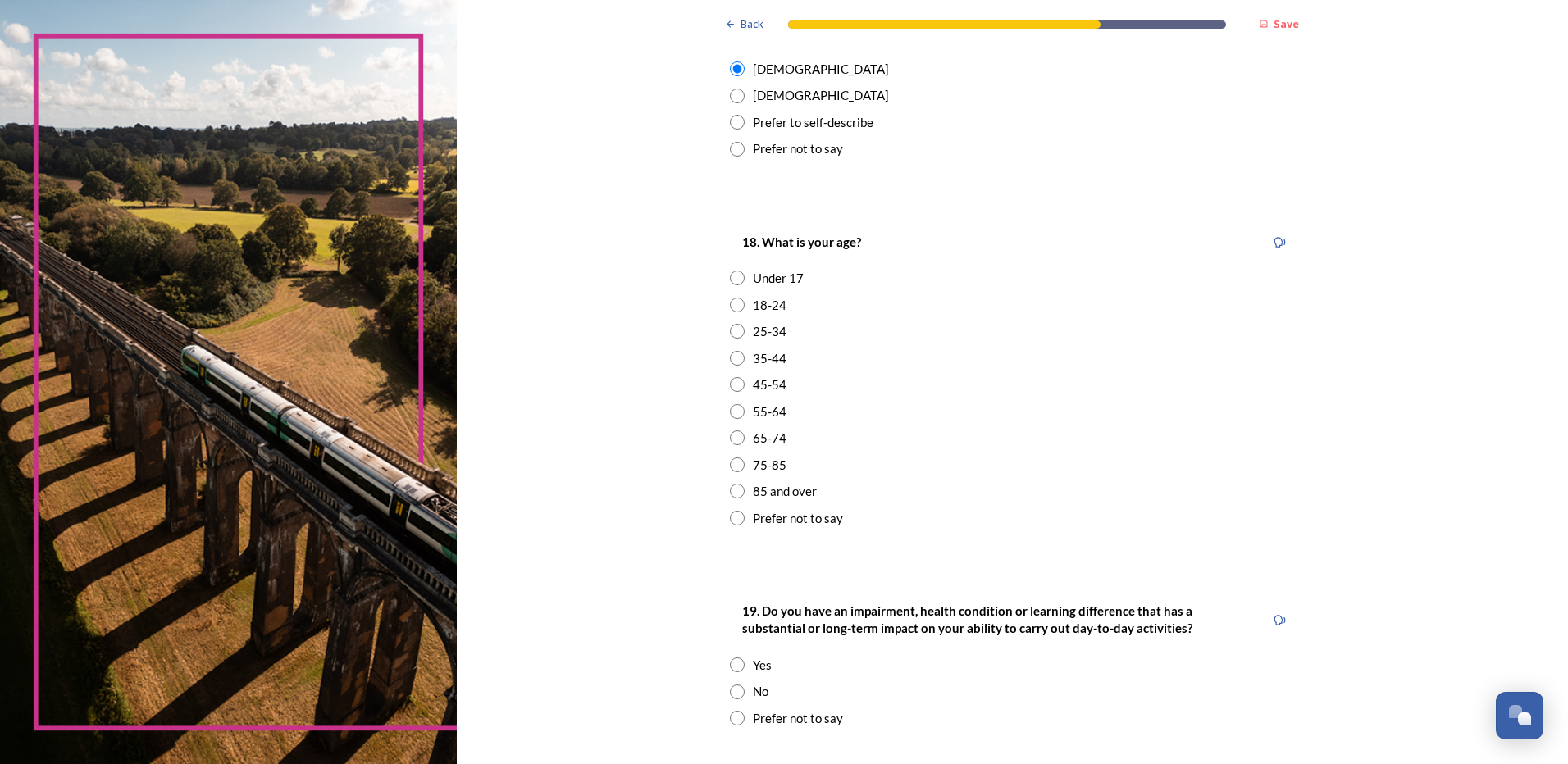
scroll to position [328, 0]
click at [730, 464] on input "radio" at bounding box center [738, 464] width 15 height 15
radio input "true"
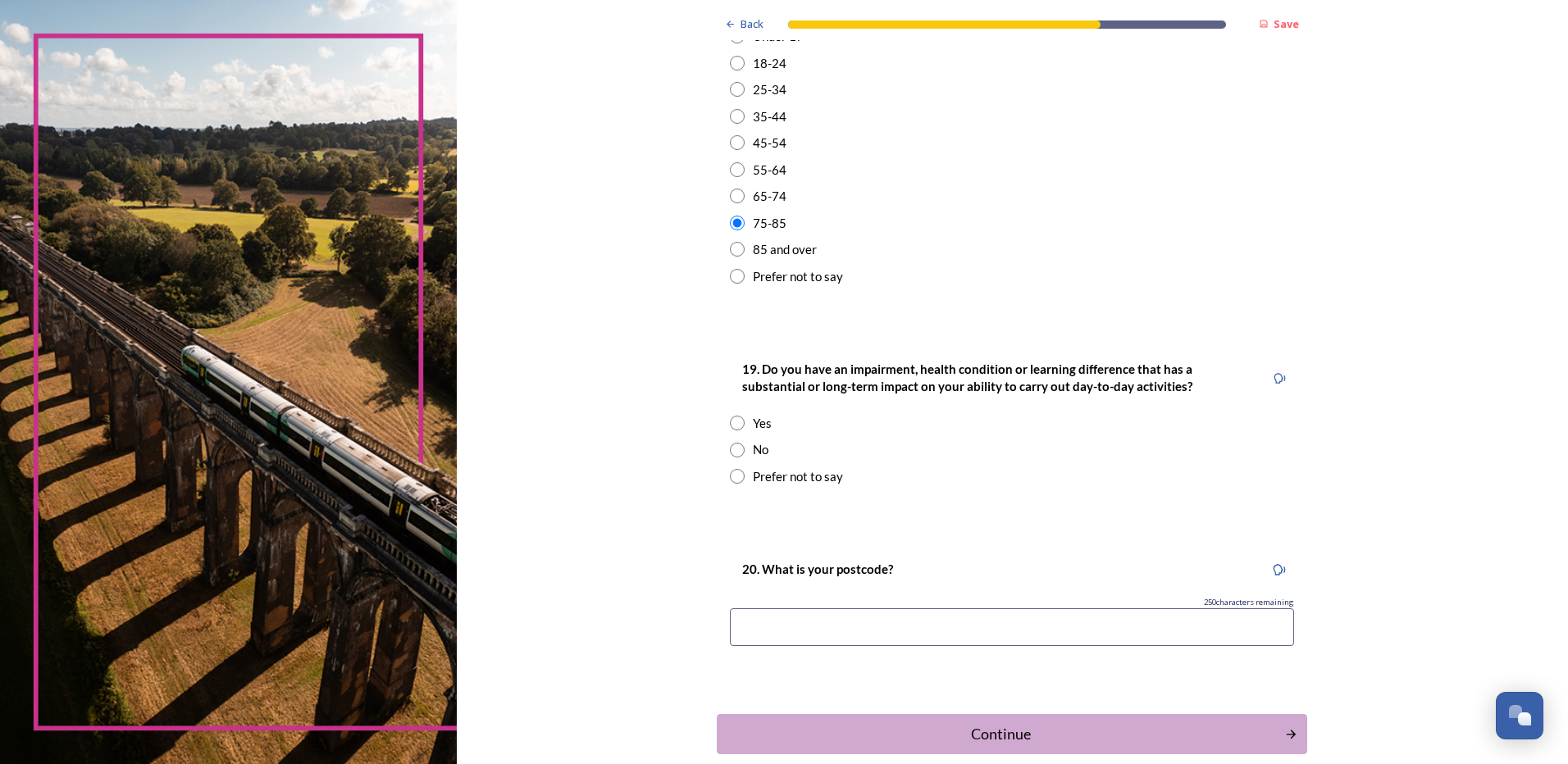
scroll to position [574, 0]
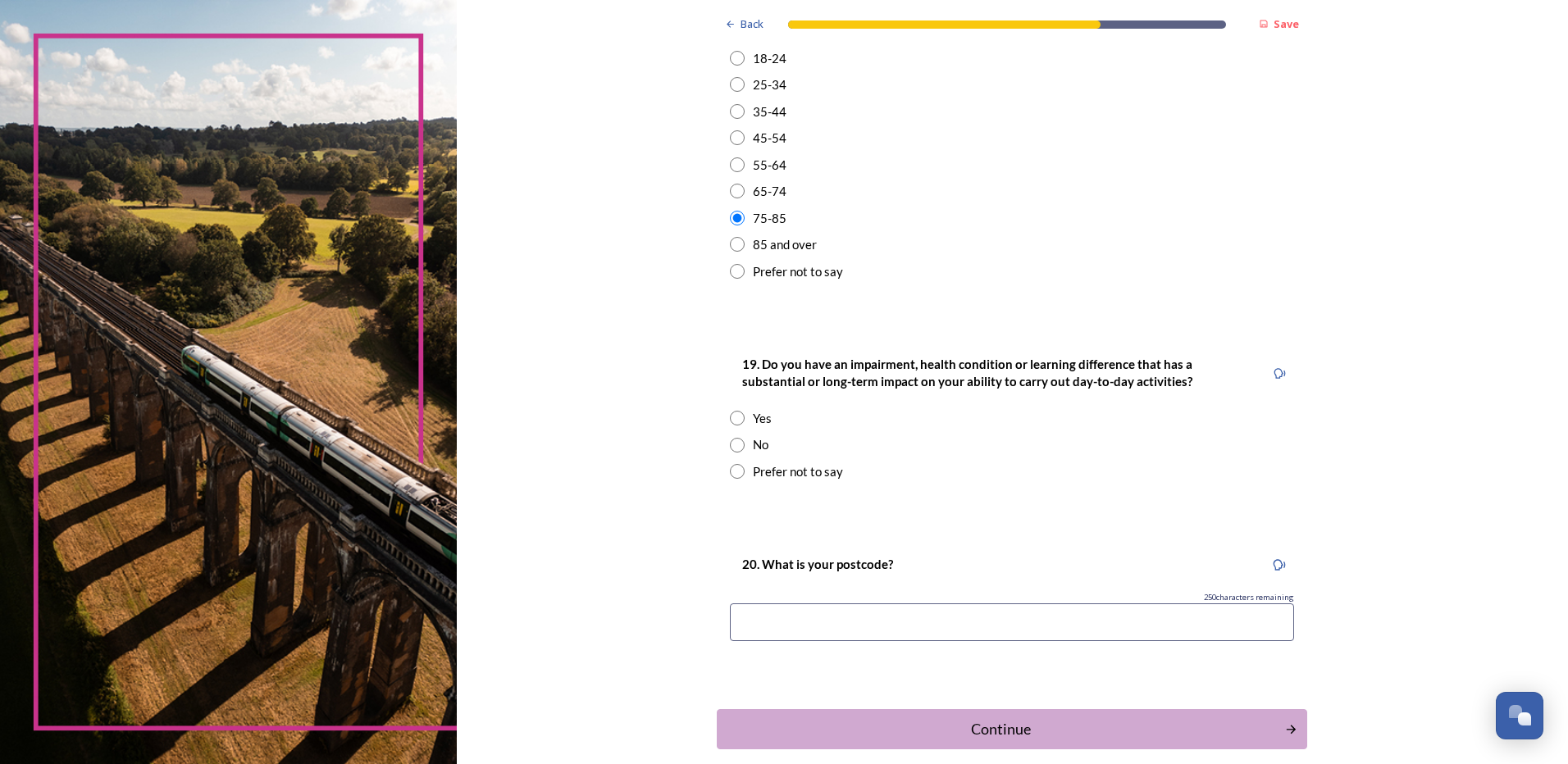
click at [730, 446] on input "radio" at bounding box center [738, 446] width 15 height 15
radio input "true"
click at [851, 624] on input at bounding box center [1012, 623] width 564 height 38
type input "PO200LT"
click at [1024, 721] on div "Continue" at bounding box center [1001, 729] width 556 height 22
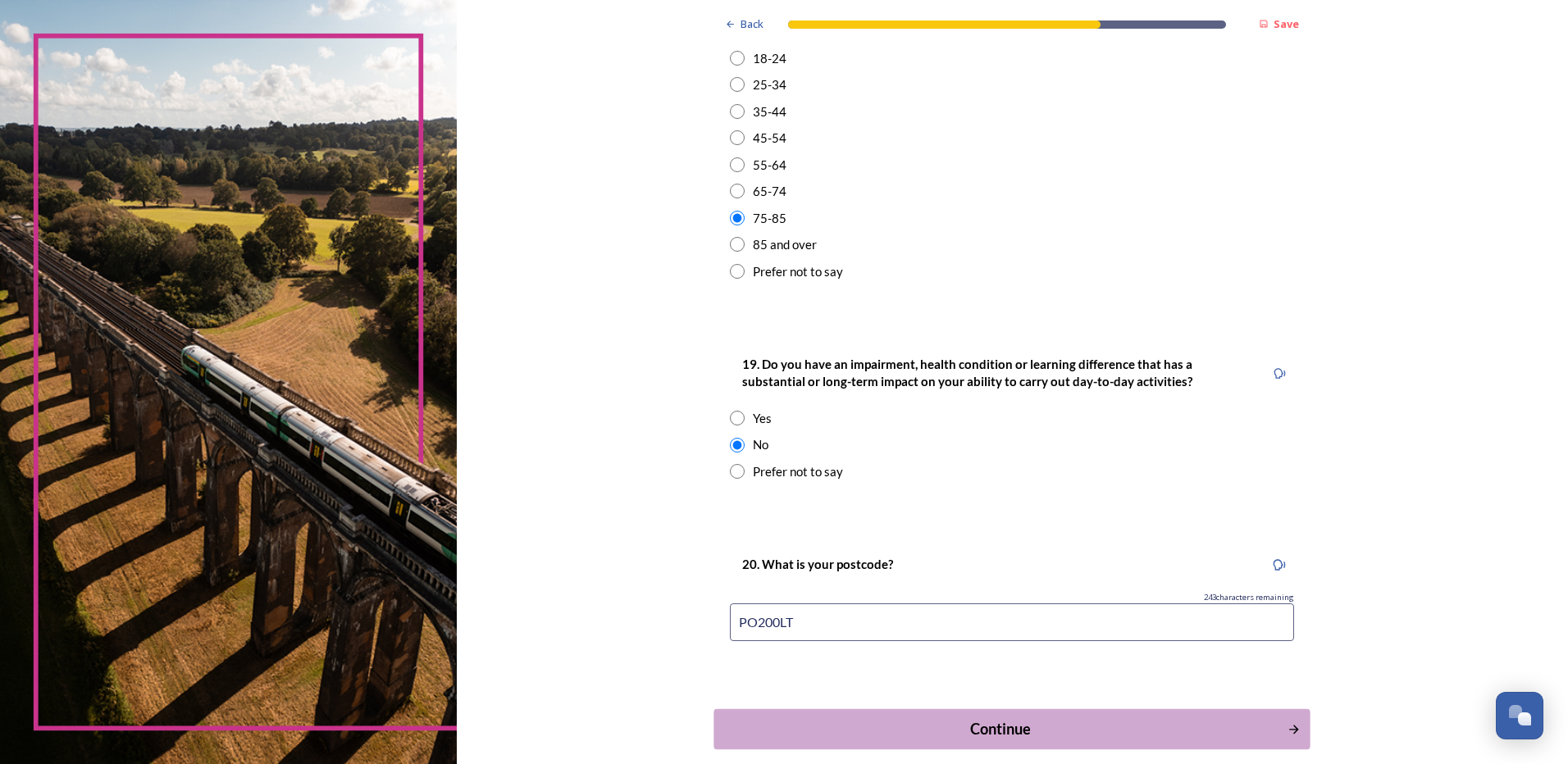
scroll to position [0, 0]
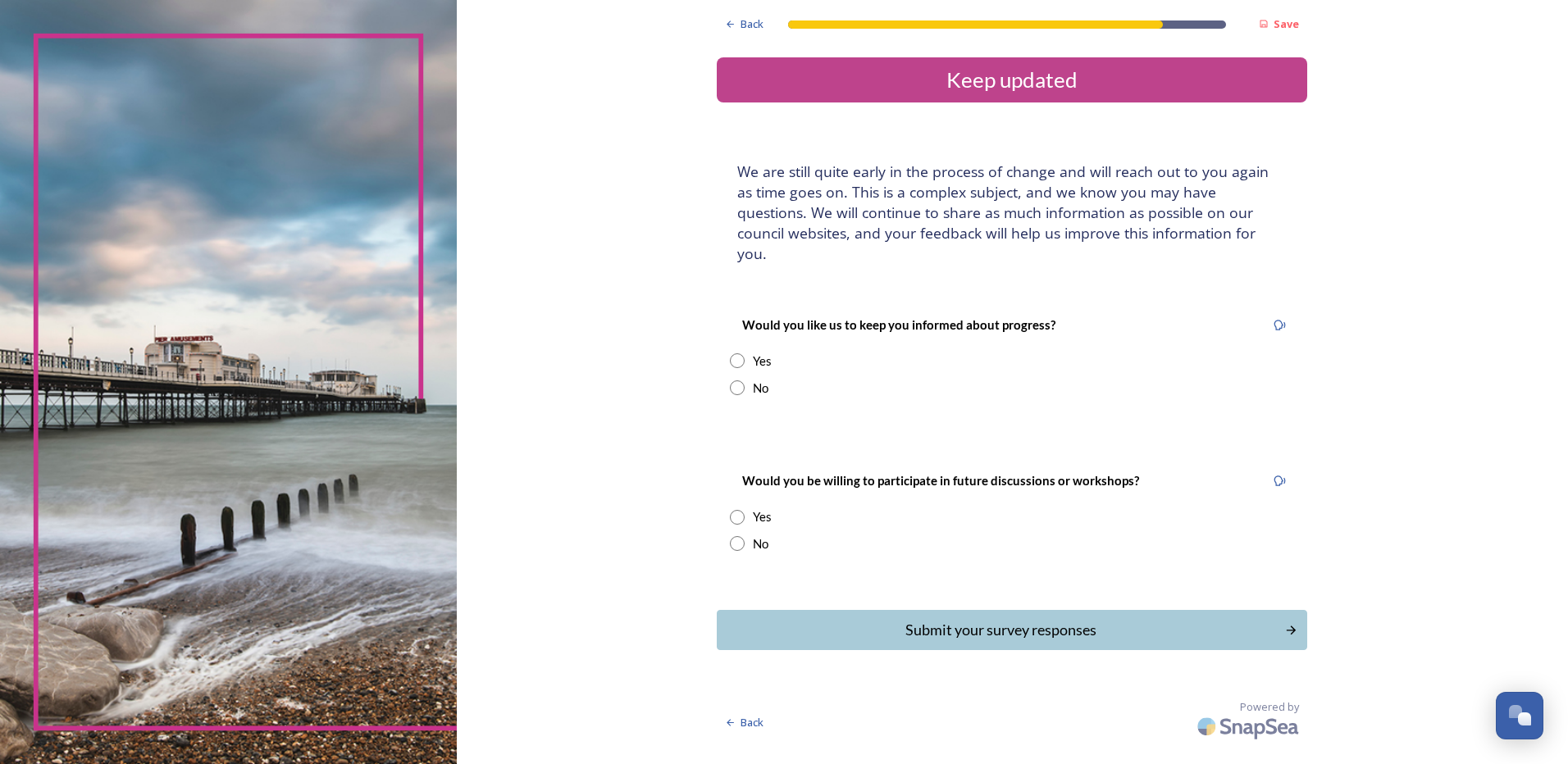
click at [734, 354] on input "radio" at bounding box center [738, 361] width 15 height 15
radio input "true"
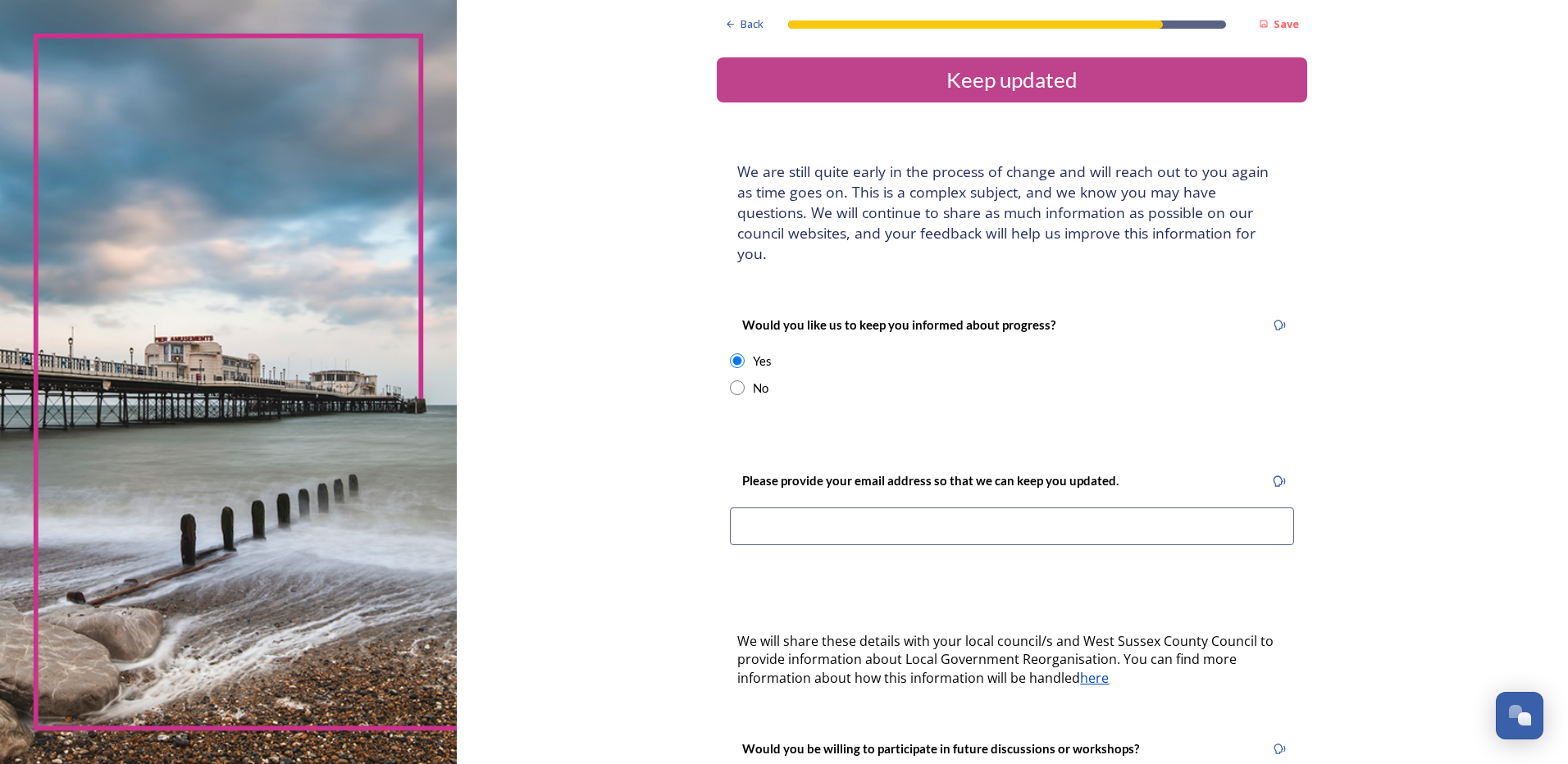
click at [733, 380] on input "radio" at bounding box center [738, 388] width 15 height 15
radio input "true"
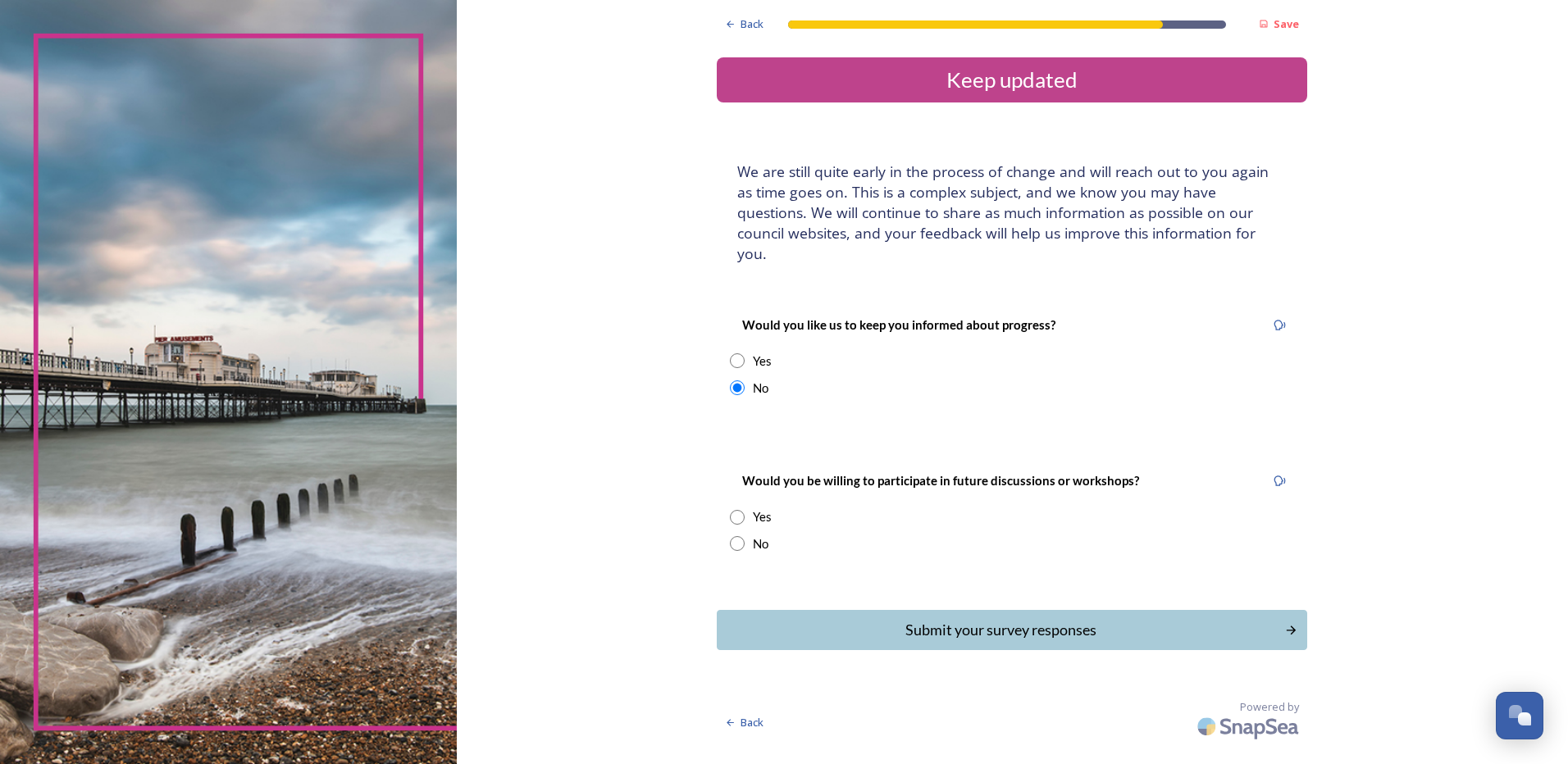
click at [740, 510] on input "radio" at bounding box center [738, 518] width 15 height 15
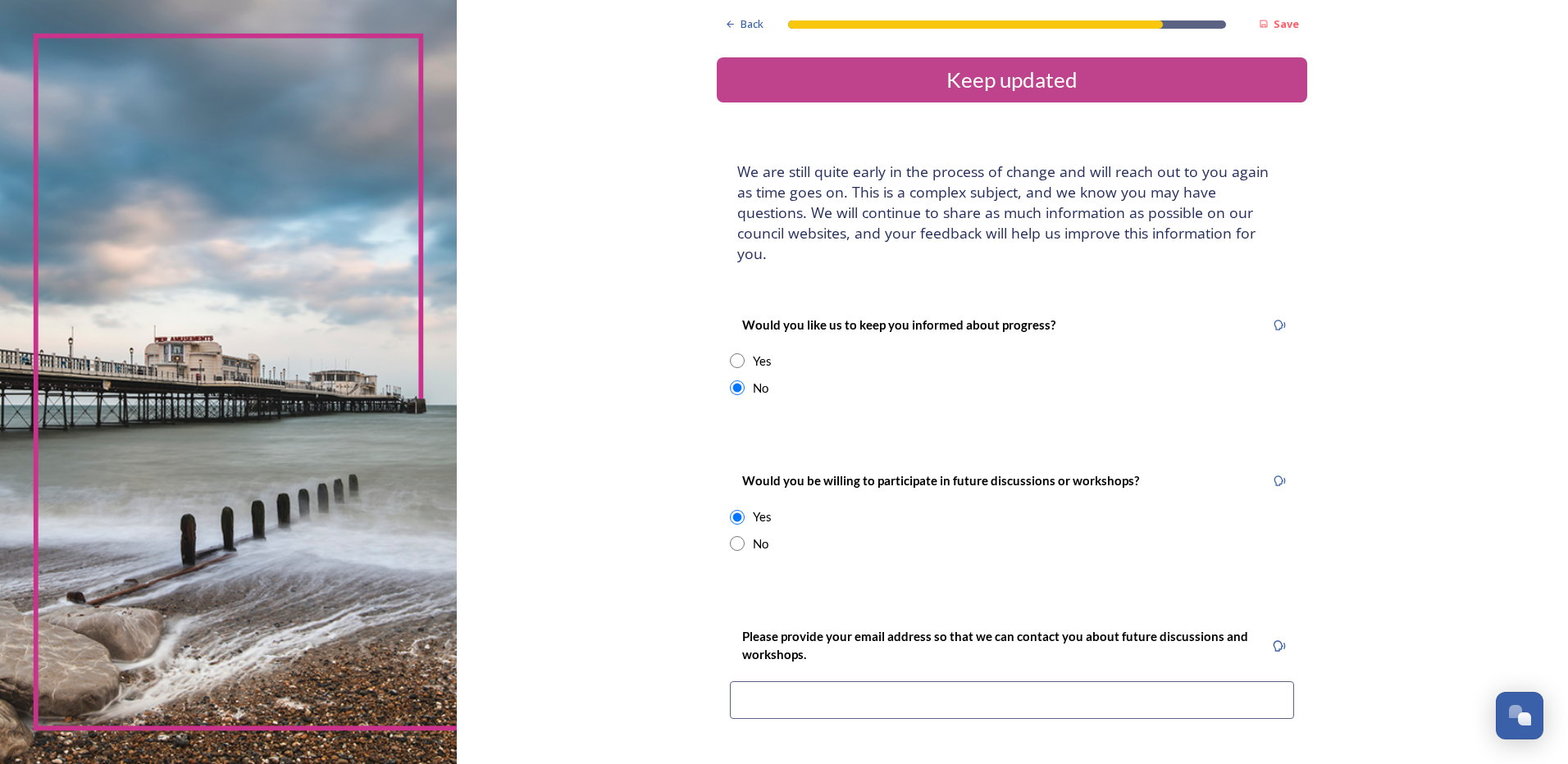
click at [740, 507] on div "Yes" at bounding box center [1012, 517] width 564 height 19
radio input "false"
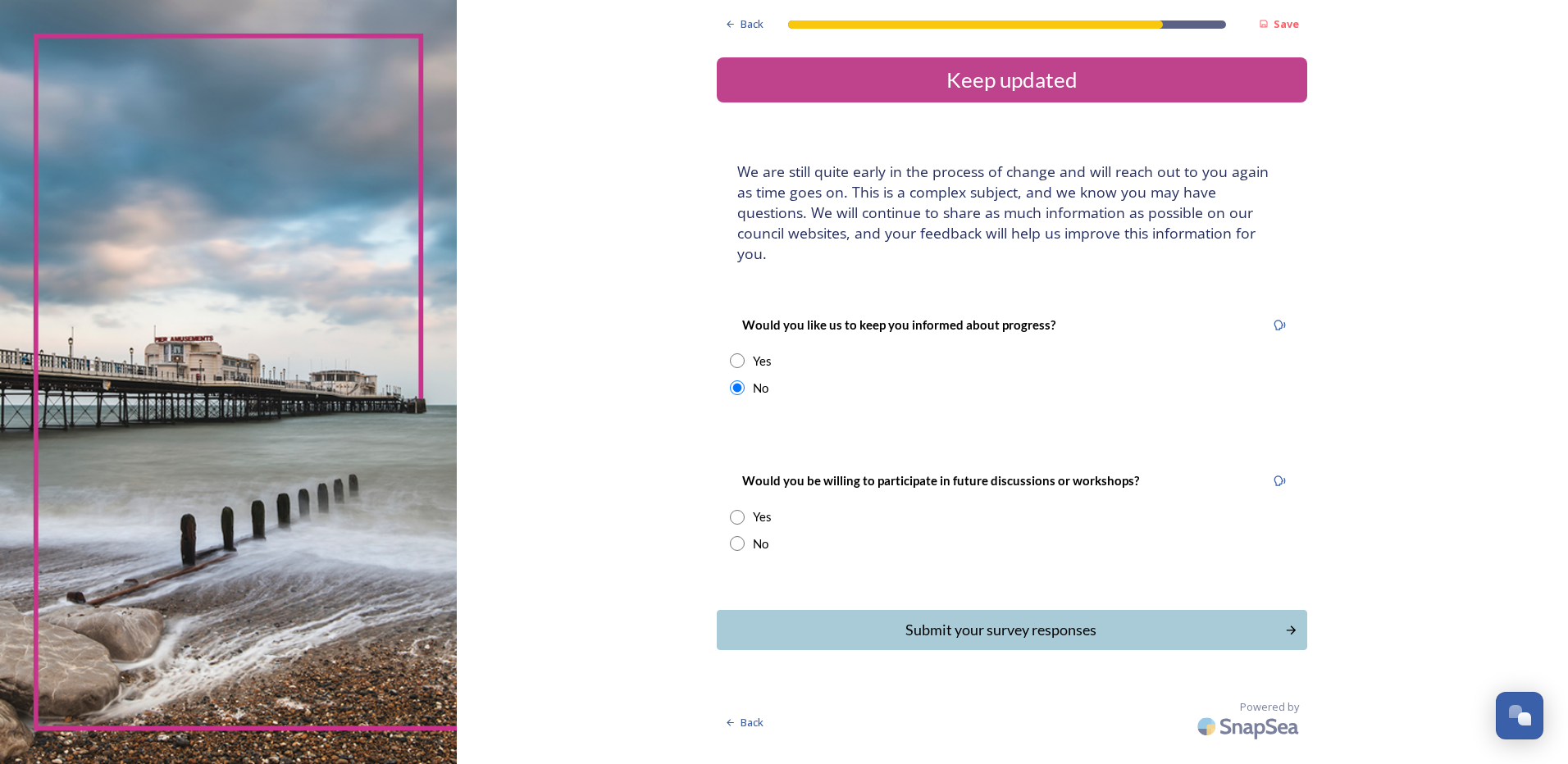
click at [738, 537] on input "radio" at bounding box center [738, 544] width 15 height 15
radio input "true"
click at [903, 610] on button "Submit your survey responses" at bounding box center [1012, 630] width 596 height 40
